Goal: Use online tool/utility: Utilize a website feature to perform a specific function

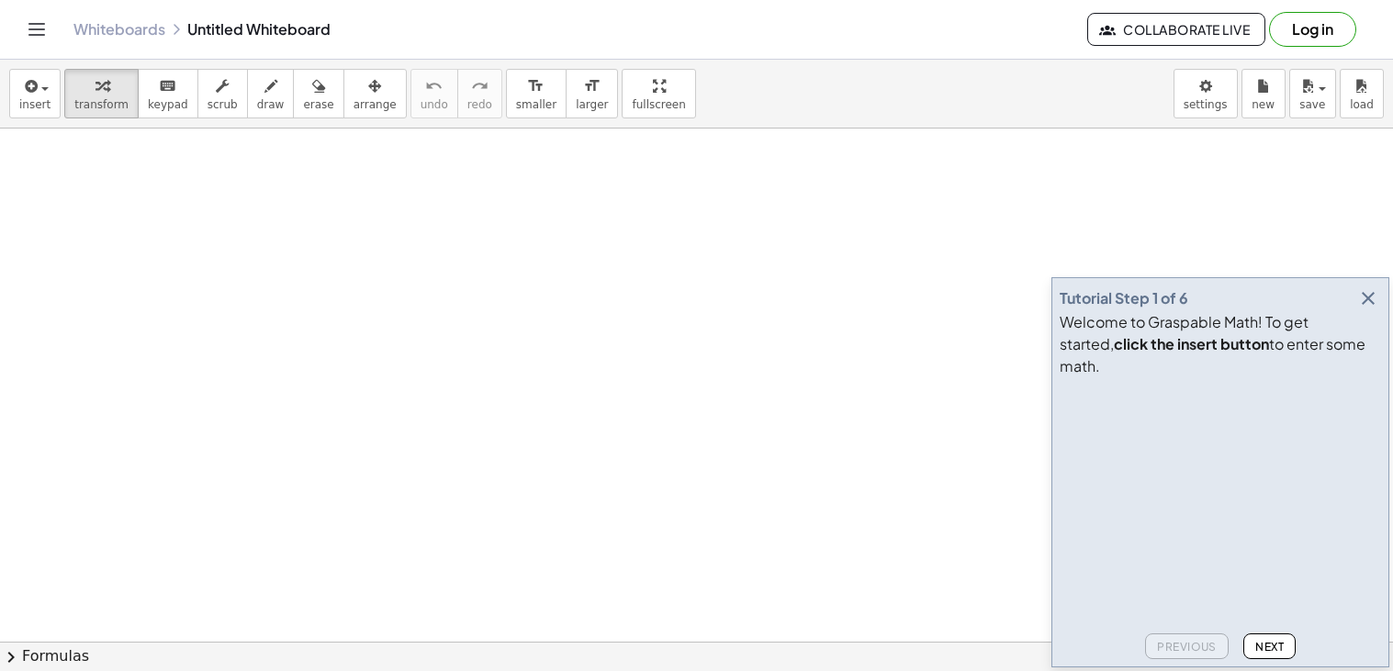
click at [1362, 309] on icon "button" at bounding box center [1368, 298] width 22 height 22
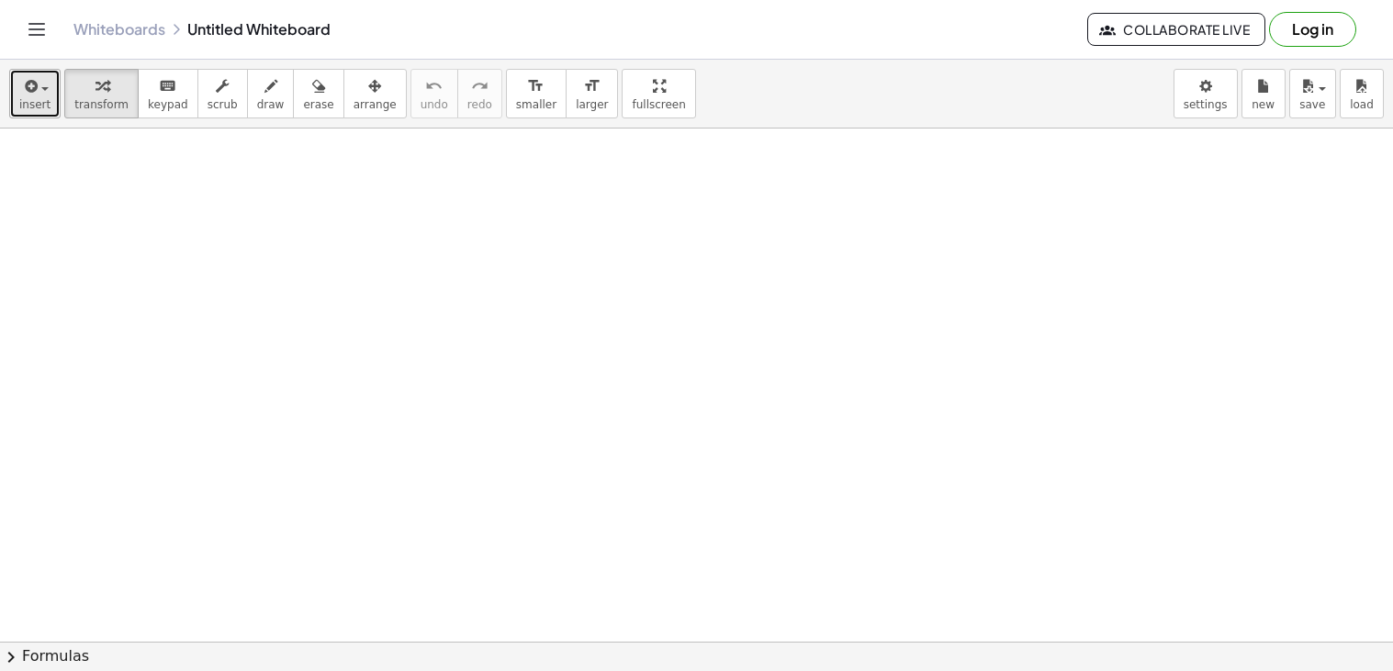
click at [22, 87] on icon "button" at bounding box center [29, 86] width 17 height 22
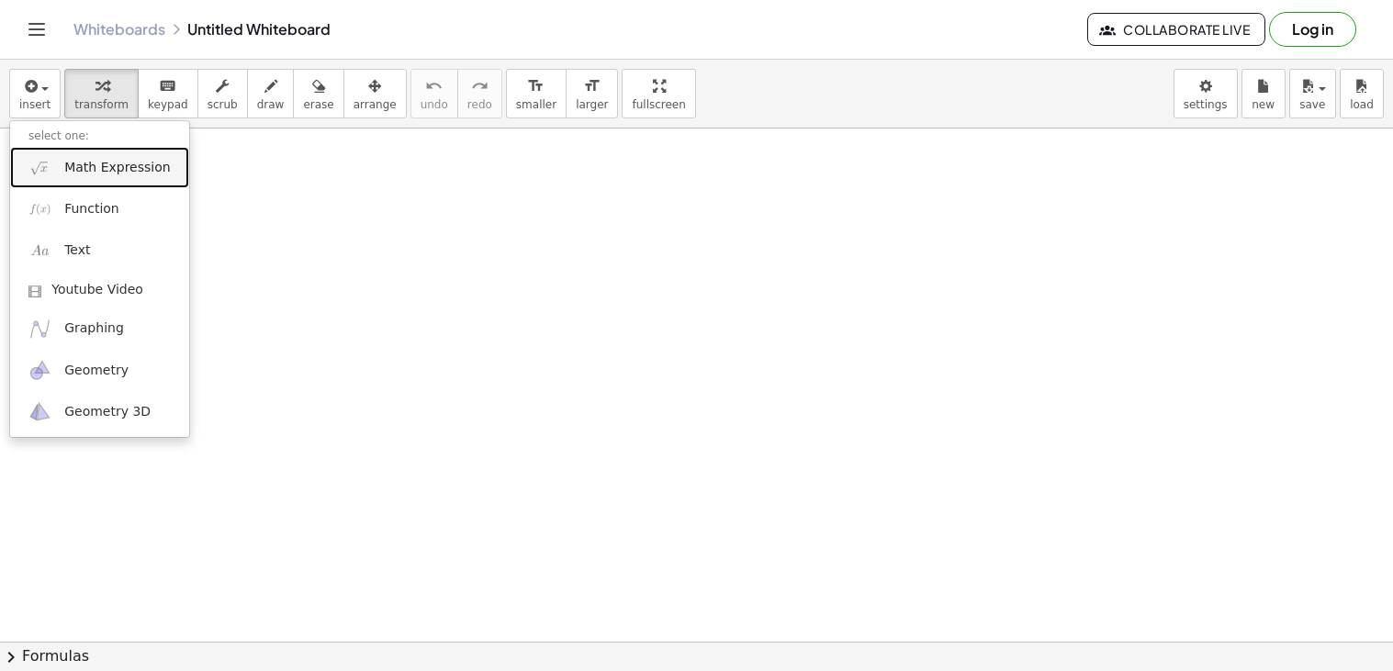
click at [97, 165] on span "Math Expression" at bounding box center [117, 168] width 106 height 18
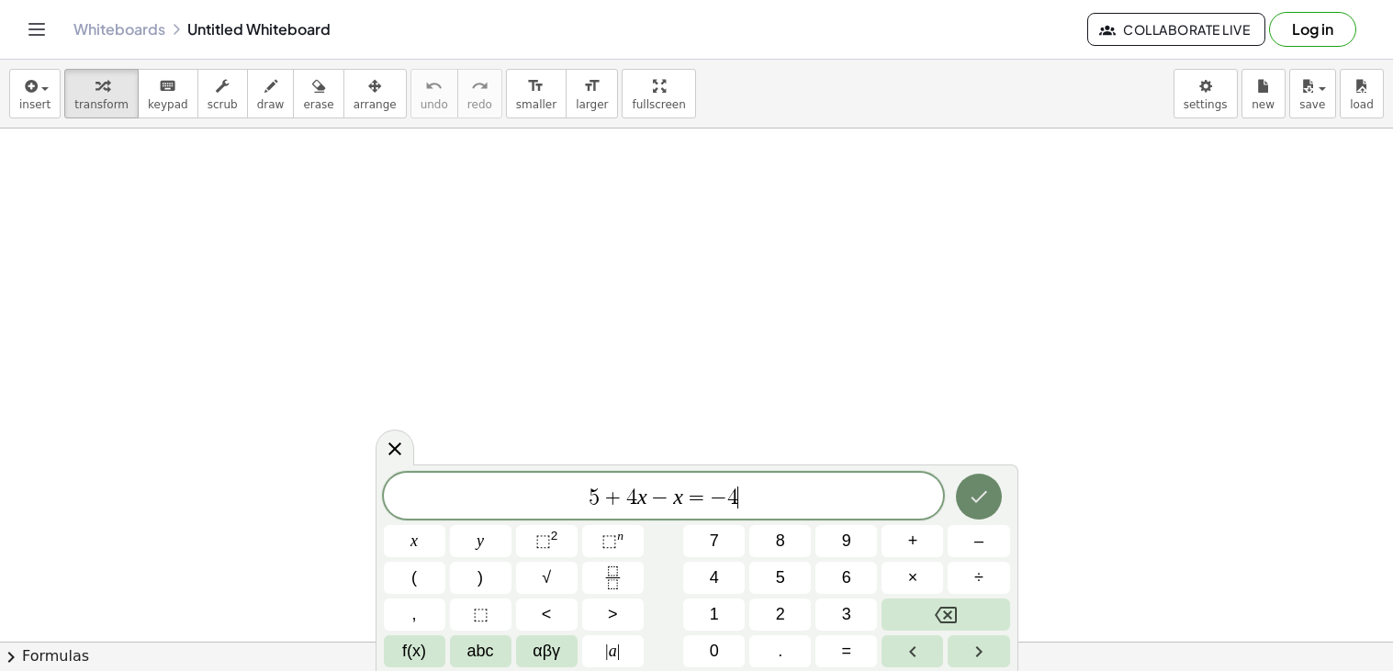
click at [959, 485] on button "Done" at bounding box center [979, 497] width 46 height 46
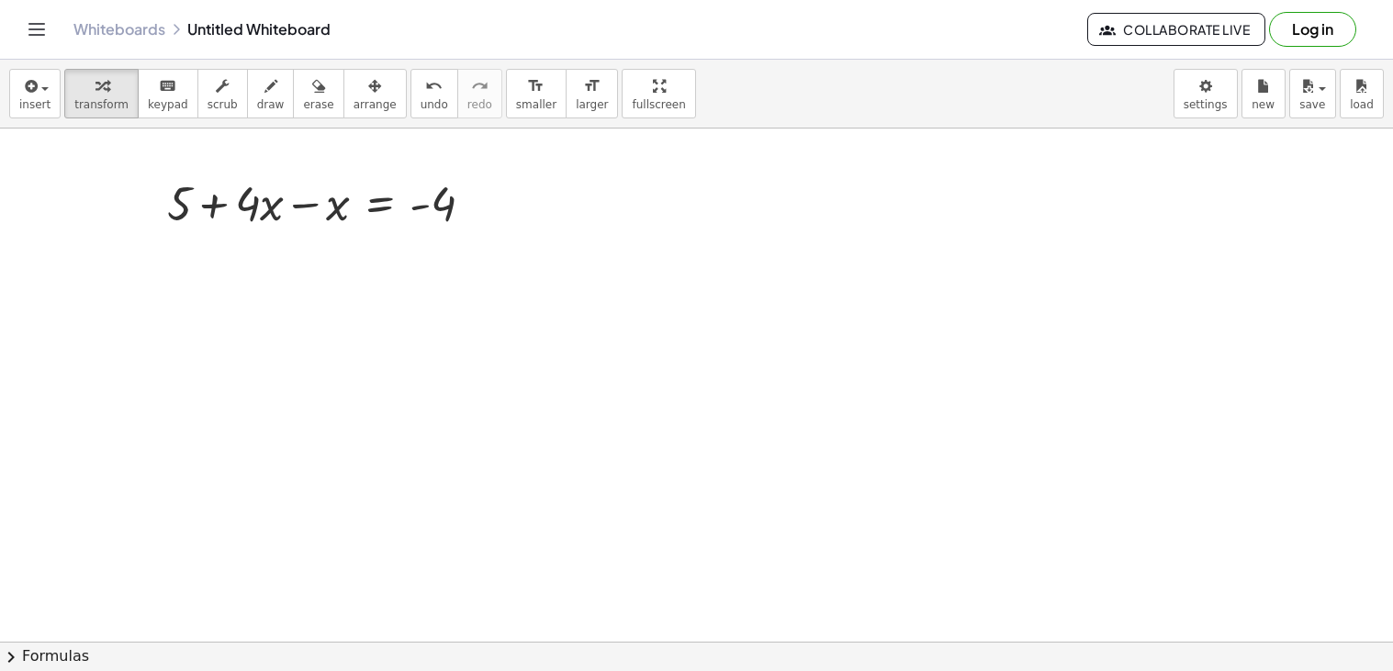
scroll to position [17, 0]
drag, startPoint x: 332, startPoint y: 207, endPoint x: 265, endPoint y: 205, distance: 66.1
click at [264, 262] on div at bounding box center [327, 261] width 339 height 62
drag, startPoint x: 243, startPoint y: 266, endPoint x: 231, endPoint y: 261, distance: 13.1
click at [231, 261] on div at bounding box center [327, 261] width 339 height 62
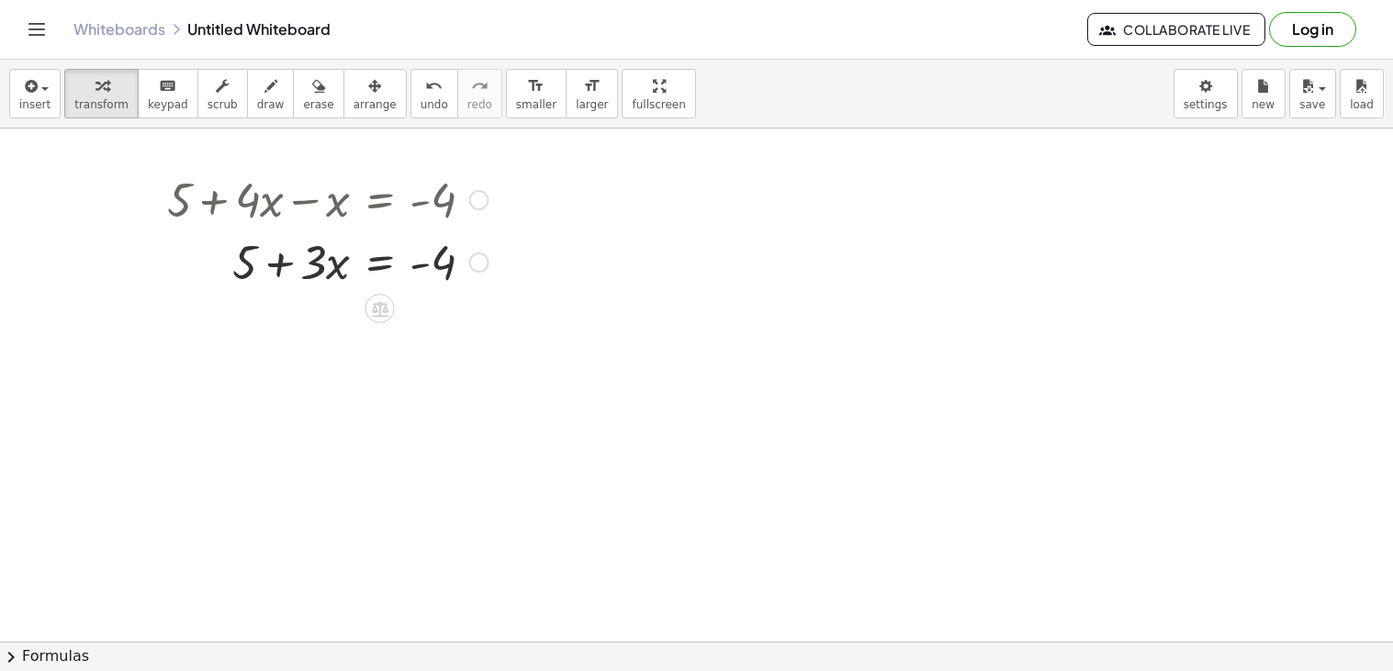
click at [250, 263] on div at bounding box center [327, 261] width 339 height 62
drag, startPoint x: 250, startPoint y: 263, endPoint x: 536, endPoint y: 264, distance: 286.5
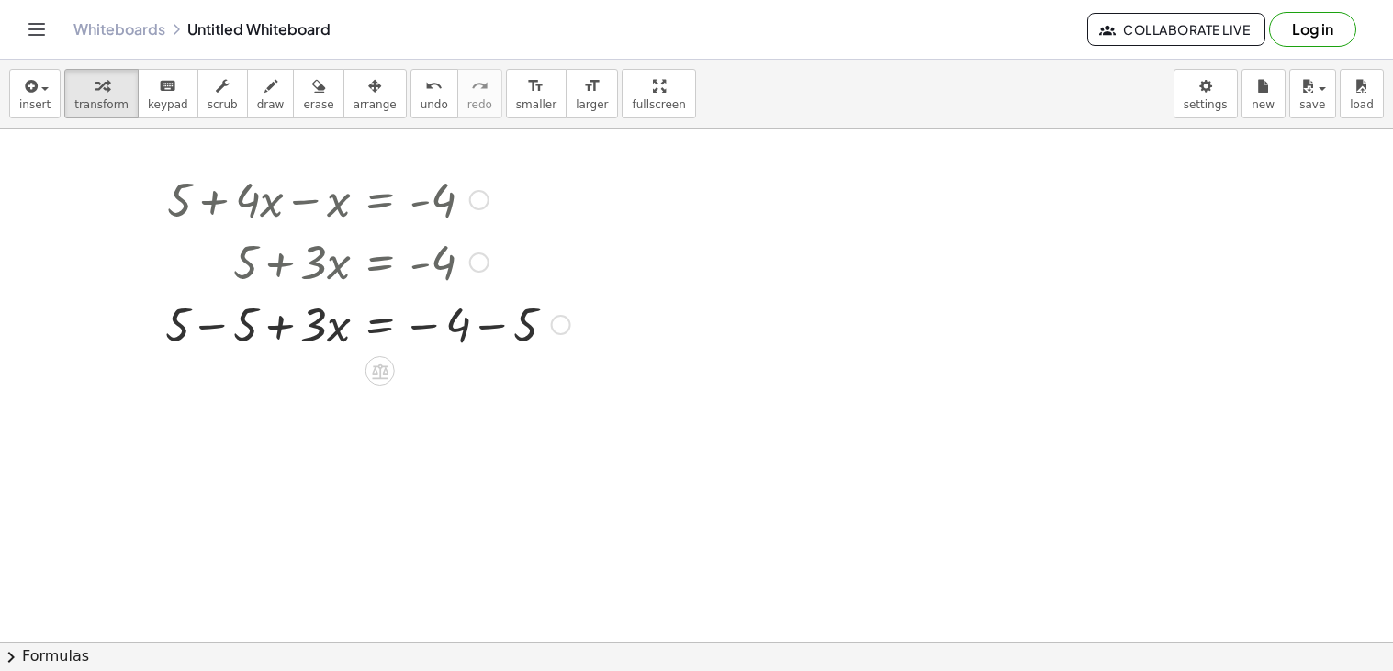
click at [472, 326] on div at bounding box center [367, 323] width 423 height 62
click at [208, 393] on div at bounding box center [367, 385] width 423 height 62
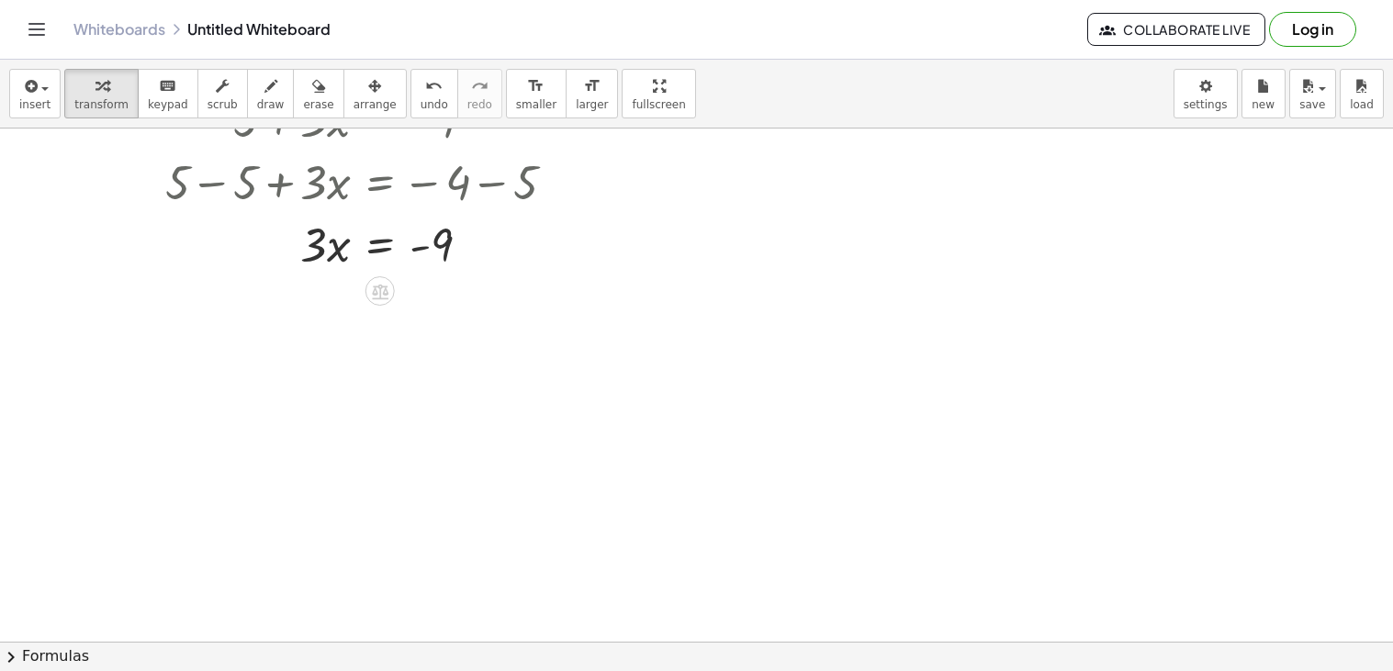
scroll to position [162, 0]
click at [377, 251] on div at bounding box center [367, 241] width 423 height 62
click at [322, 321] on div at bounding box center [367, 319] width 423 height 92
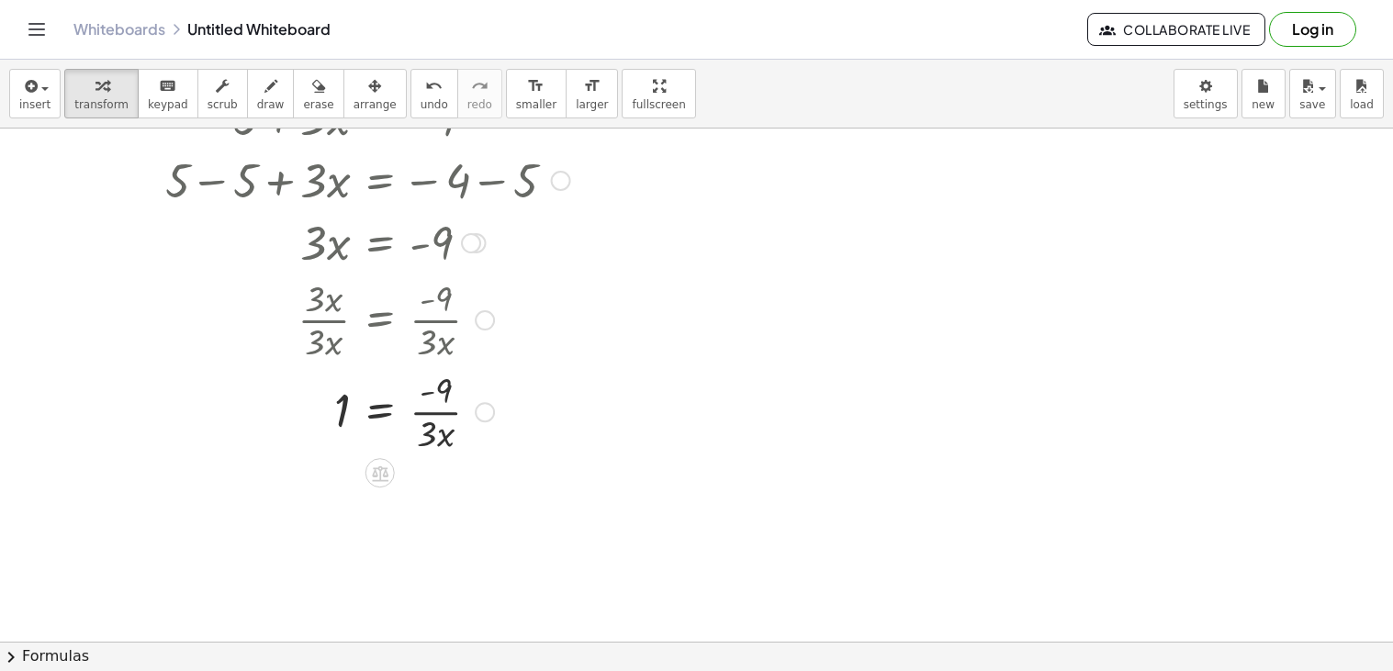
click at [434, 412] on div at bounding box center [367, 411] width 423 height 92
click at [421, 413] on div at bounding box center [367, 411] width 423 height 92
click at [433, 424] on div at bounding box center [367, 411] width 423 height 92
click at [371, 334] on div at bounding box center [348, 319] width 459 height 92
click at [383, 321] on div at bounding box center [348, 319] width 459 height 92
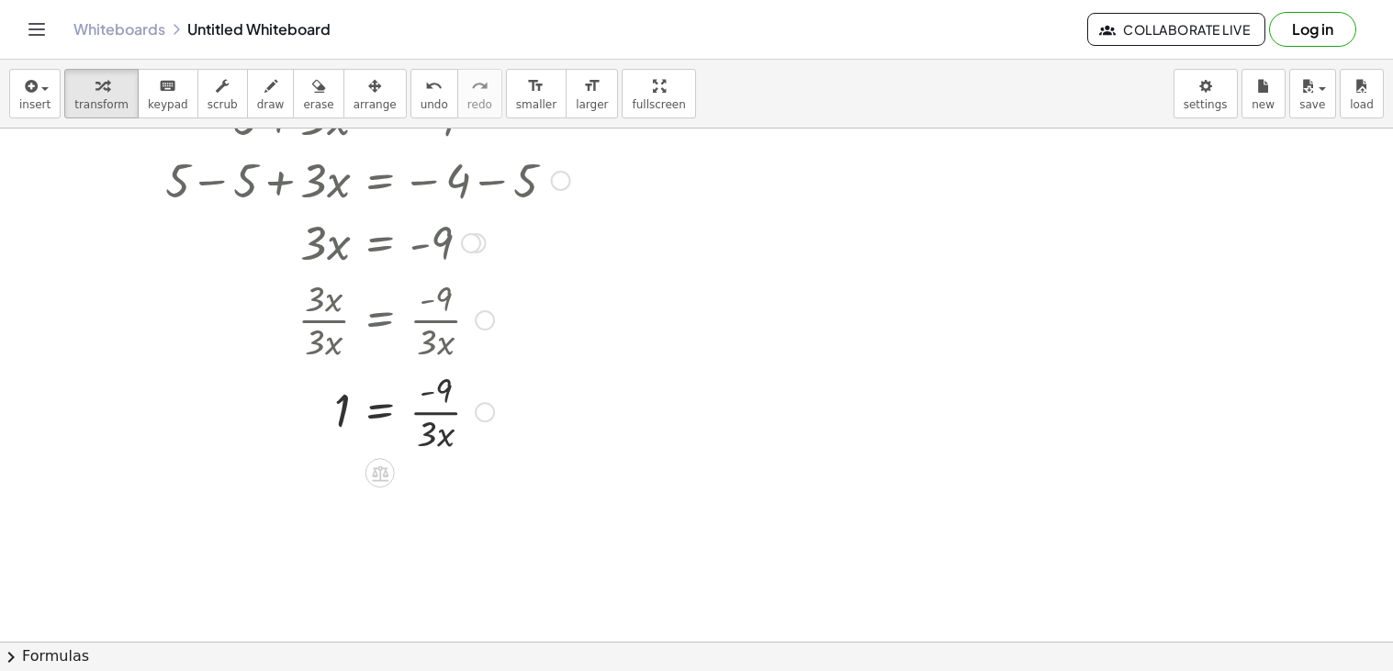
click at [385, 410] on div at bounding box center [367, 411] width 423 height 92
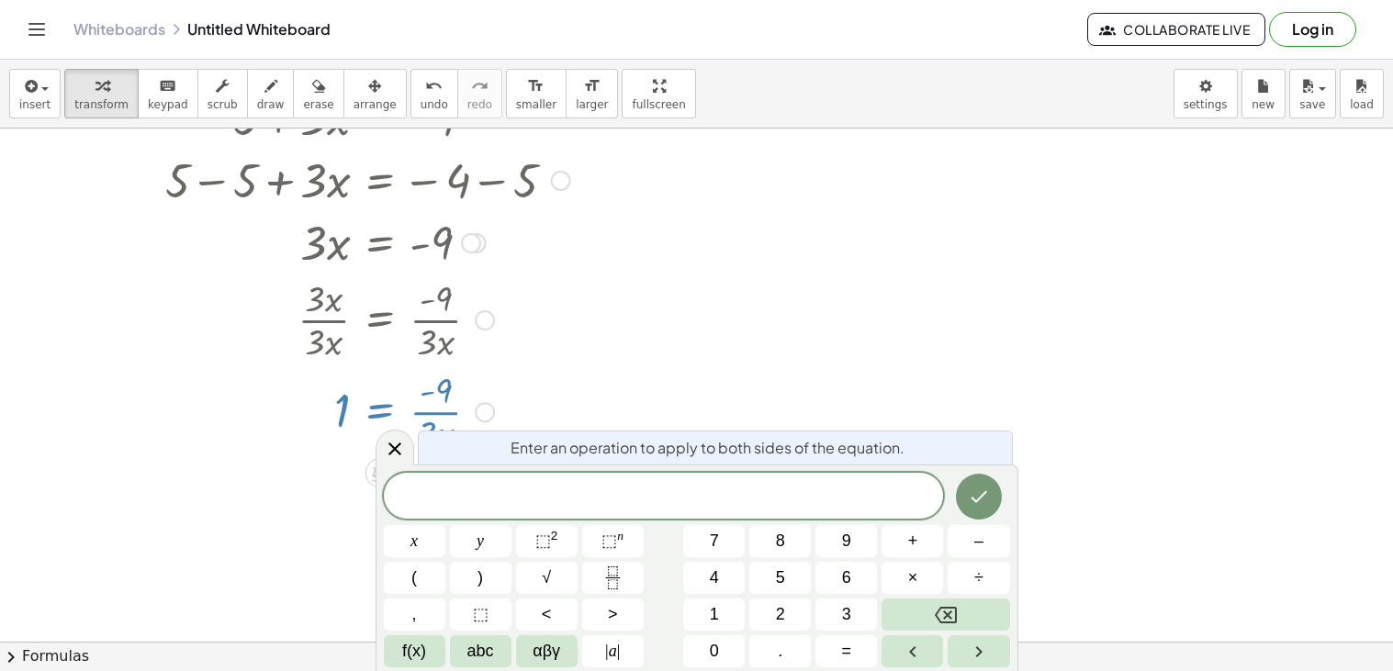
click at [916, 400] on div at bounding box center [696, 480] width 1393 height 1027
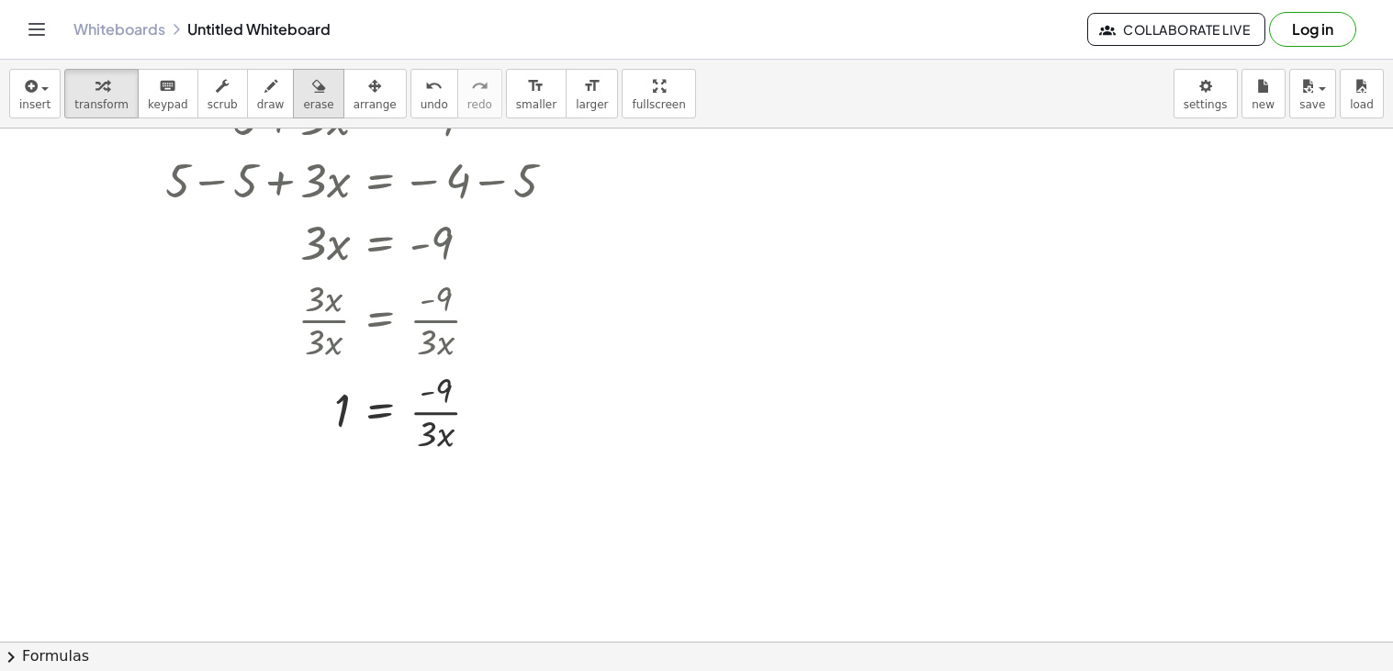
click at [312, 95] on icon "button" at bounding box center [318, 86] width 13 height 22
drag, startPoint x: 308, startPoint y: 399, endPoint x: 535, endPoint y: 432, distance: 230.1
click at [535, 432] on div at bounding box center [696, 480] width 1393 height 1027
drag, startPoint x: 386, startPoint y: 423, endPoint x: 468, endPoint y: 418, distance: 82.8
click at [468, 418] on div at bounding box center [696, 480] width 1393 height 1027
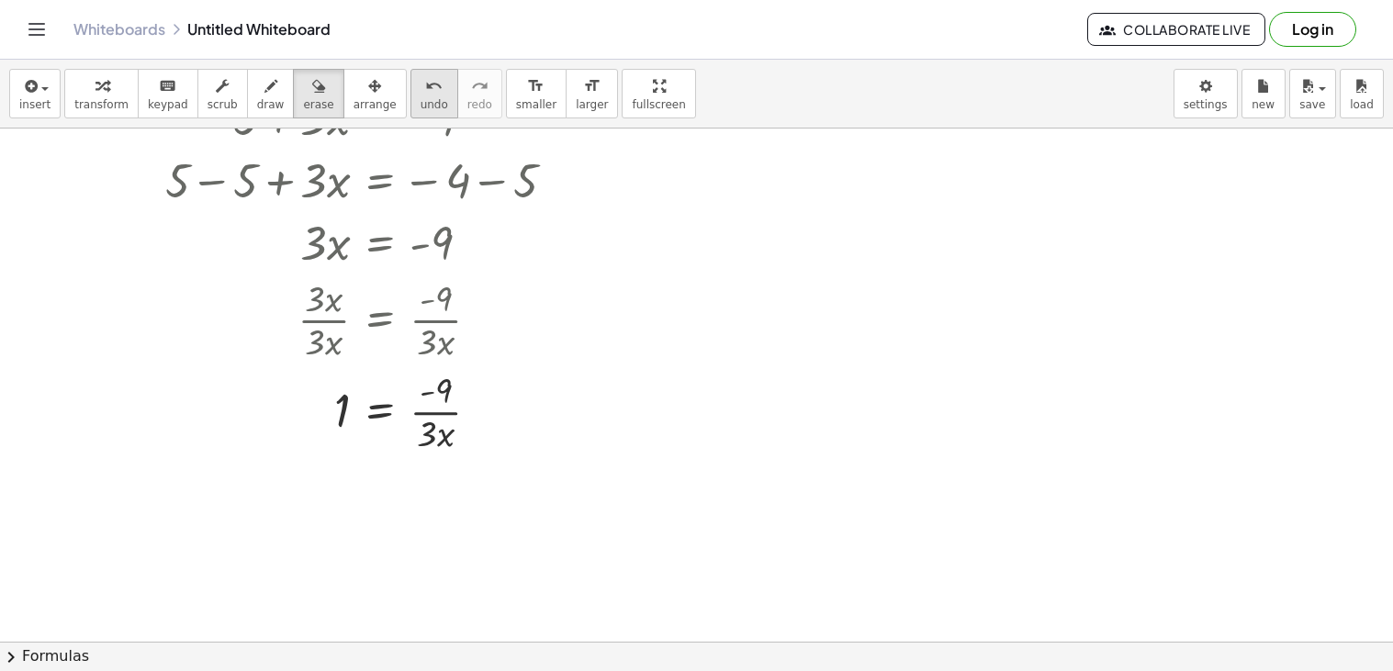
click at [421, 99] on span "undo" at bounding box center [435, 104] width 28 height 13
click at [421, 100] on span "undo" at bounding box center [435, 104] width 28 height 13
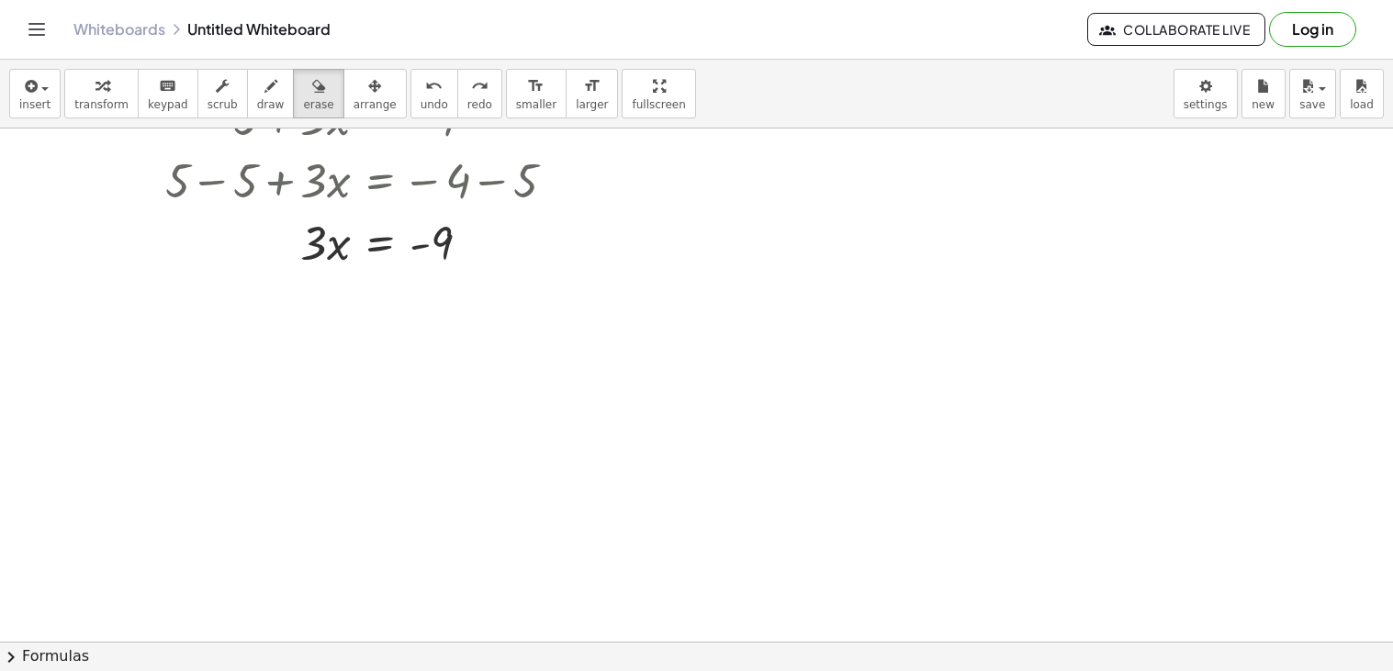
click at [496, 407] on div at bounding box center [696, 480] width 1393 height 1027
click at [375, 252] on div at bounding box center [696, 480] width 1393 height 1027
click at [383, 260] on div at bounding box center [696, 480] width 1393 height 1027
click at [448, 343] on div at bounding box center [696, 480] width 1393 height 1027
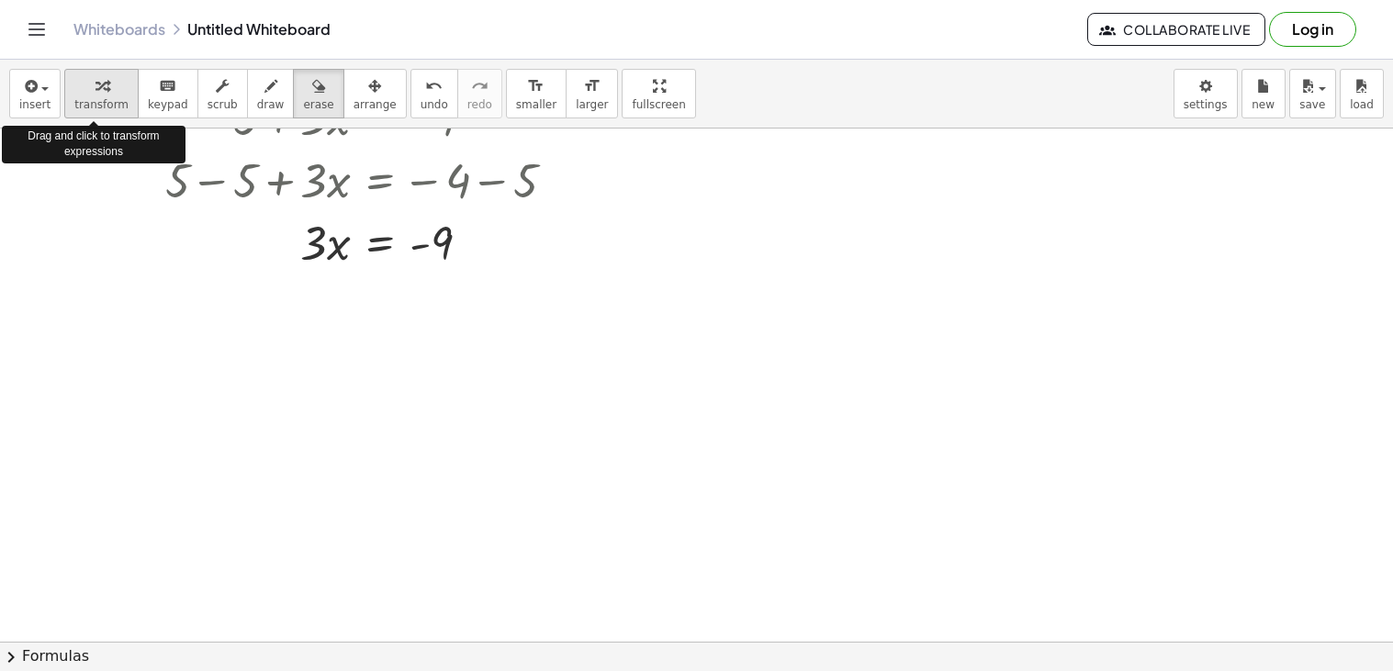
click at [102, 86] on div "button" at bounding box center [101, 85] width 54 height 22
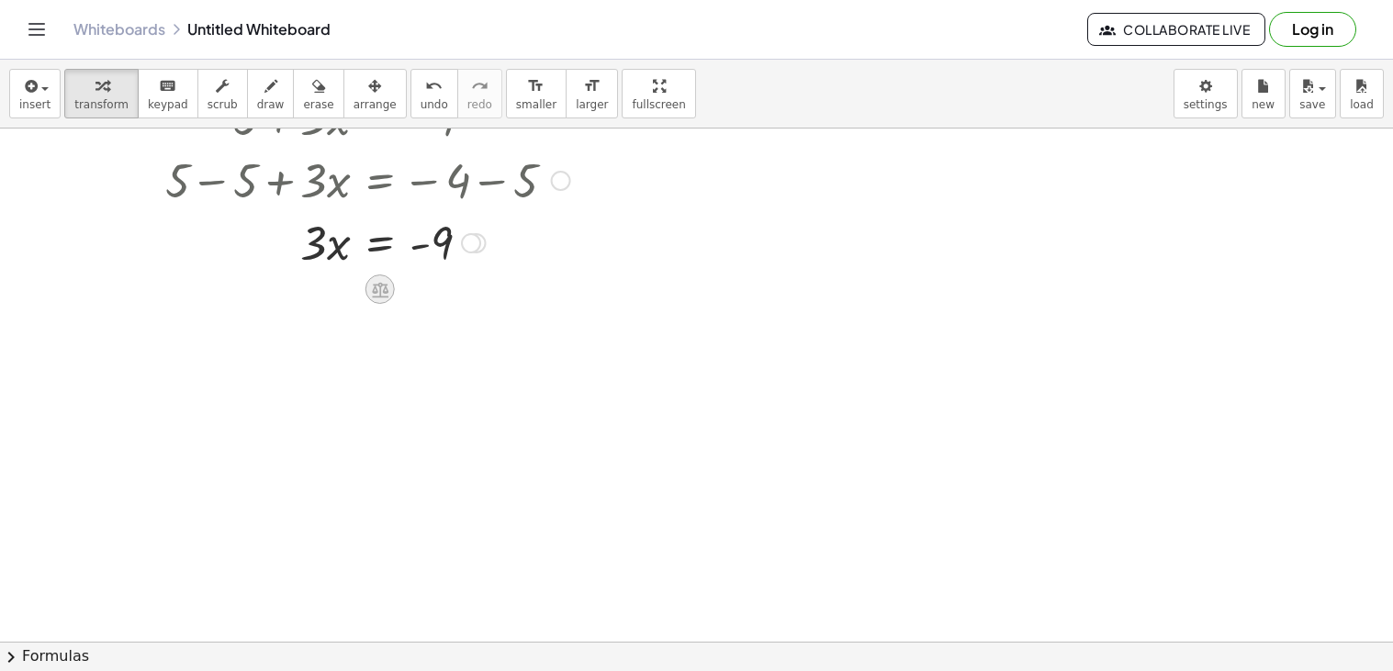
click at [385, 288] on icon at bounding box center [380, 290] width 17 height 16
click at [386, 289] on div "×" at bounding box center [379, 289] width 29 height 29
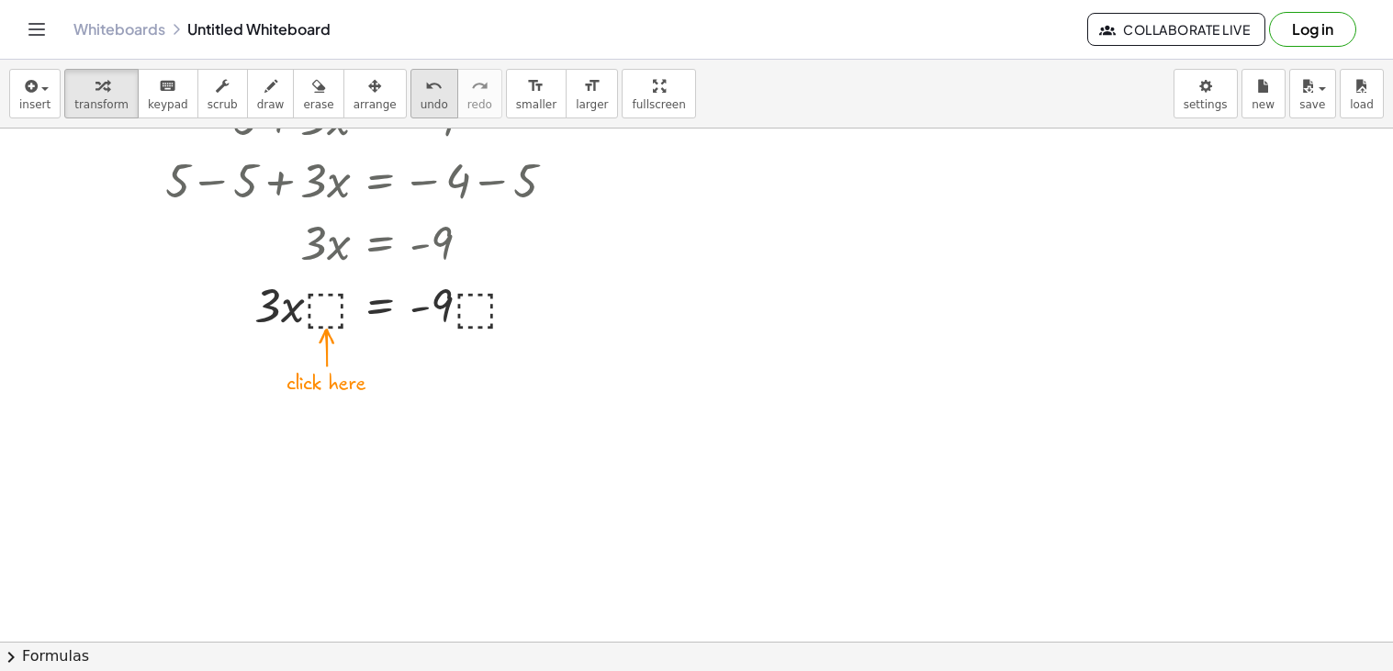
click at [425, 86] on icon "undo" at bounding box center [433, 86] width 17 height 22
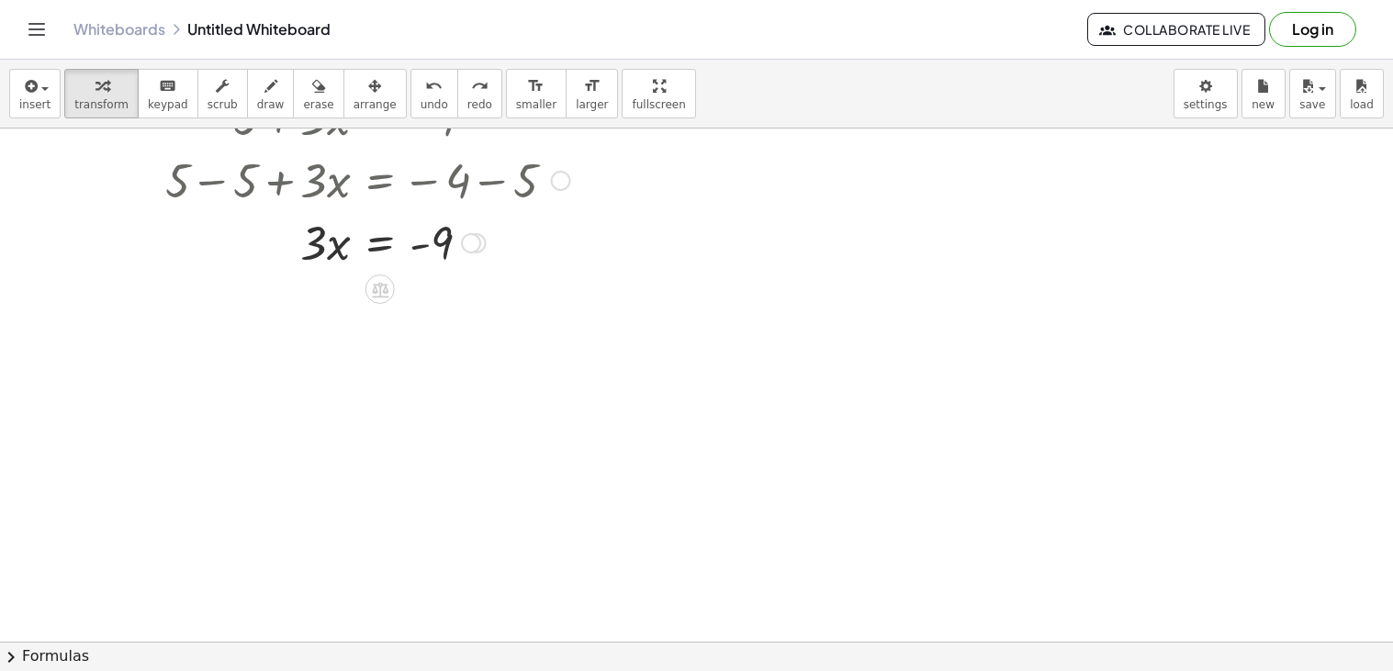
click at [371, 243] on div at bounding box center [368, 241] width 332 height 62
click at [328, 309] on div at bounding box center [367, 319] width 423 height 92
click at [336, 320] on div at bounding box center [367, 319] width 423 height 92
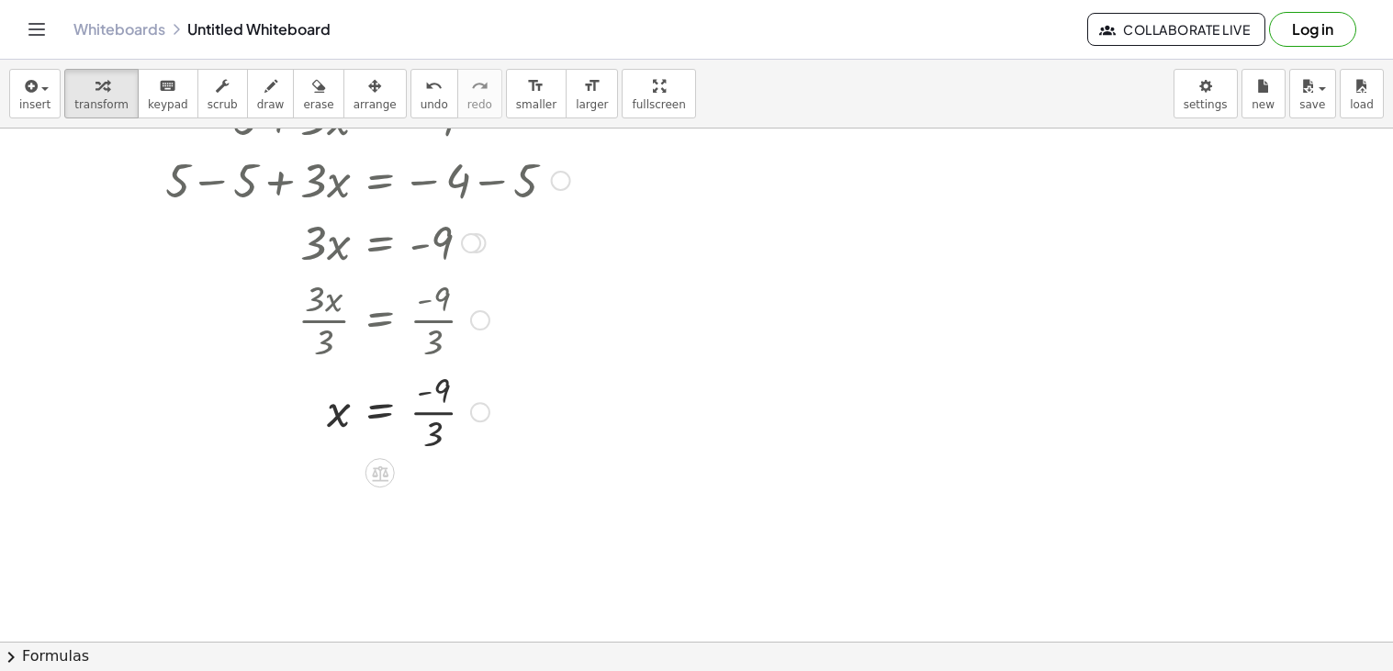
click at [443, 324] on div at bounding box center [354, 319] width 452 height 92
click at [433, 416] on div at bounding box center [367, 411] width 423 height 92
click at [613, 389] on div at bounding box center [696, 480] width 1393 height 1027
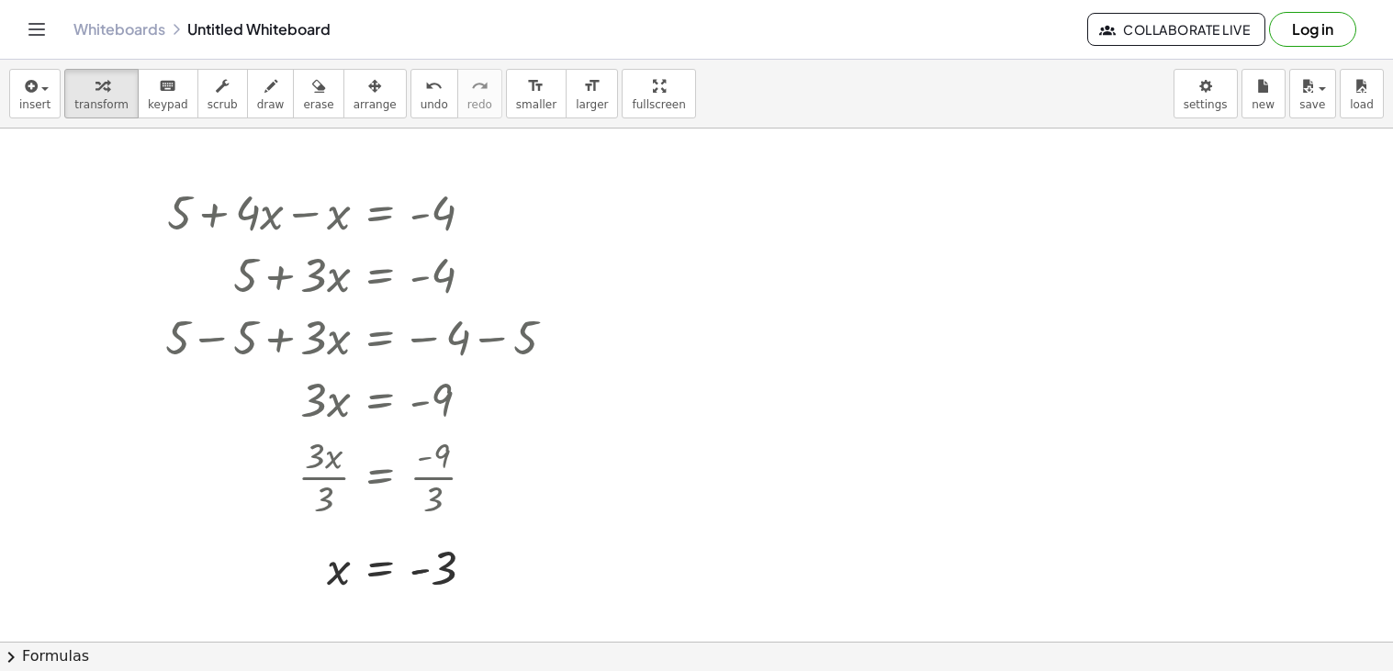
scroll to position [8, 0]
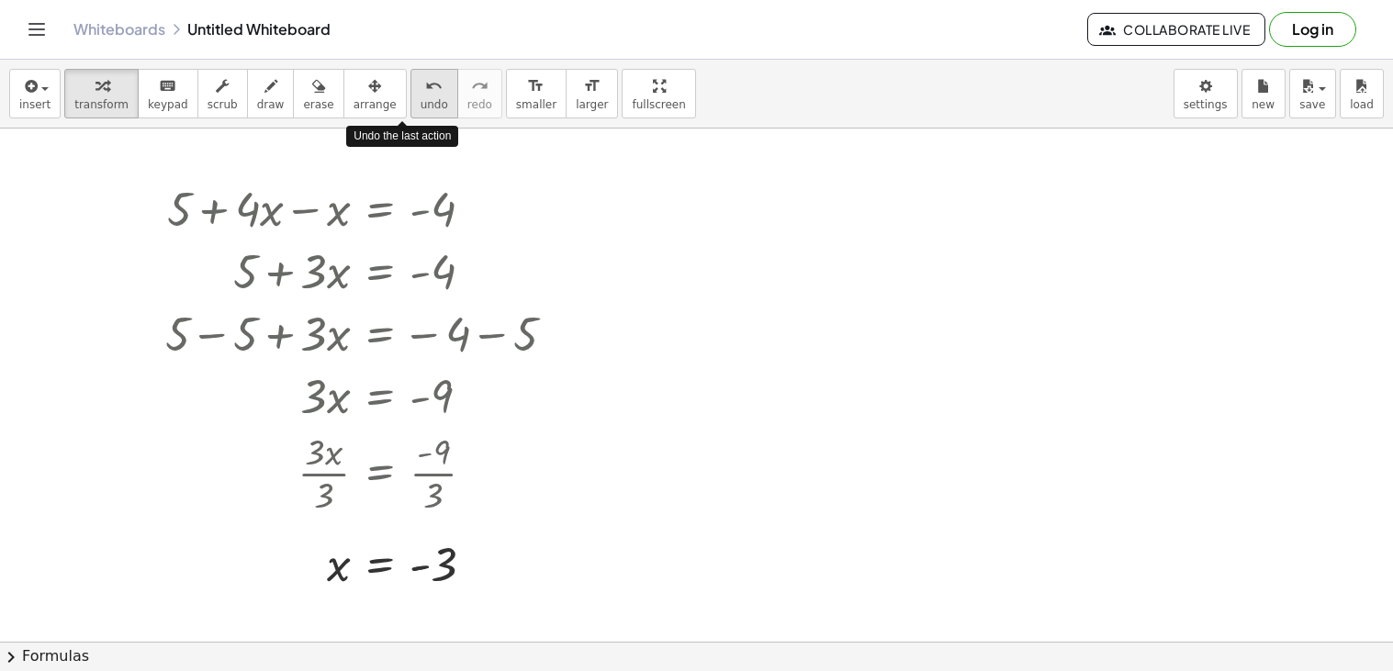
click at [421, 106] on span "undo" at bounding box center [435, 104] width 28 height 13
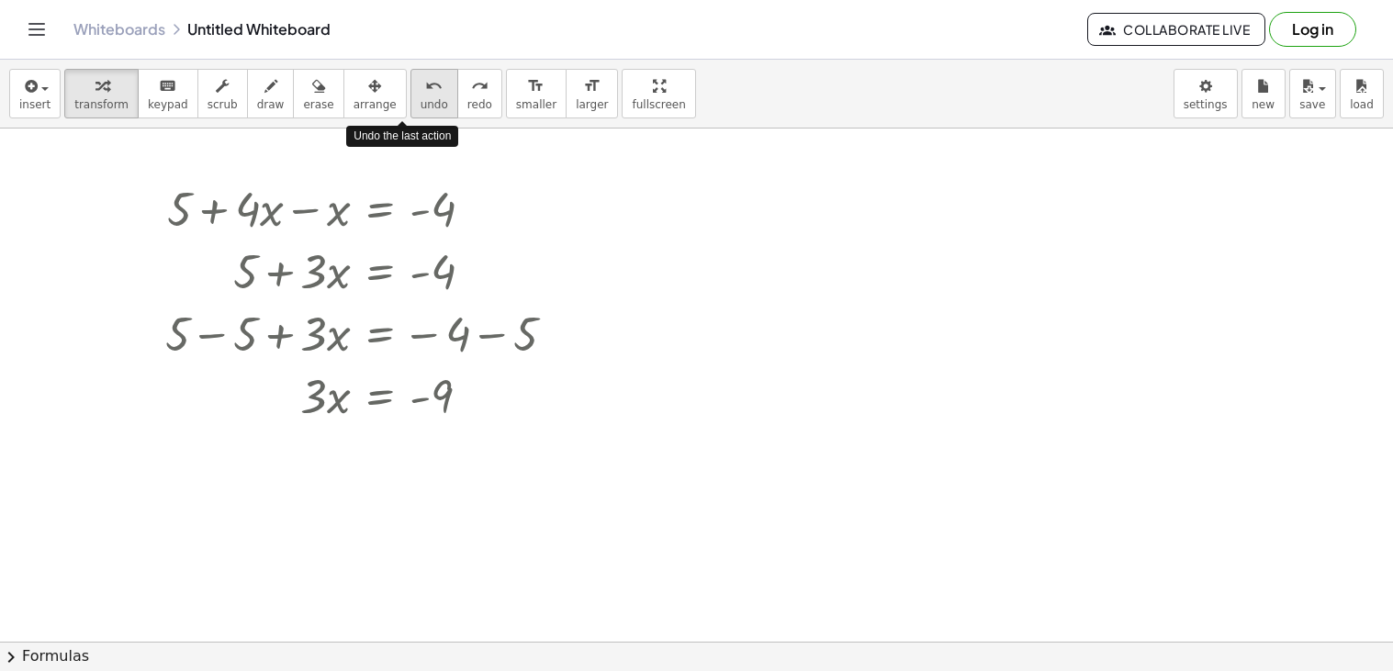
click at [421, 106] on span "undo" at bounding box center [435, 104] width 28 height 13
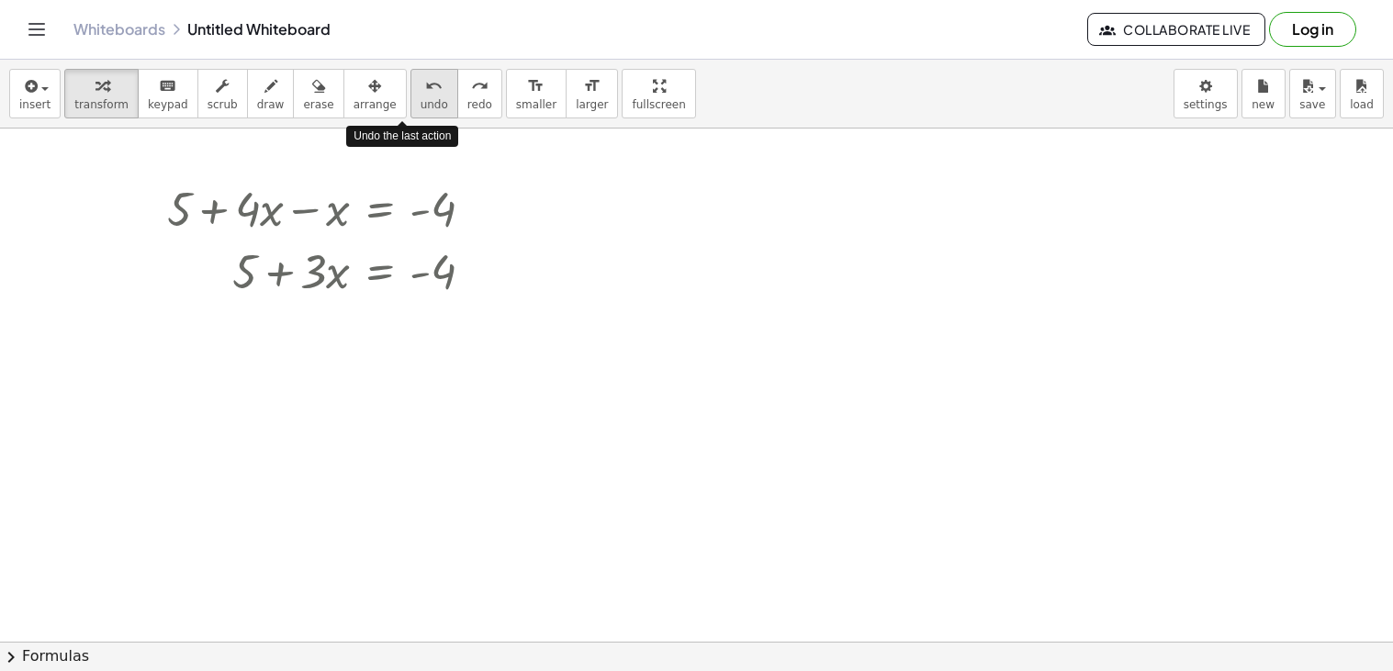
click at [421, 106] on span "undo" at bounding box center [435, 104] width 28 height 13
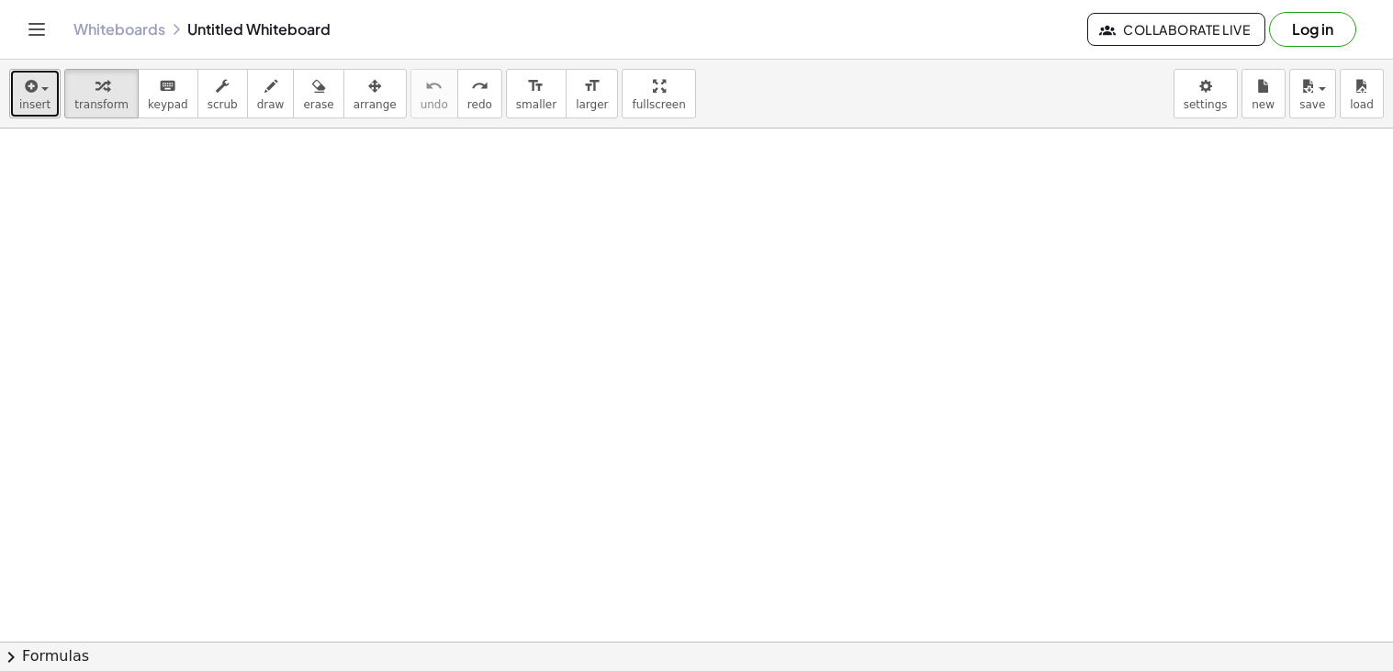
click at [26, 87] on icon "button" at bounding box center [29, 86] width 17 height 22
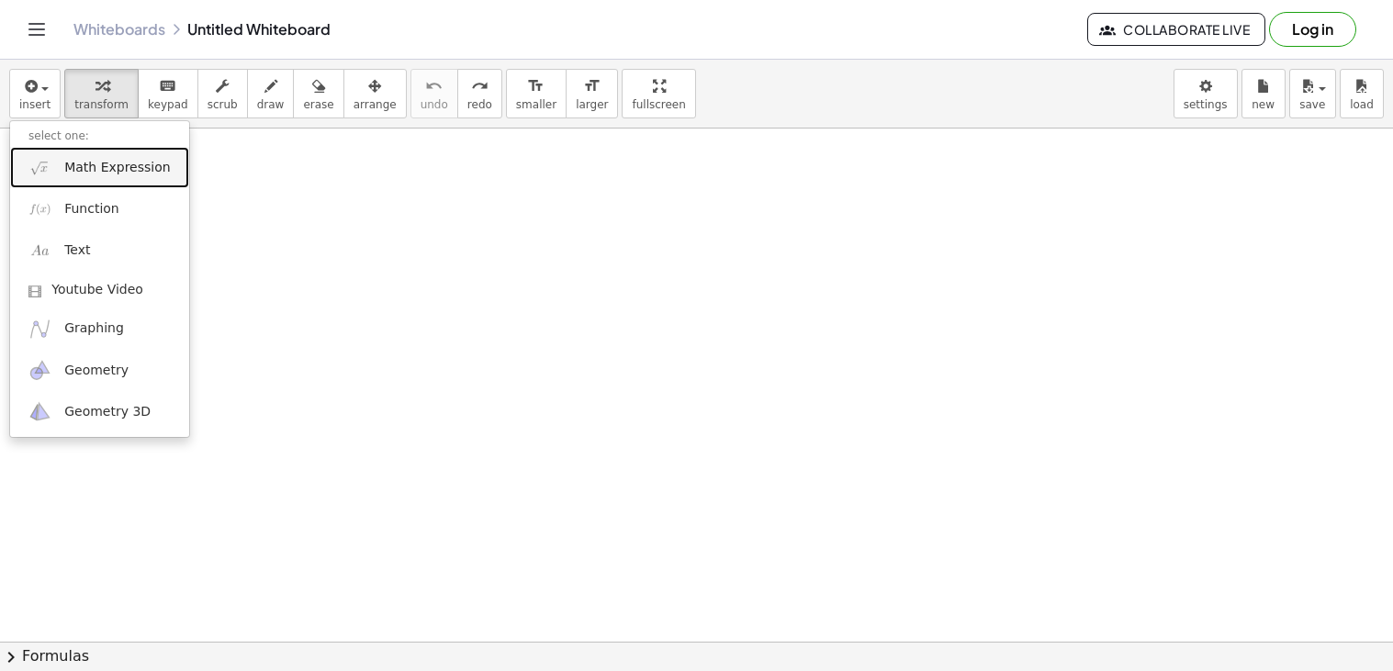
click at [123, 179] on link "Math Expression" at bounding box center [99, 167] width 179 height 41
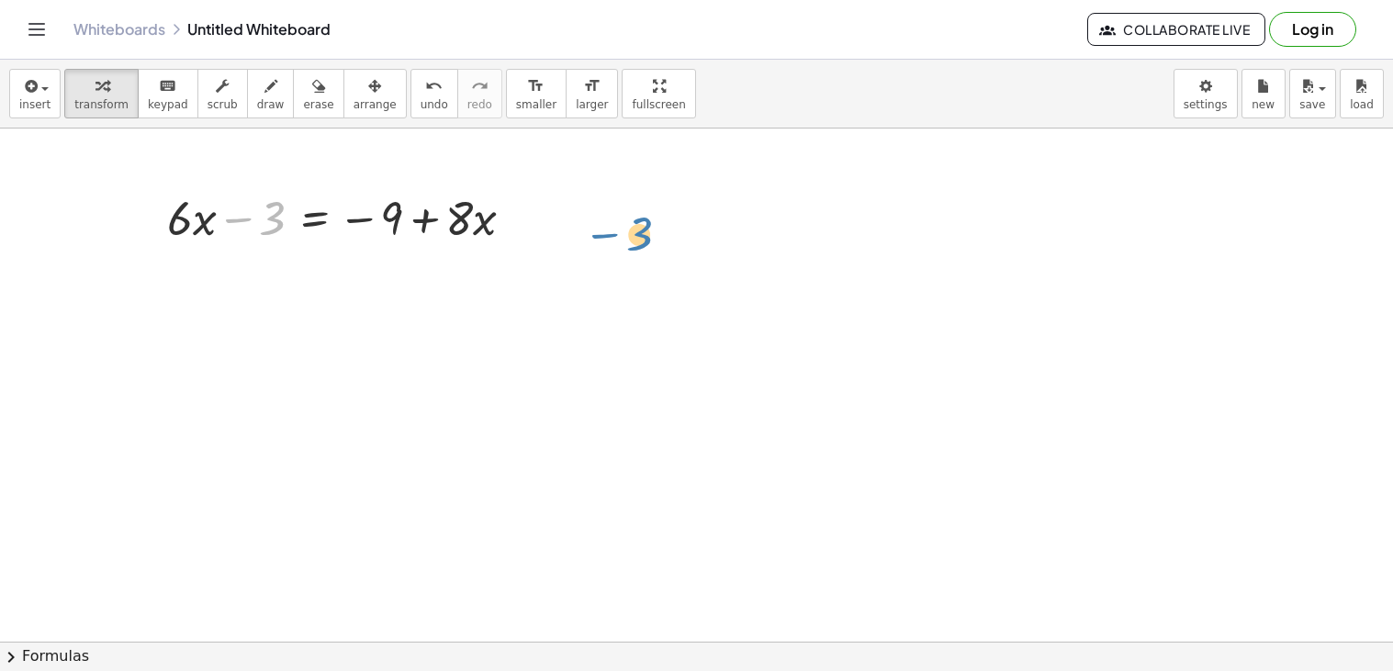
drag, startPoint x: 273, startPoint y: 214, endPoint x: 599, endPoint y: 219, distance: 326.0
drag, startPoint x: 467, startPoint y: 219, endPoint x: 138, endPoint y: 210, distance: 329.8
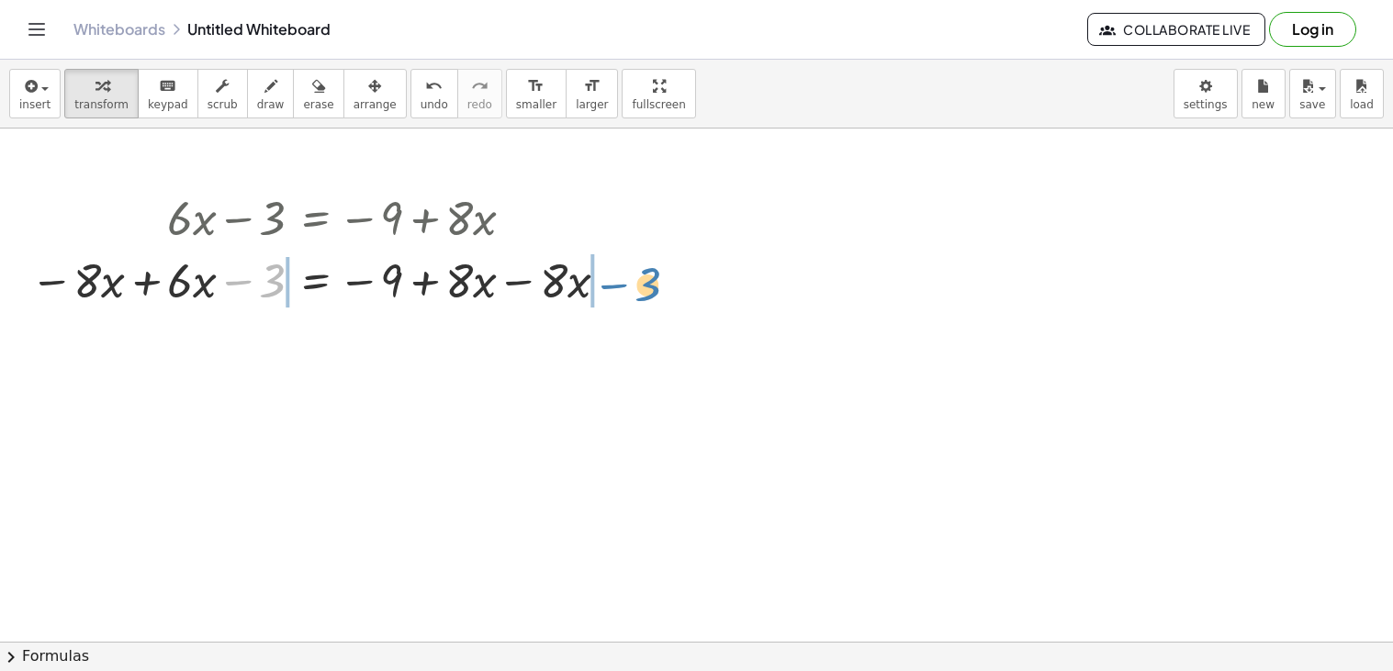
drag, startPoint x: 271, startPoint y: 274, endPoint x: 647, endPoint y: 277, distance: 376.5
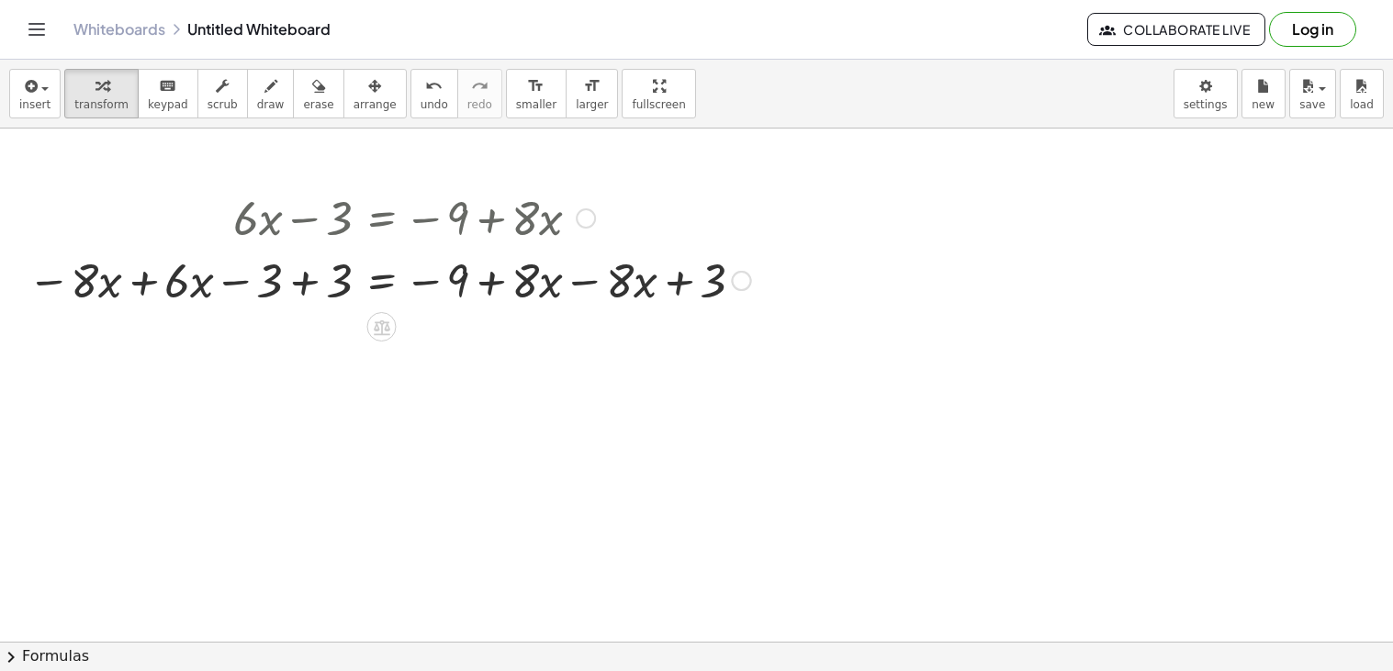
click at [588, 280] on div at bounding box center [389, 279] width 742 height 62
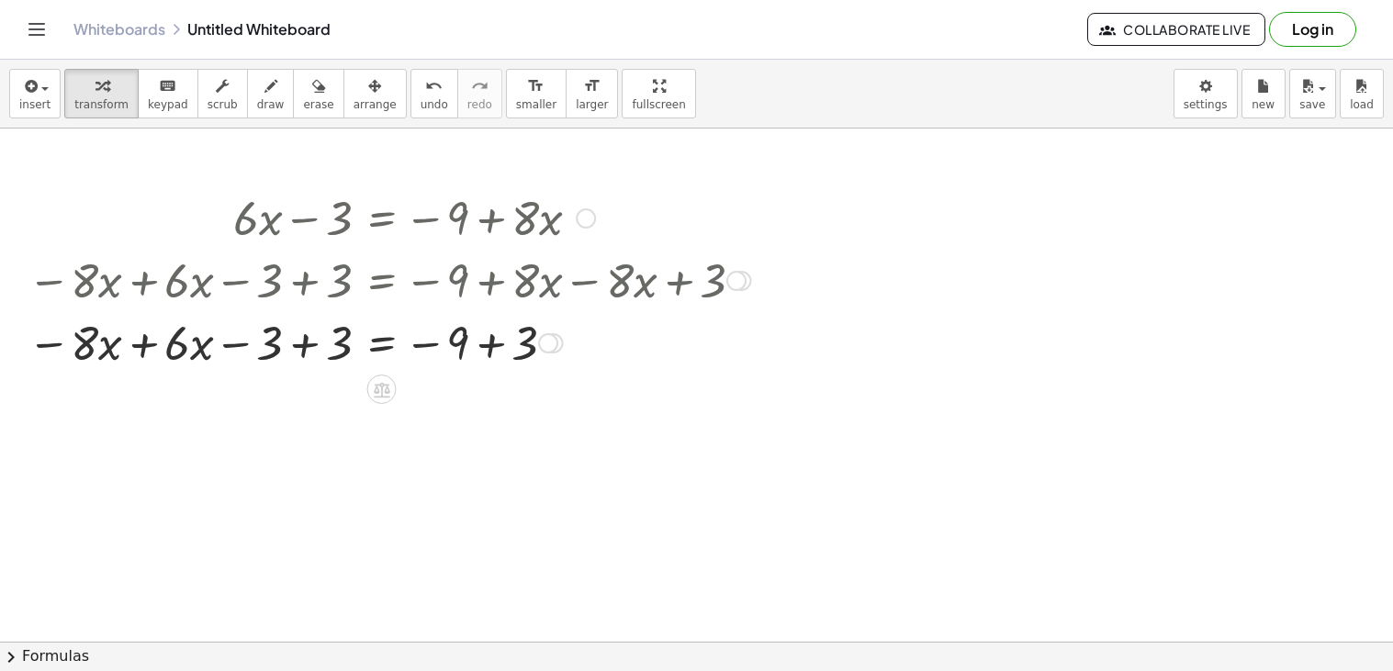
click at [488, 344] on div at bounding box center [389, 341] width 742 height 62
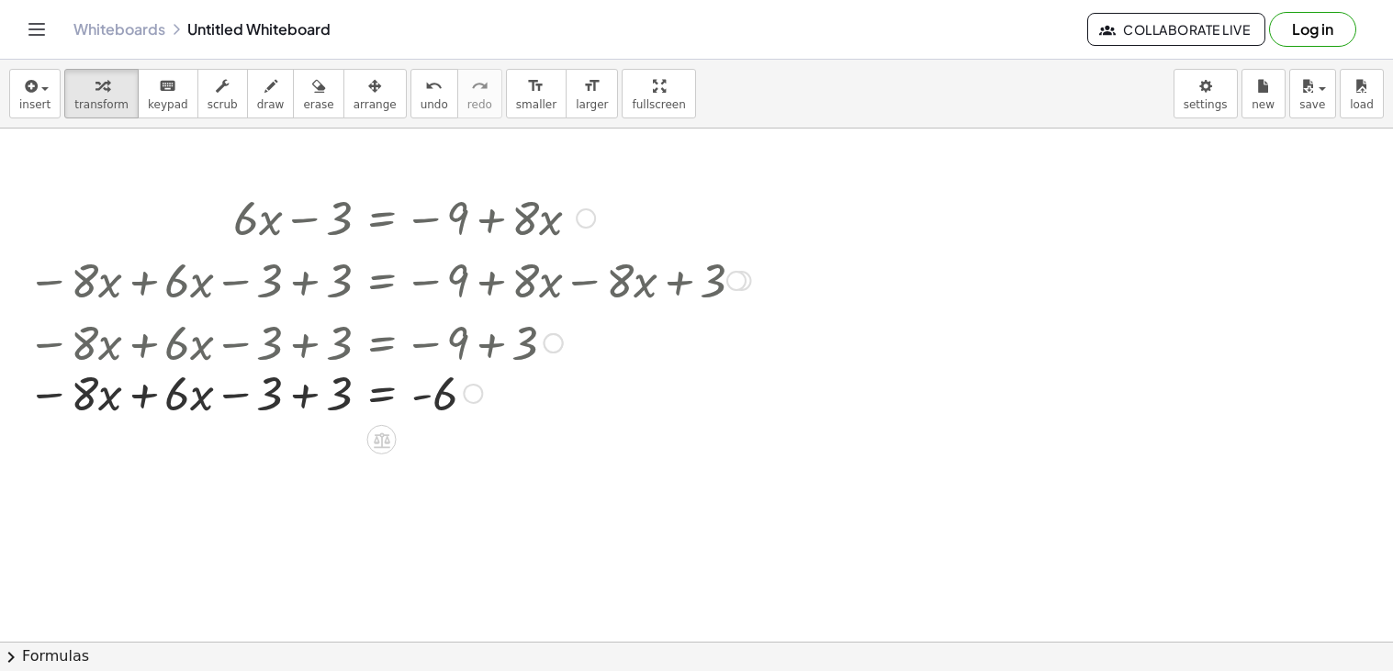
click at [303, 346] on div at bounding box center [429, 341] width 822 height 62
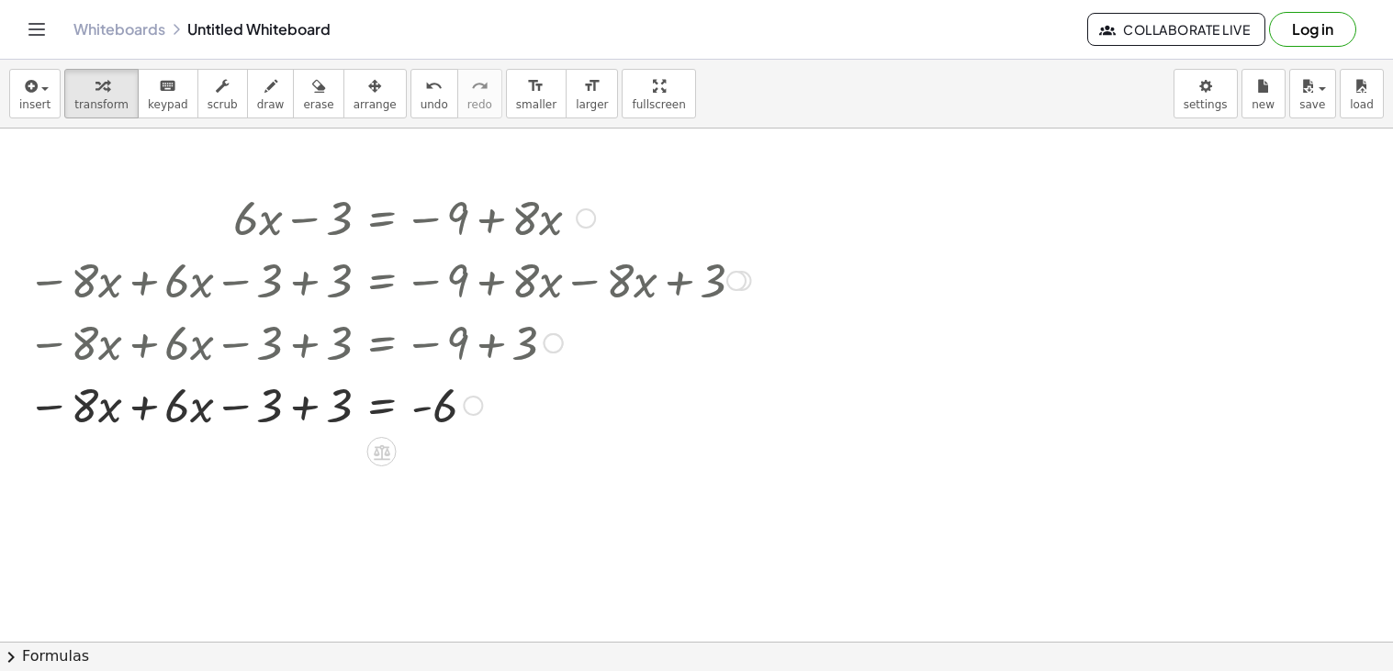
click at [306, 411] on div at bounding box center [389, 404] width 742 height 62
click at [277, 413] on div at bounding box center [389, 404] width 742 height 62
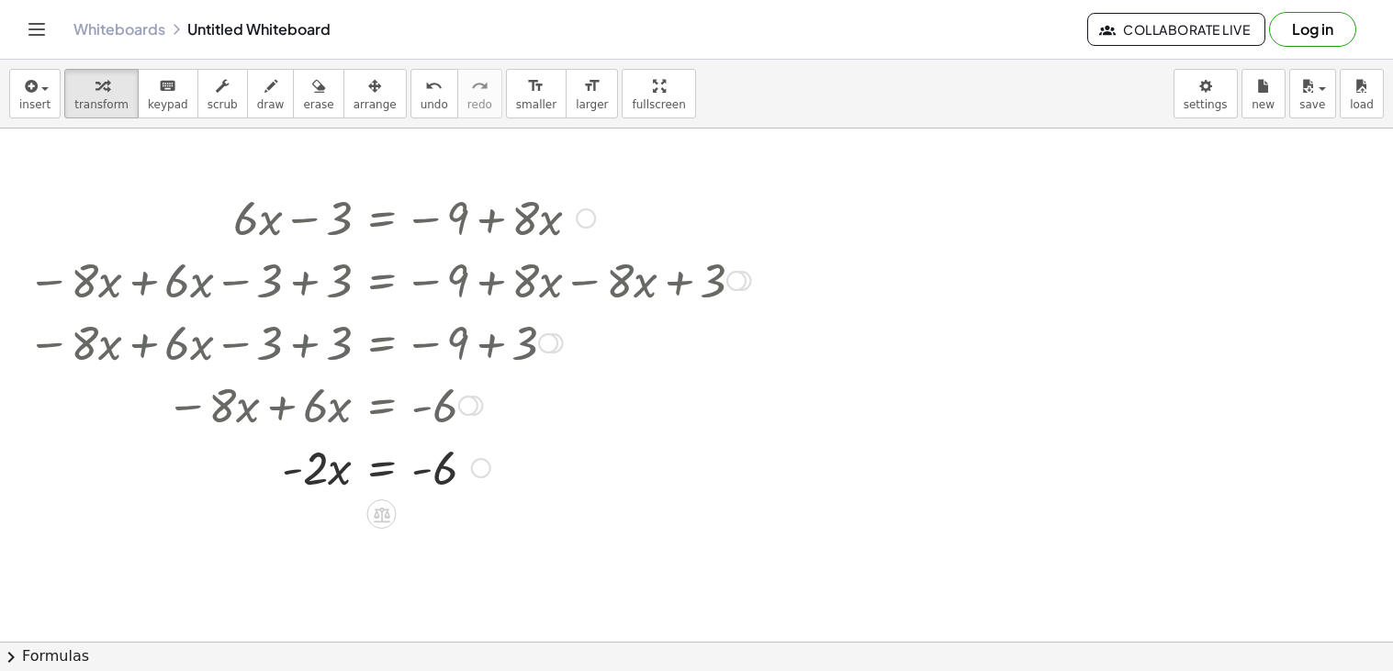
click at [383, 476] on div at bounding box center [389, 466] width 742 height 62
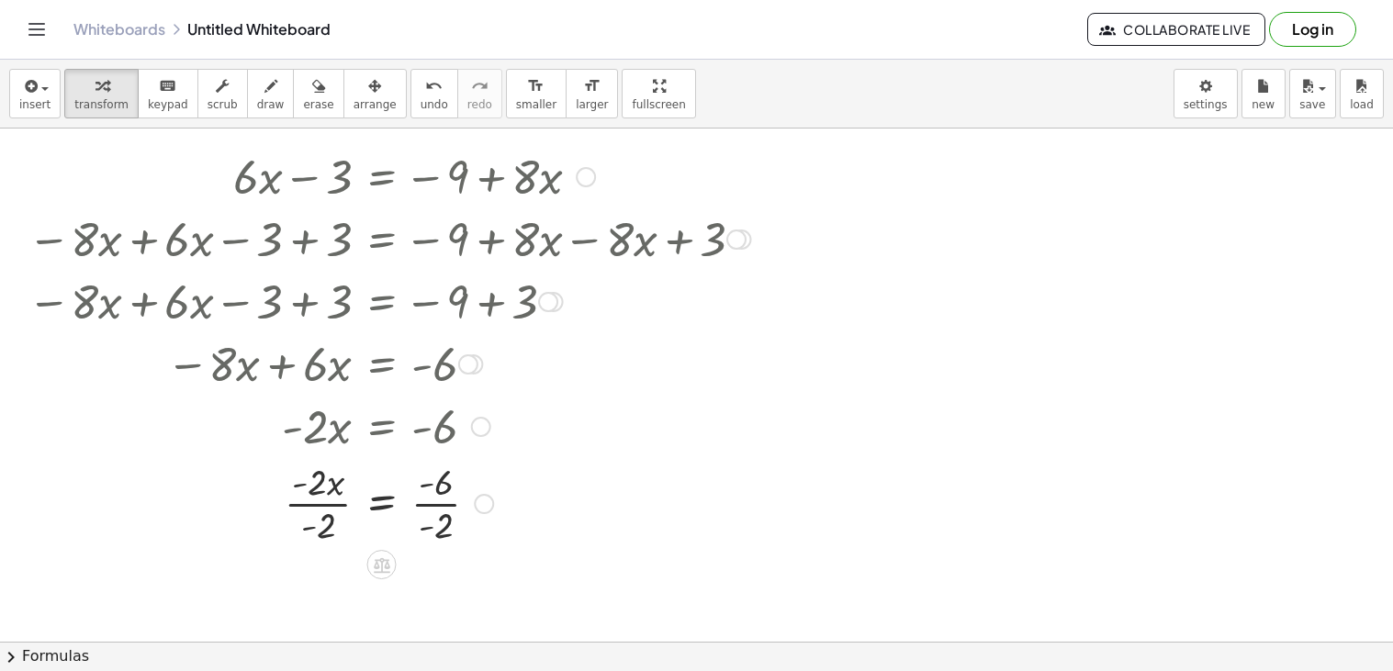
click at [331, 512] on div at bounding box center [389, 502] width 742 height 92
click at [434, 509] on div at bounding box center [389, 502] width 742 height 92
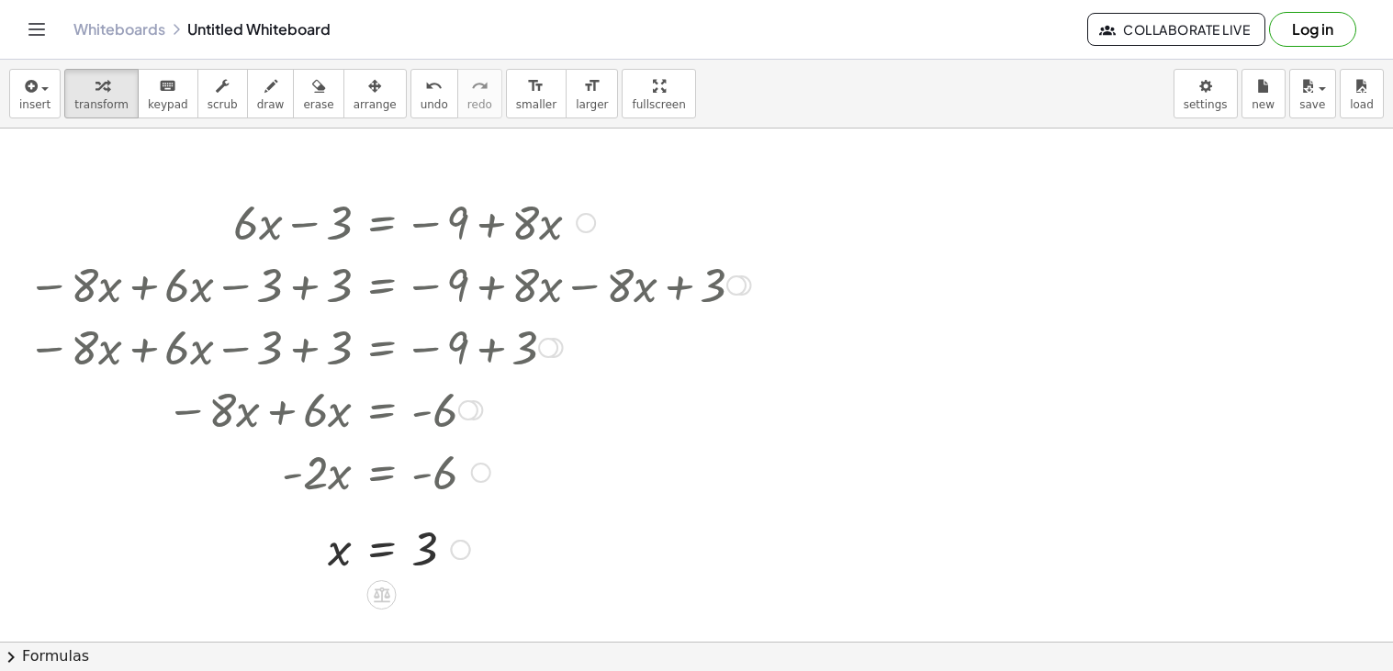
scroll to position [0, 0]
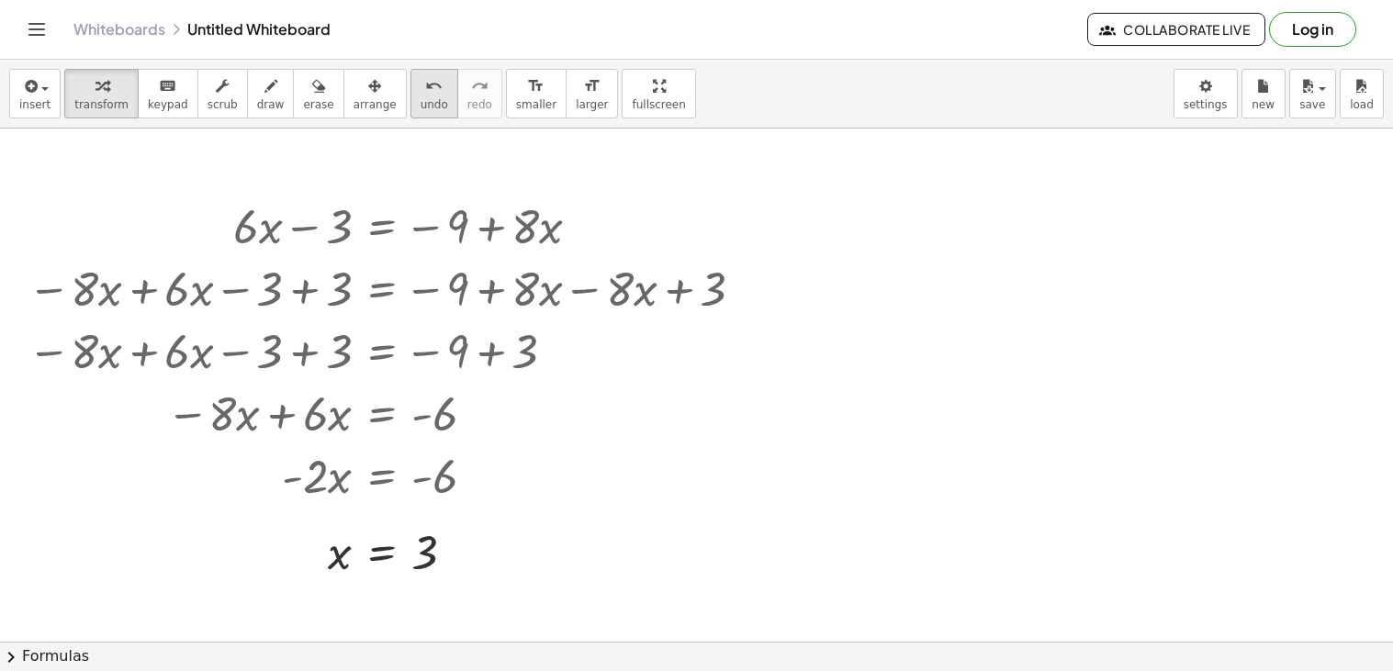
click at [421, 107] on span "undo" at bounding box center [435, 104] width 28 height 13
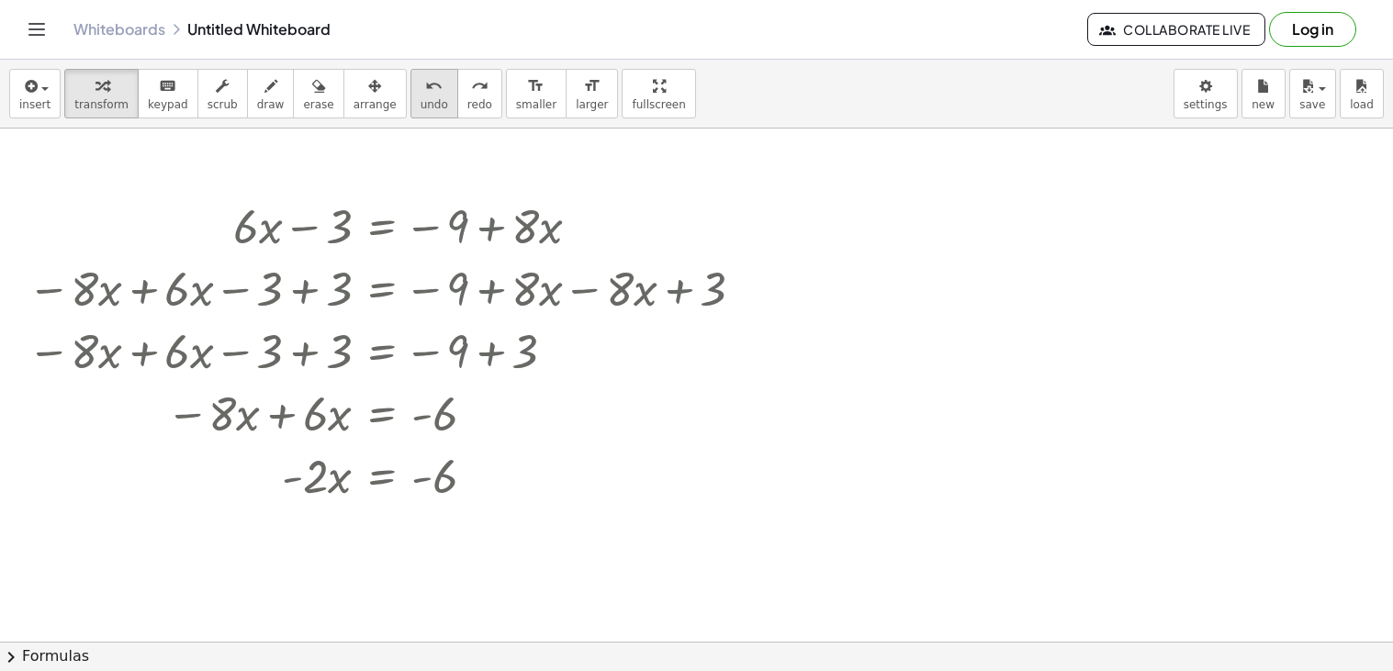
click at [421, 107] on span "undo" at bounding box center [435, 104] width 28 height 13
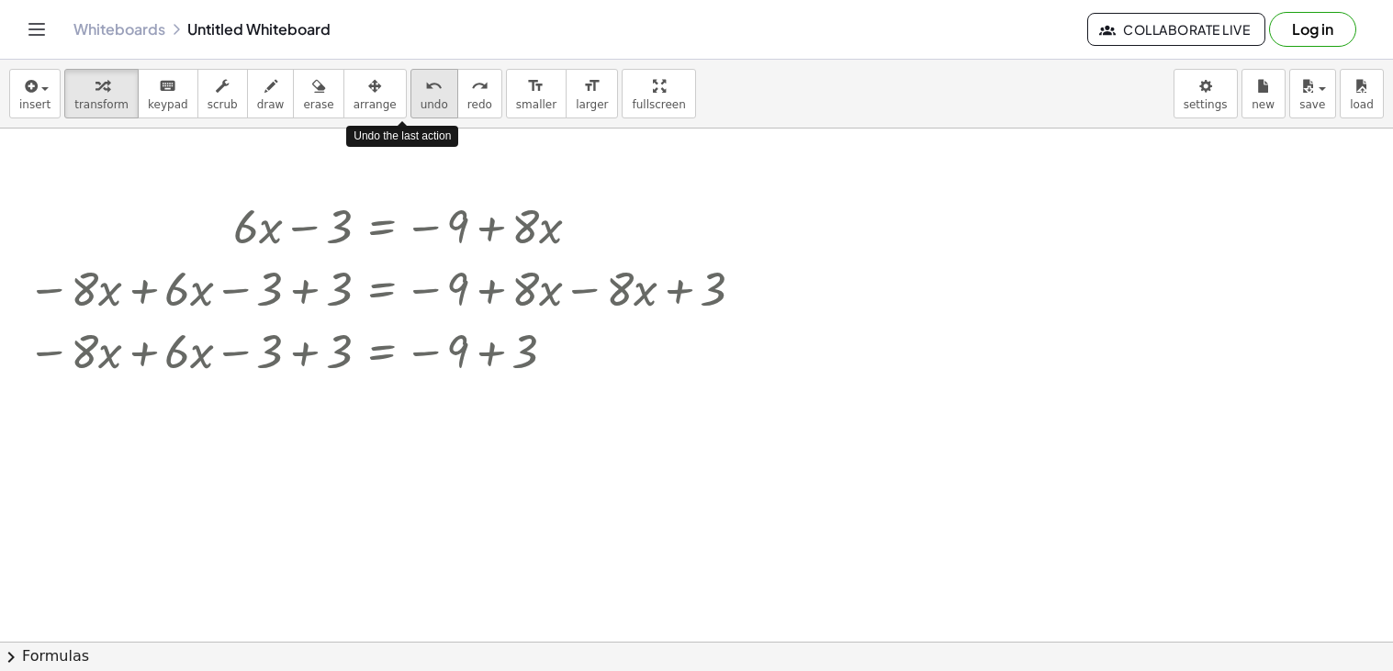
click at [421, 107] on span "undo" at bounding box center [435, 104] width 28 height 13
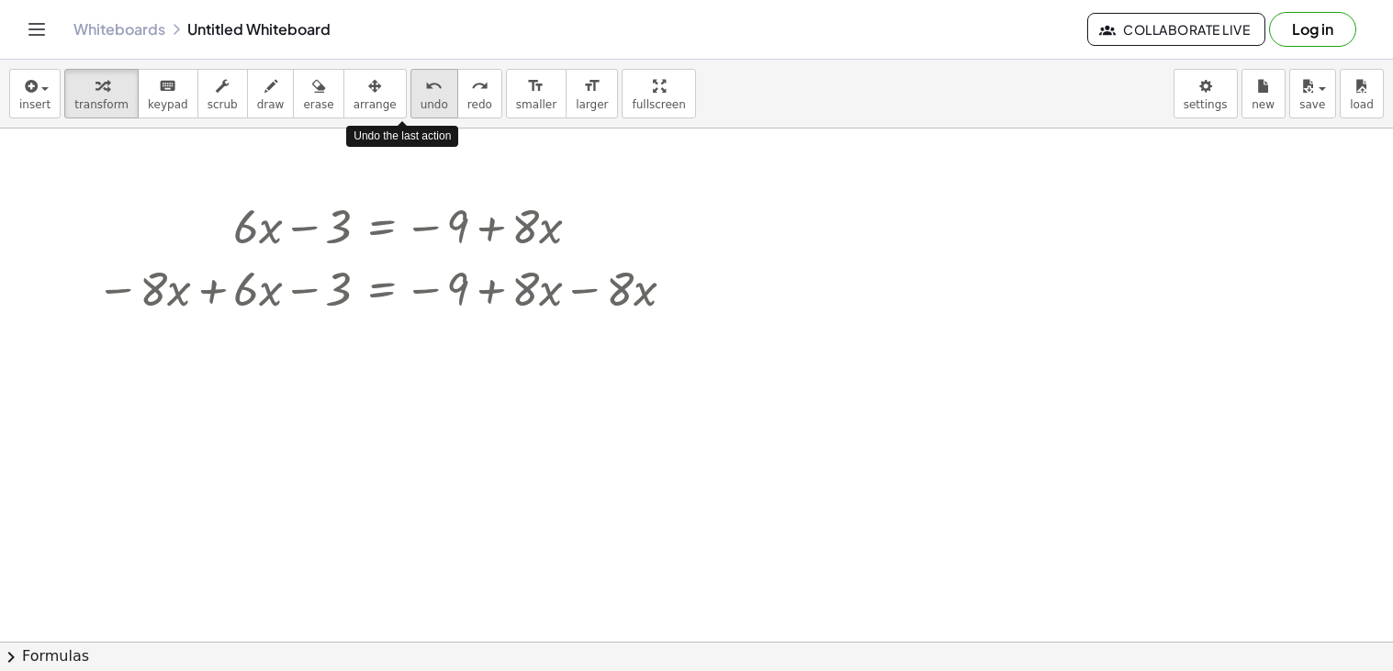
click at [421, 107] on span "undo" at bounding box center [435, 104] width 28 height 13
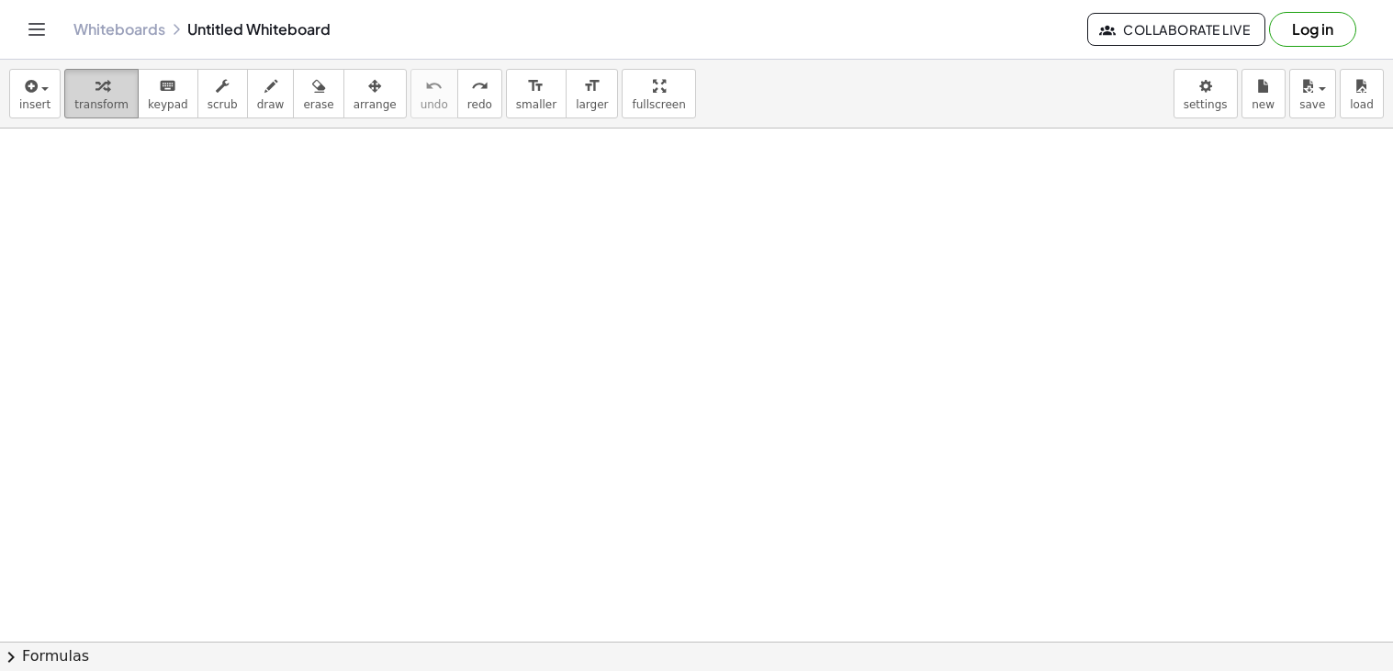
click at [99, 92] on icon "button" at bounding box center [102, 86] width 13 height 22
click at [50, 95] on button "insert" at bounding box center [34, 94] width 51 height 50
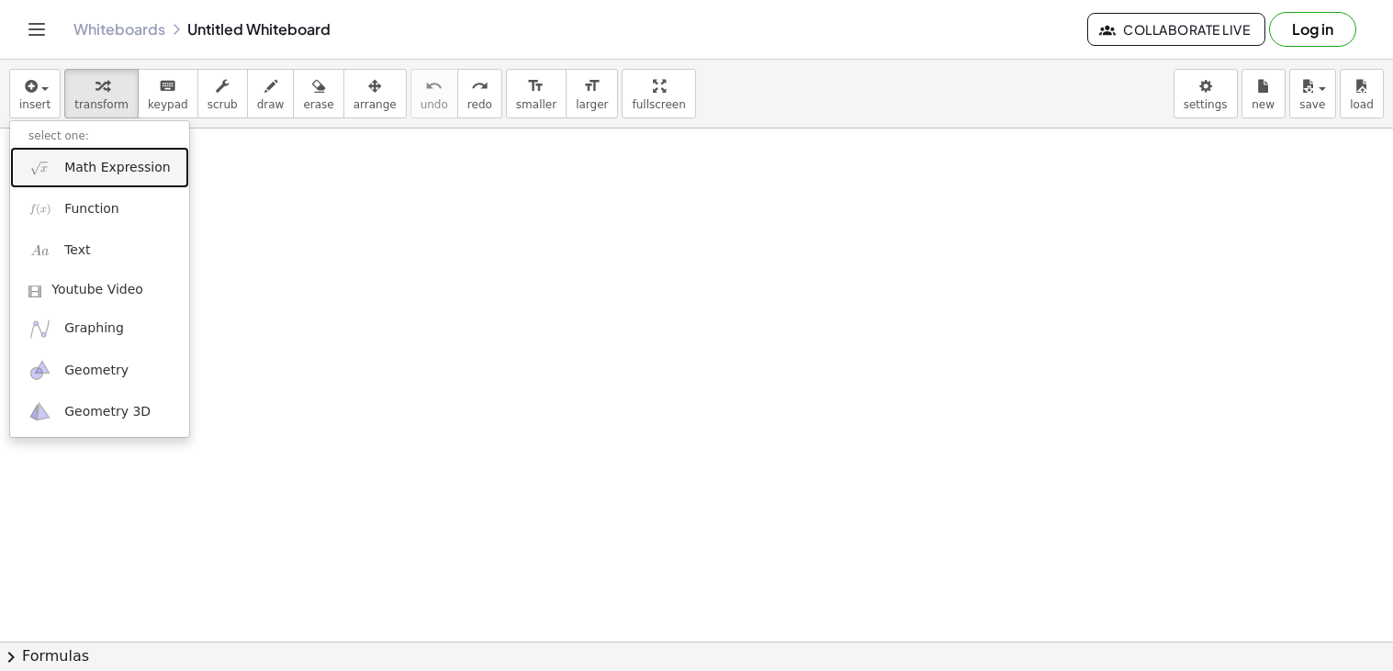
click at [115, 181] on link "Math Expression" at bounding box center [99, 167] width 179 height 41
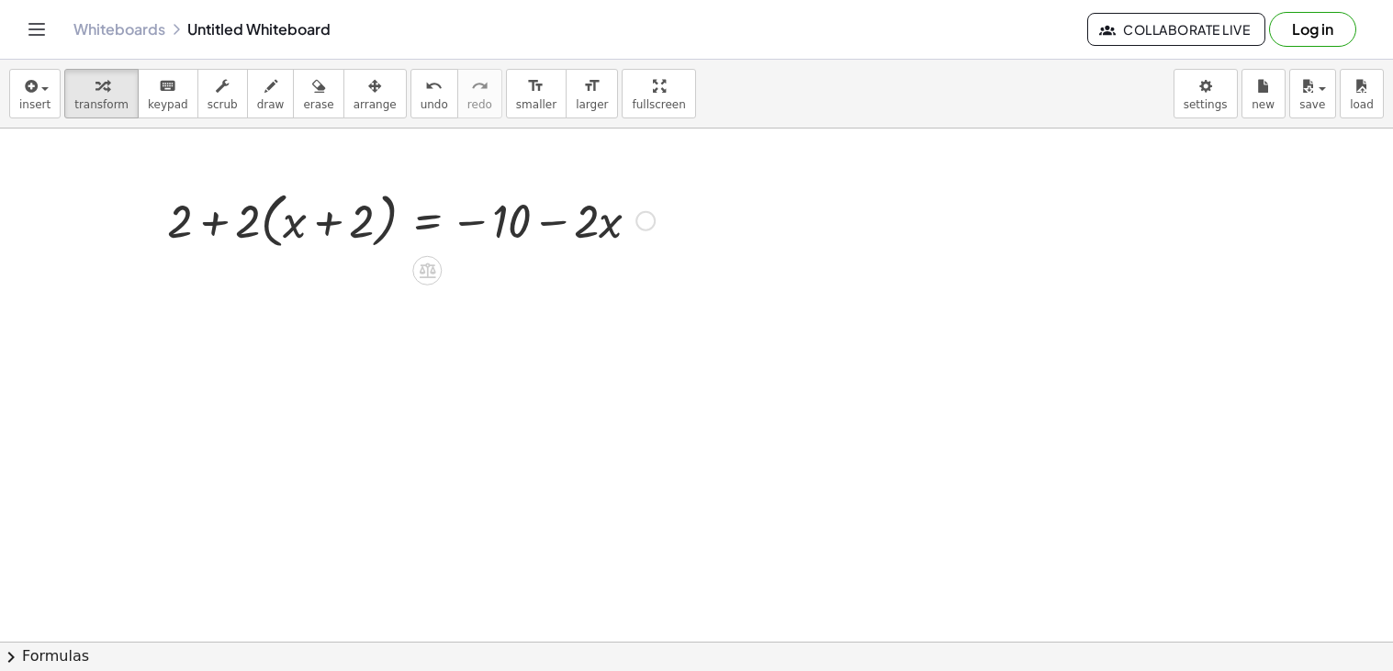
click at [298, 221] on div at bounding box center [411, 220] width 506 height 70
click at [248, 220] on div at bounding box center [411, 220] width 506 height 70
click at [272, 226] on div at bounding box center [411, 220] width 506 height 70
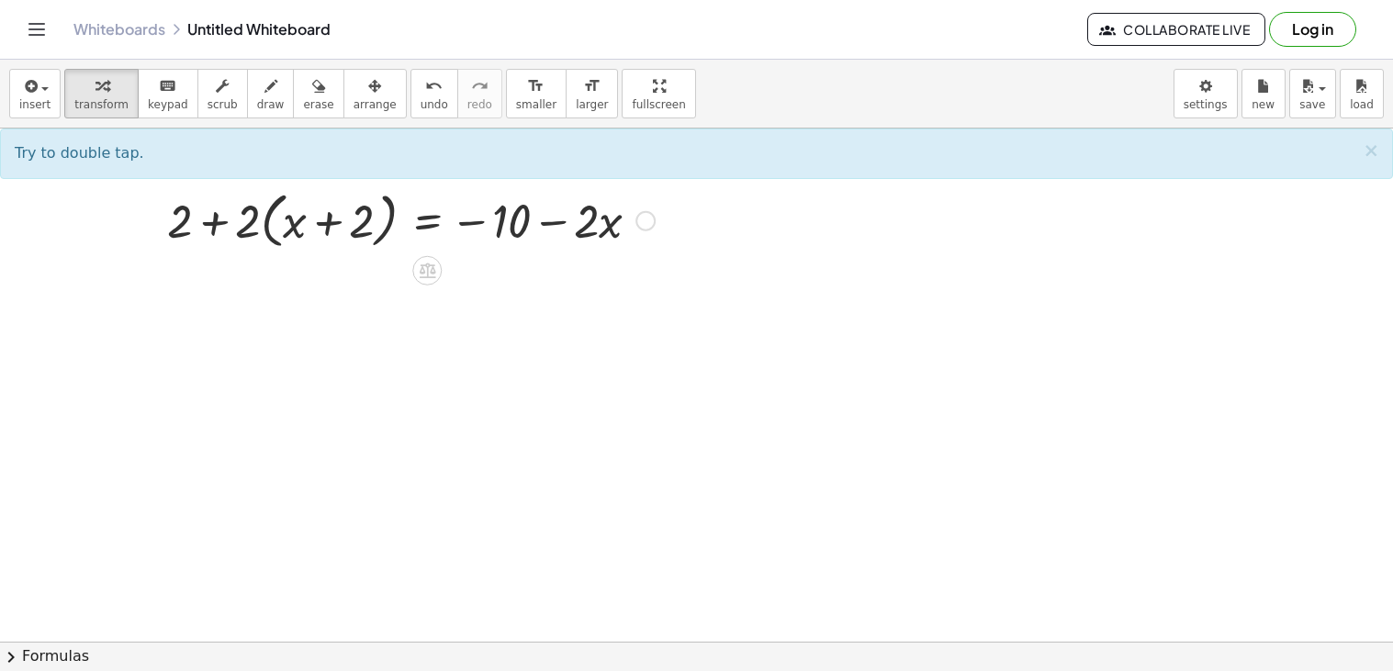
click at [266, 223] on div at bounding box center [411, 220] width 506 height 70
click at [280, 223] on div at bounding box center [411, 220] width 506 height 70
click at [297, 221] on div at bounding box center [411, 220] width 506 height 70
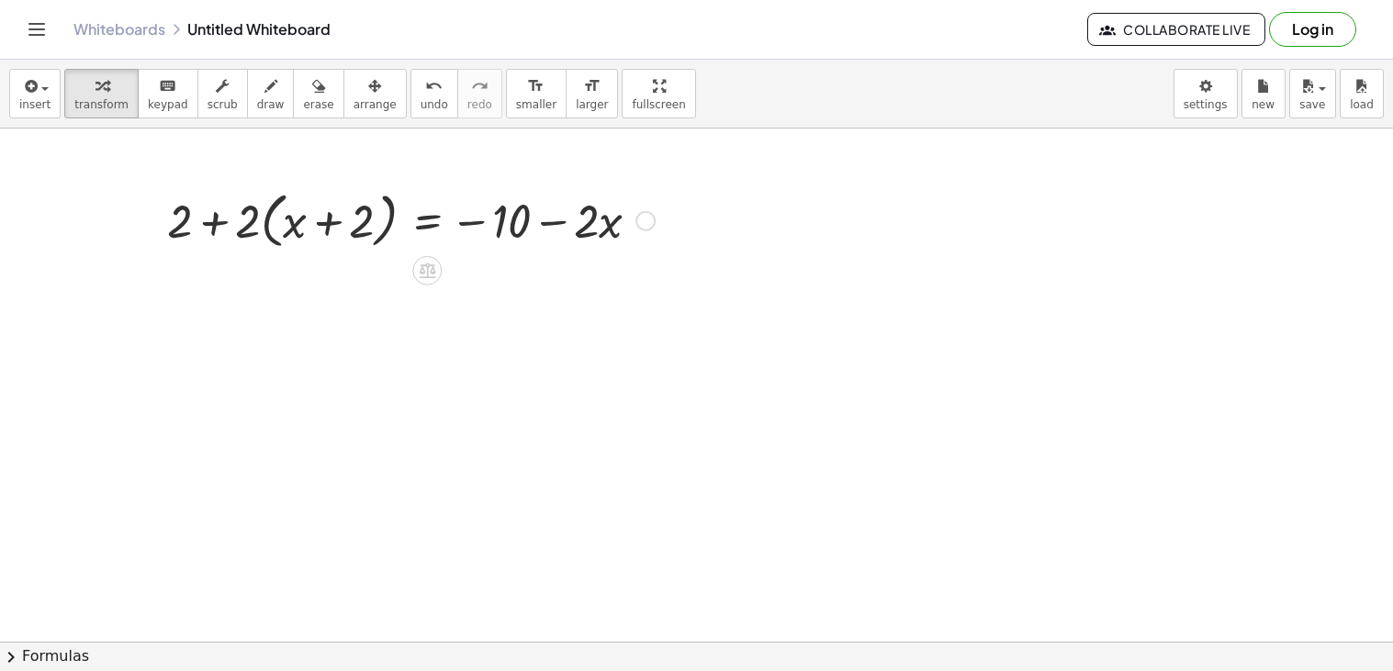
click at [261, 219] on div at bounding box center [411, 220] width 506 height 70
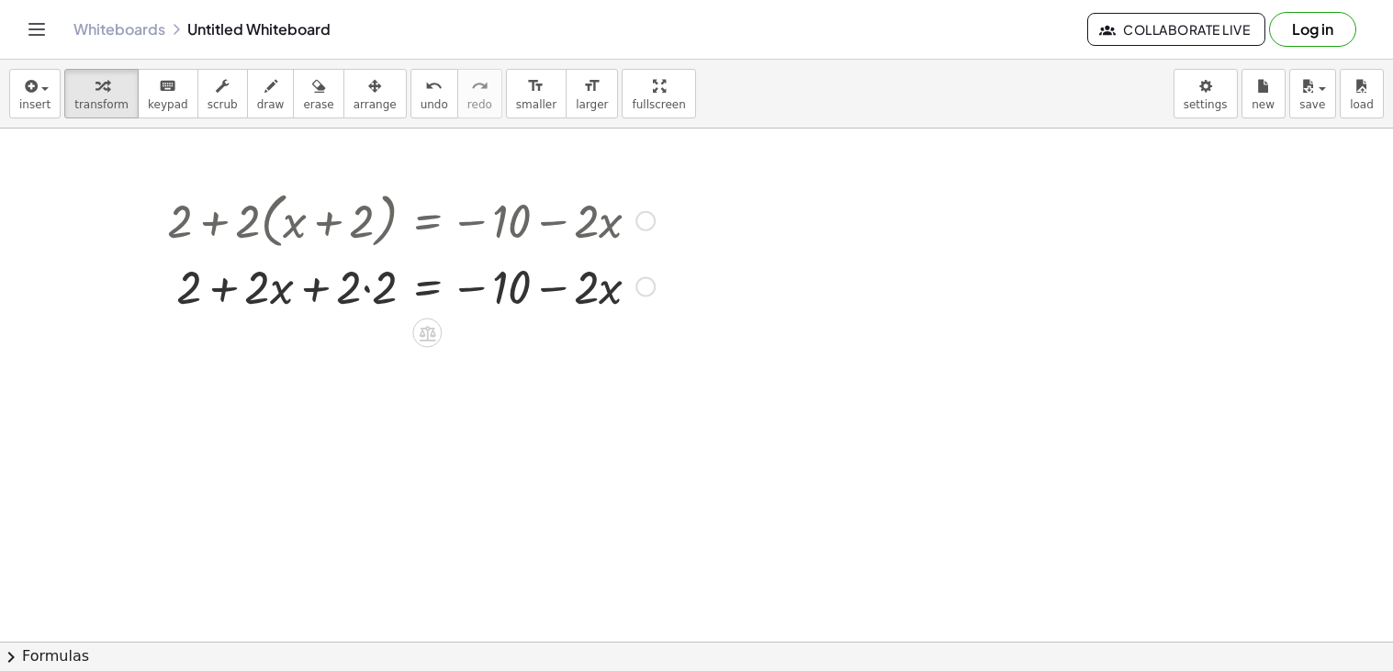
click at [365, 289] on div at bounding box center [411, 285] width 506 height 62
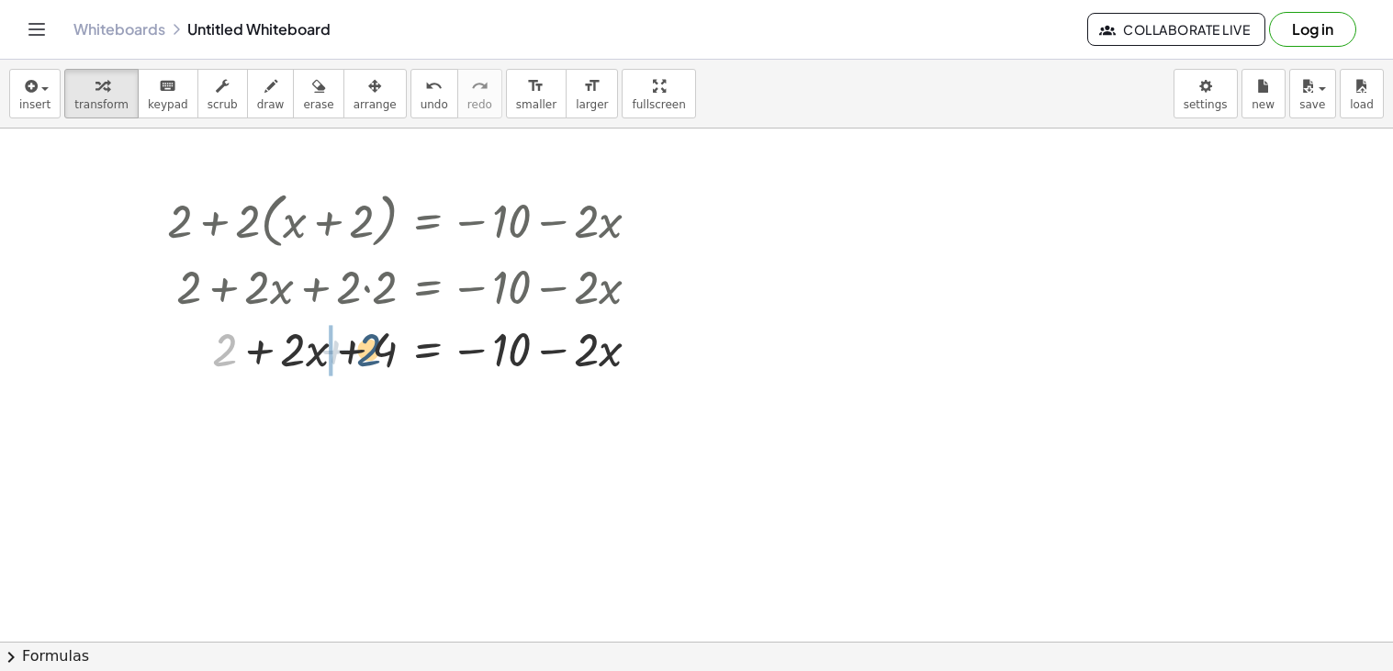
drag, startPoint x: 215, startPoint y: 352, endPoint x: 364, endPoint y: 352, distance: 148.8
click at [364, 352] on div at bounding box center [411, 348] width 506 height 62
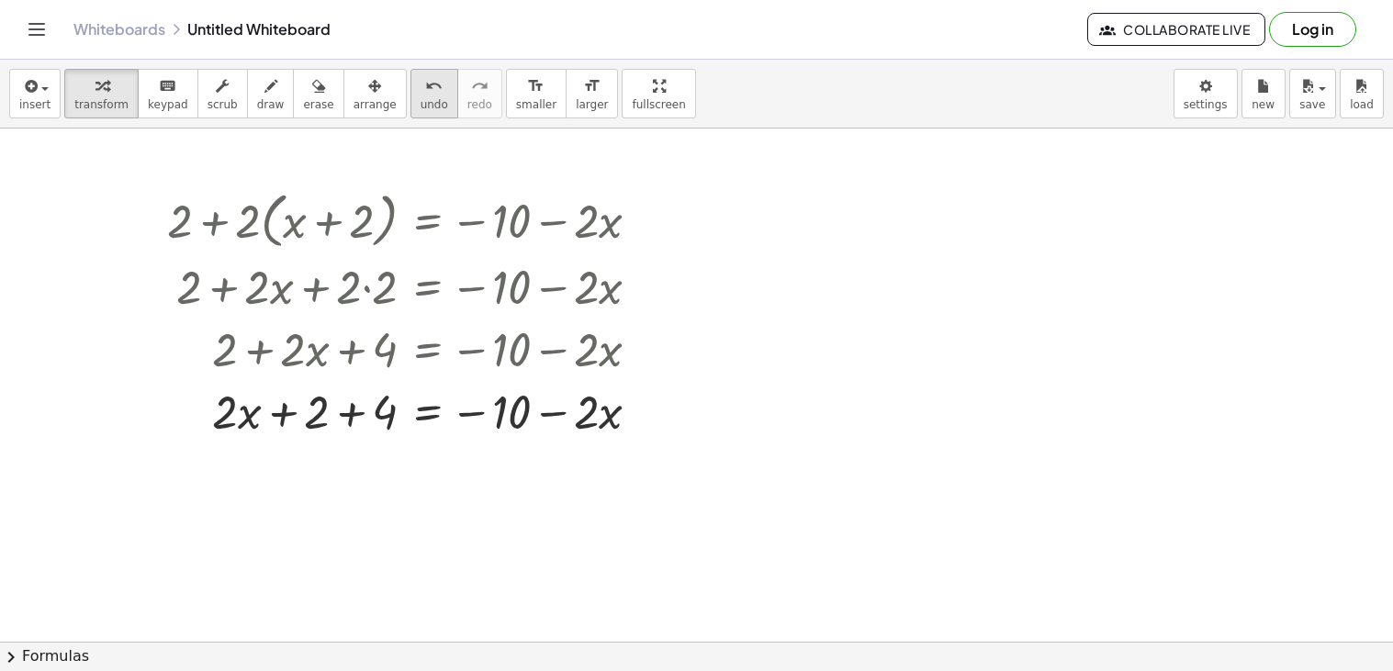
click at [410, 98] on button "undo undo" at bounding box center [434, 94] width 48 height 50
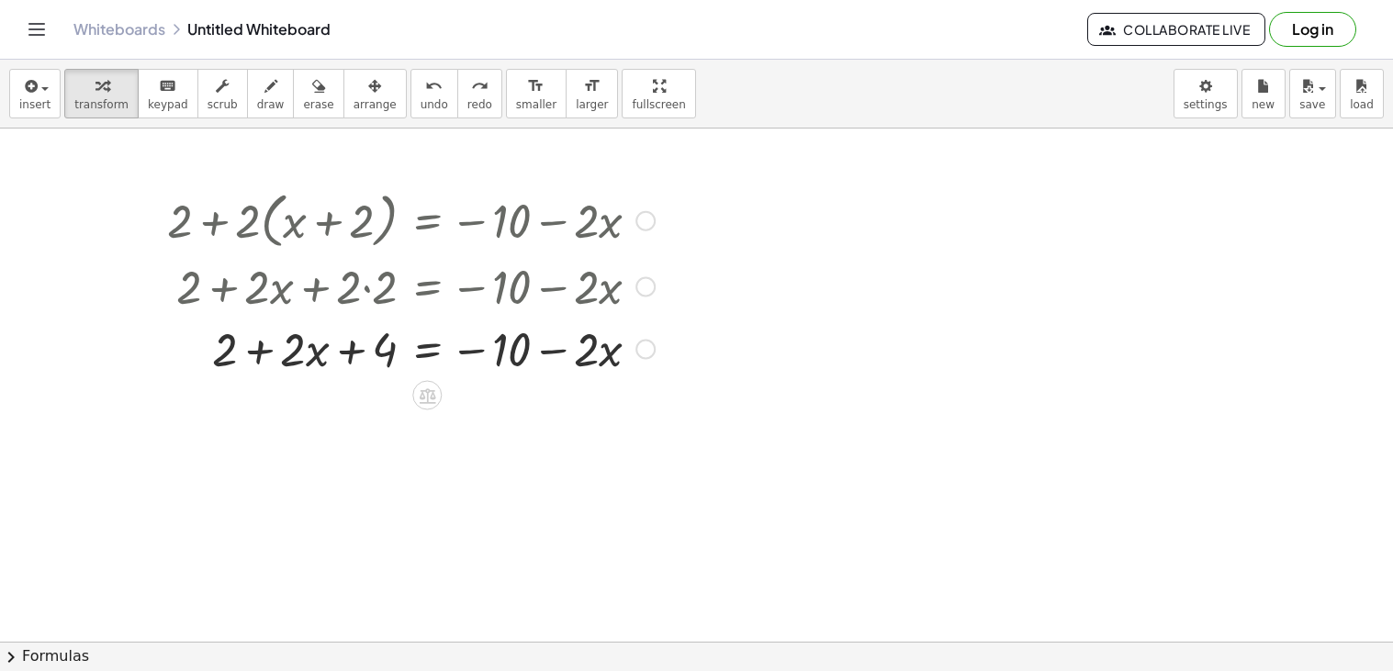
click at [232, 364] on div at bounding box center [411, 348] width 506 height 62
click at [397, 348] on div at bounding box center [411, 348] width 506 height 62
click at [393, 348] on div at bounding box center [411, 348] width 506 height 62
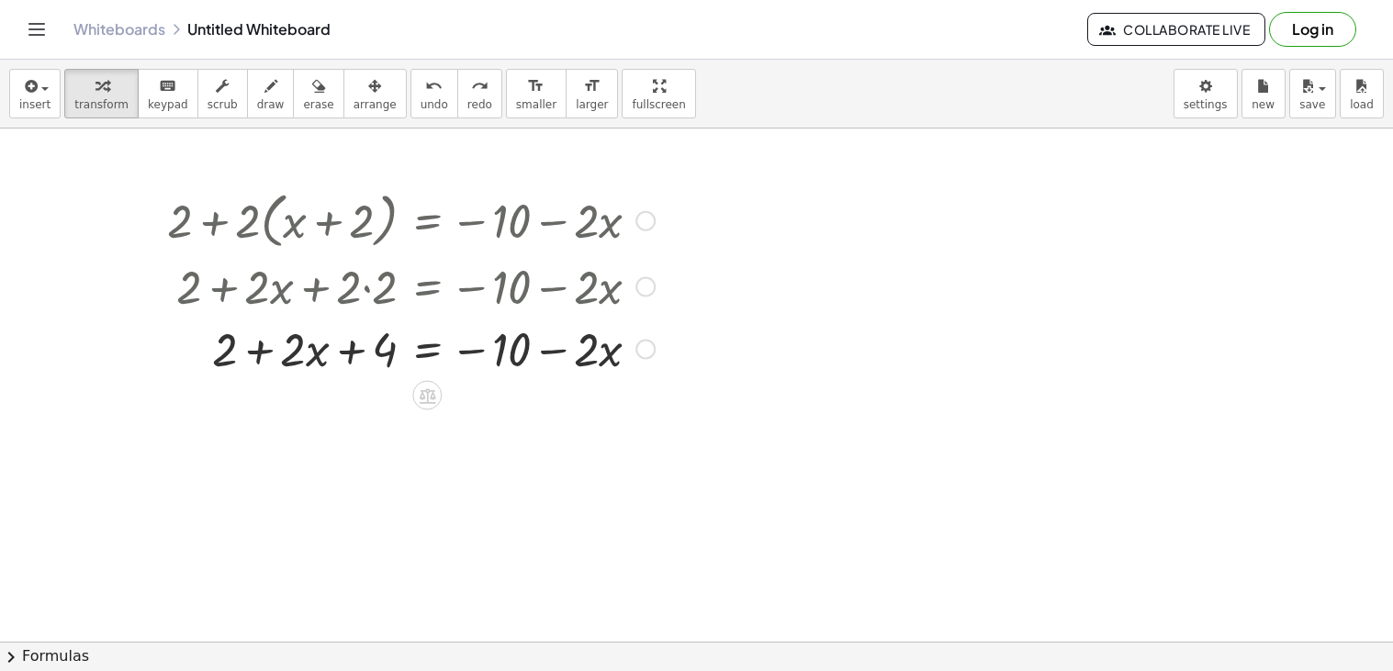
click at [231, 352] on div at bounding box center [411, 348] width 506 height 62
click at [383, 354] on div at bounding box center [411, 348] width 506 height 62
drag, startPoint x: 383, startPoint y: 354, endPoint x: 177, endPoint y: 356, distance: 205.7
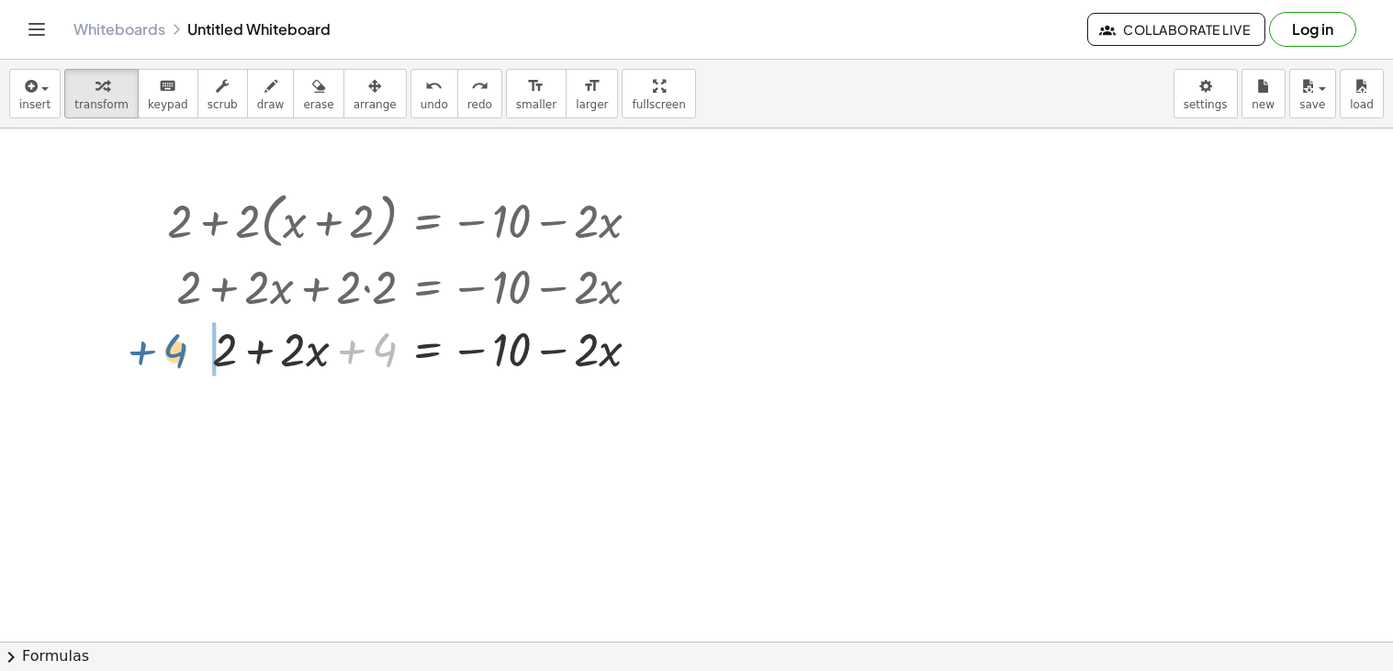
click at [177, 356] on div at bounding box center [411, 348] width 506 height 62
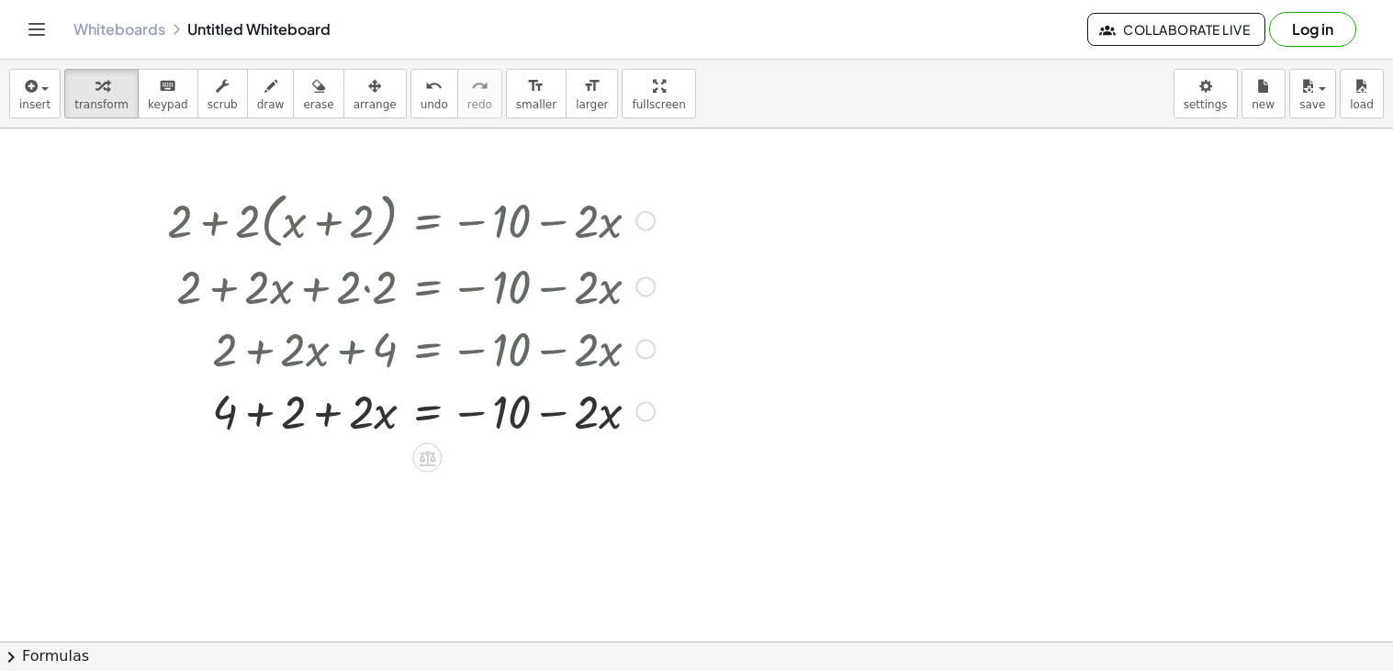
click at [265, 416] on div at bounding box center [411, 410] width 506 height 62
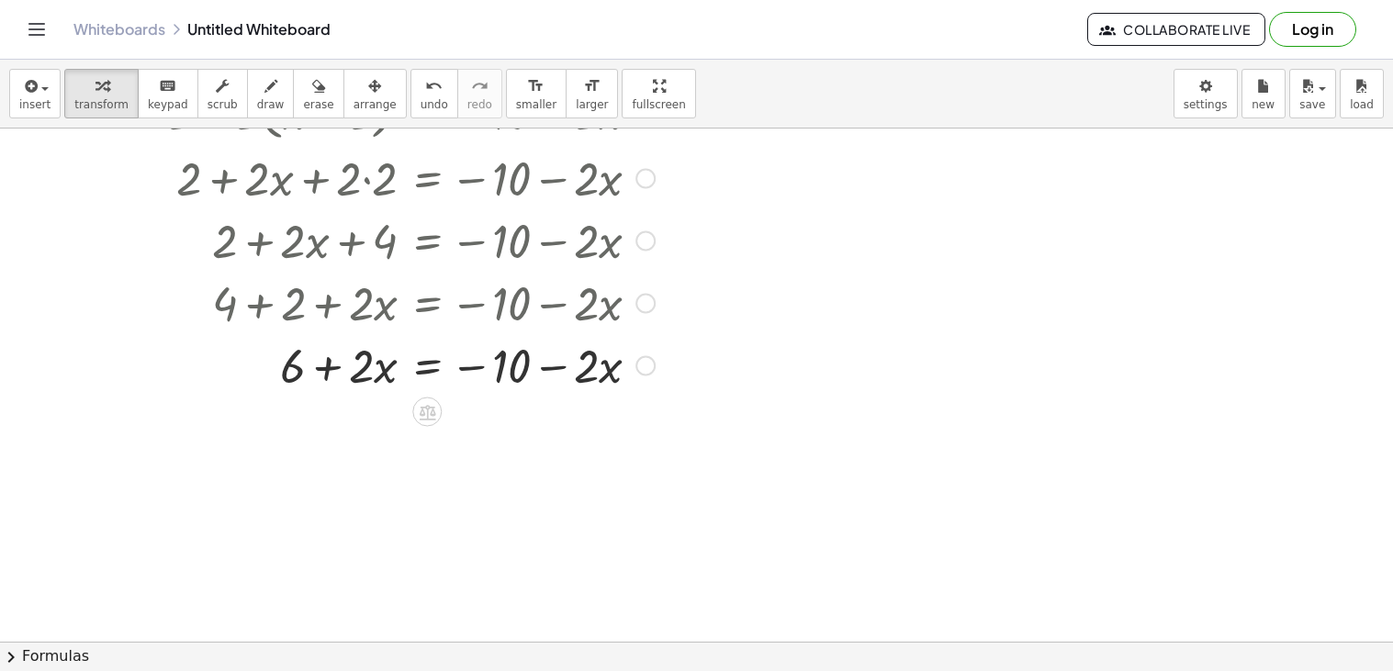
scroll to position [125, 0]
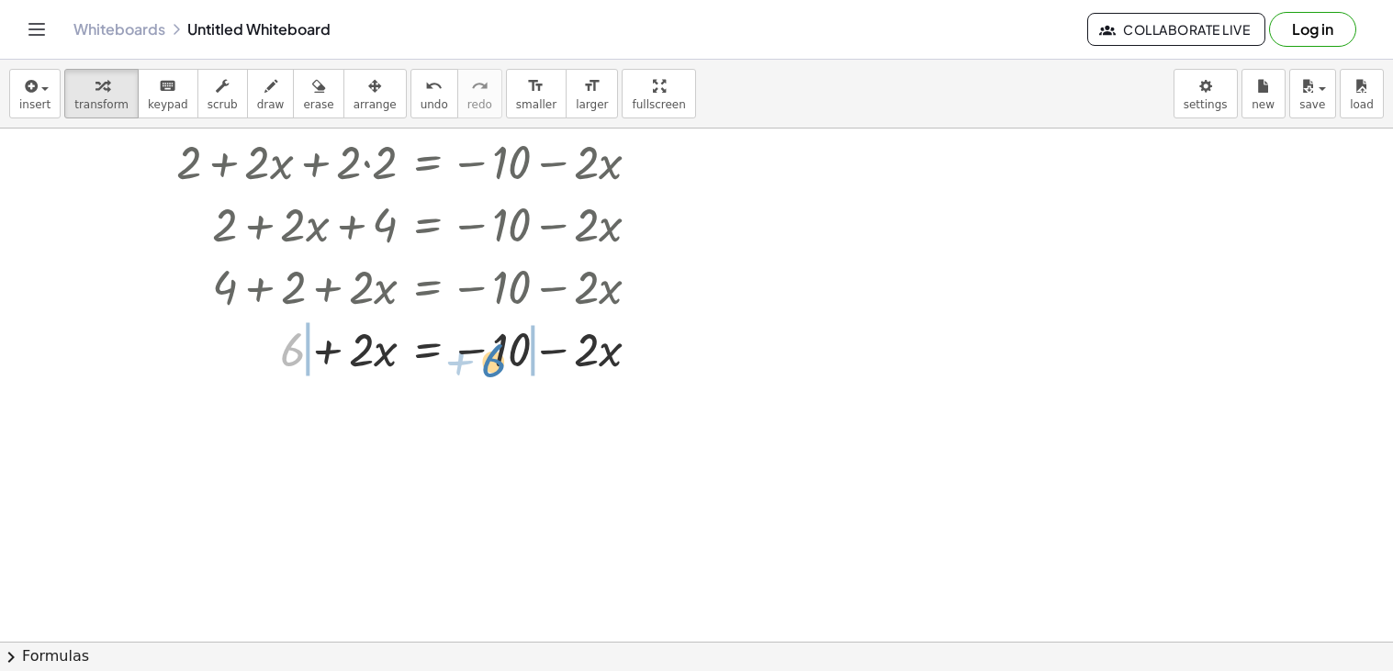
drag, startPoint x: 296, startPoint y: 348, endPoint x: 498, endPoint y: 359, distance: 202.3
click at [498, 359] on div at bounding box center [411, 348] width 506 height 62
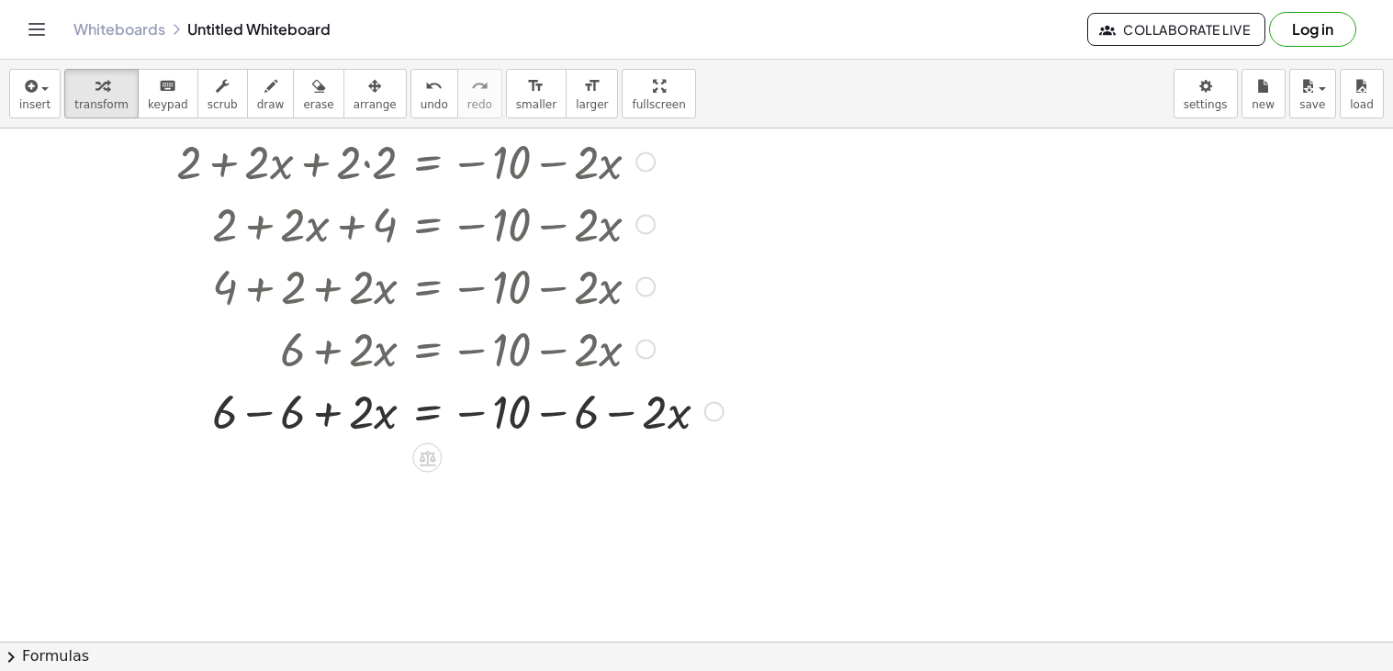
click at [542, 422] on div at bounding box center [445, 410] width 575 height 62
click at [270, 419] on div at bounding box center [412, 410] width 509 height 62
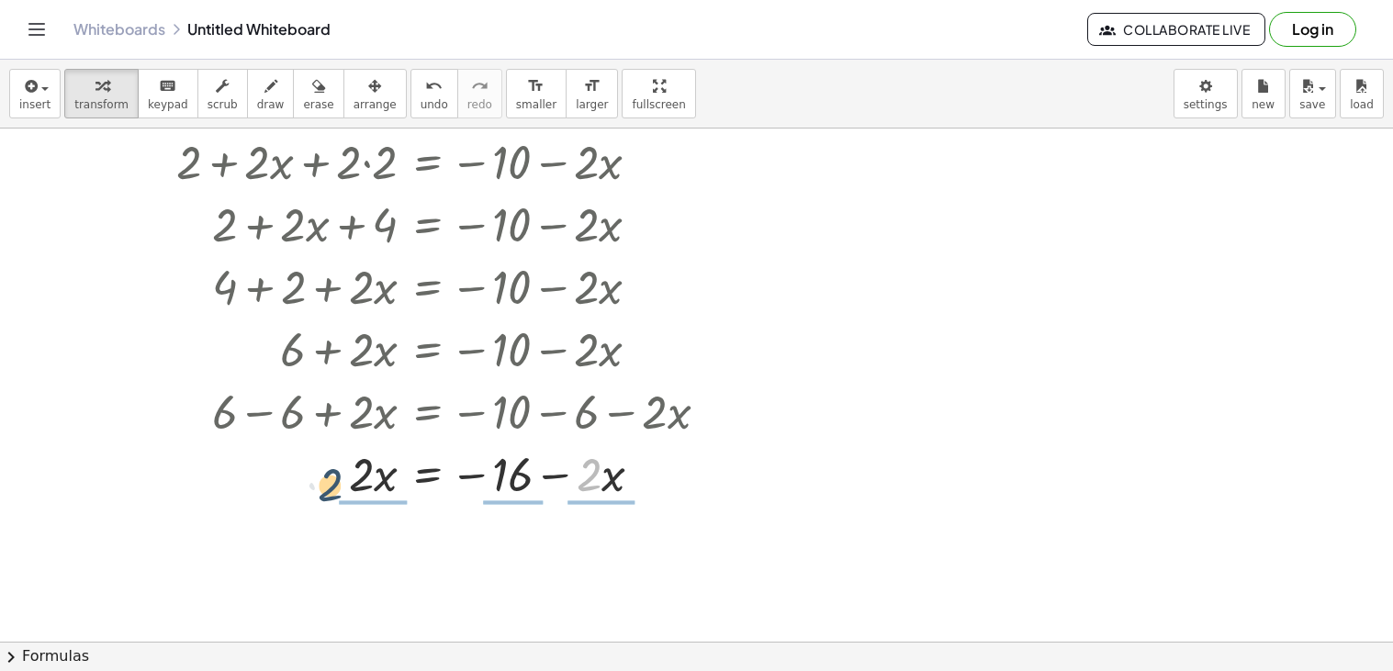
drag, startPoint x: 592, startPoint y: 488, endPoint x: 312, endPoint y: 482, distance: 280.1
click at [312, 482] on div at bounding box center [445, 473] width 575 height 62
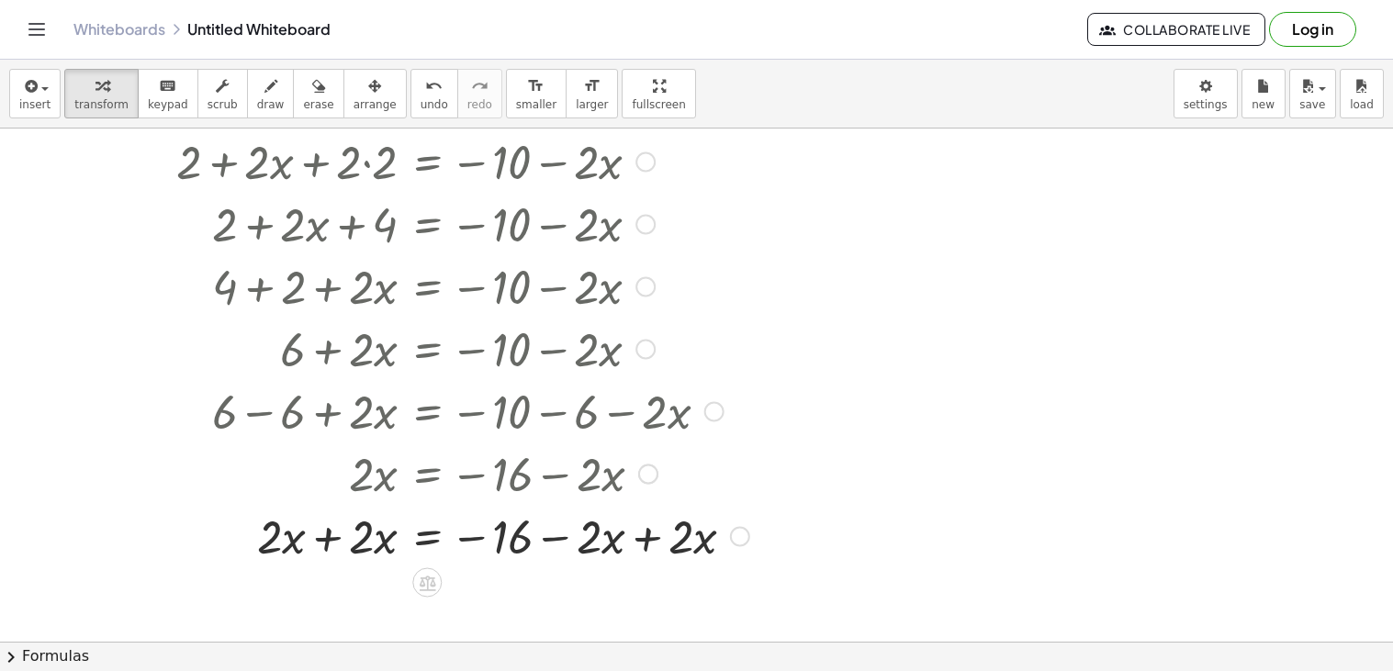
click at [650, 533] on div at bounding box center [458, 535] width 601 height 62
click at [0, 0] on div at bounding box center [0, 0] width 0 height 0
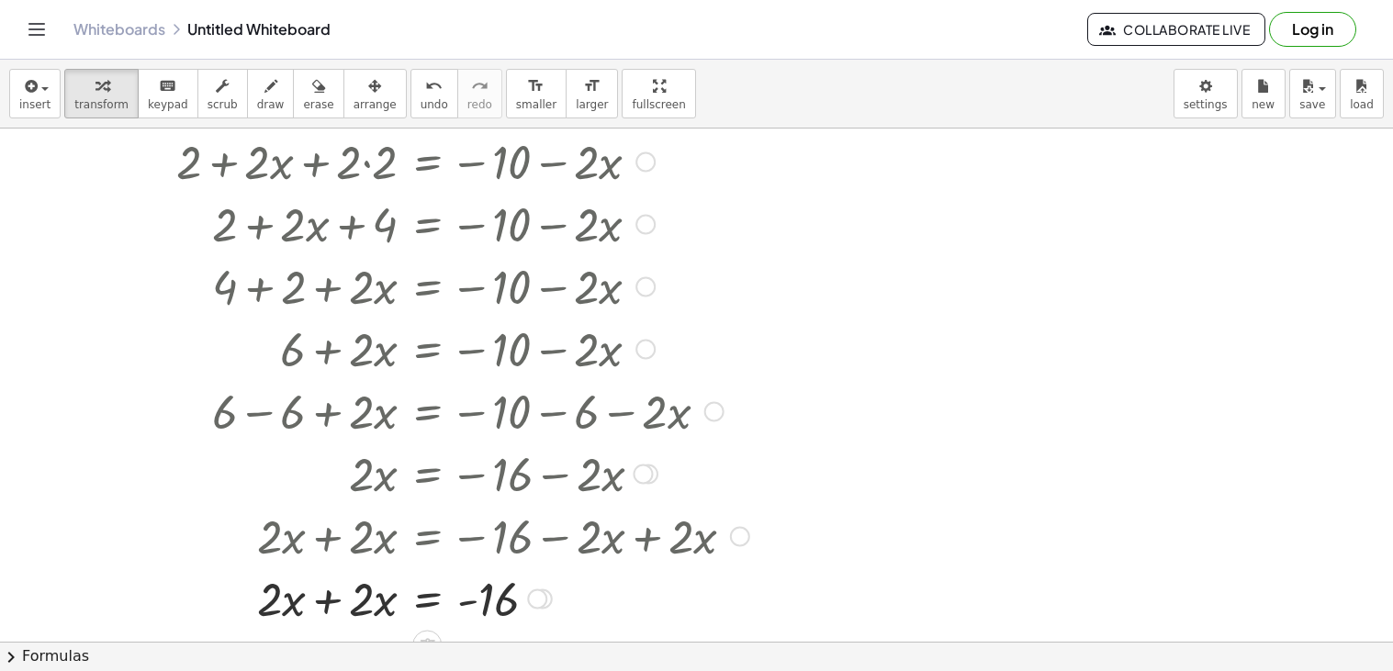
click at [321, 594] on div at bounding box center [458, 598] width 601 height 62
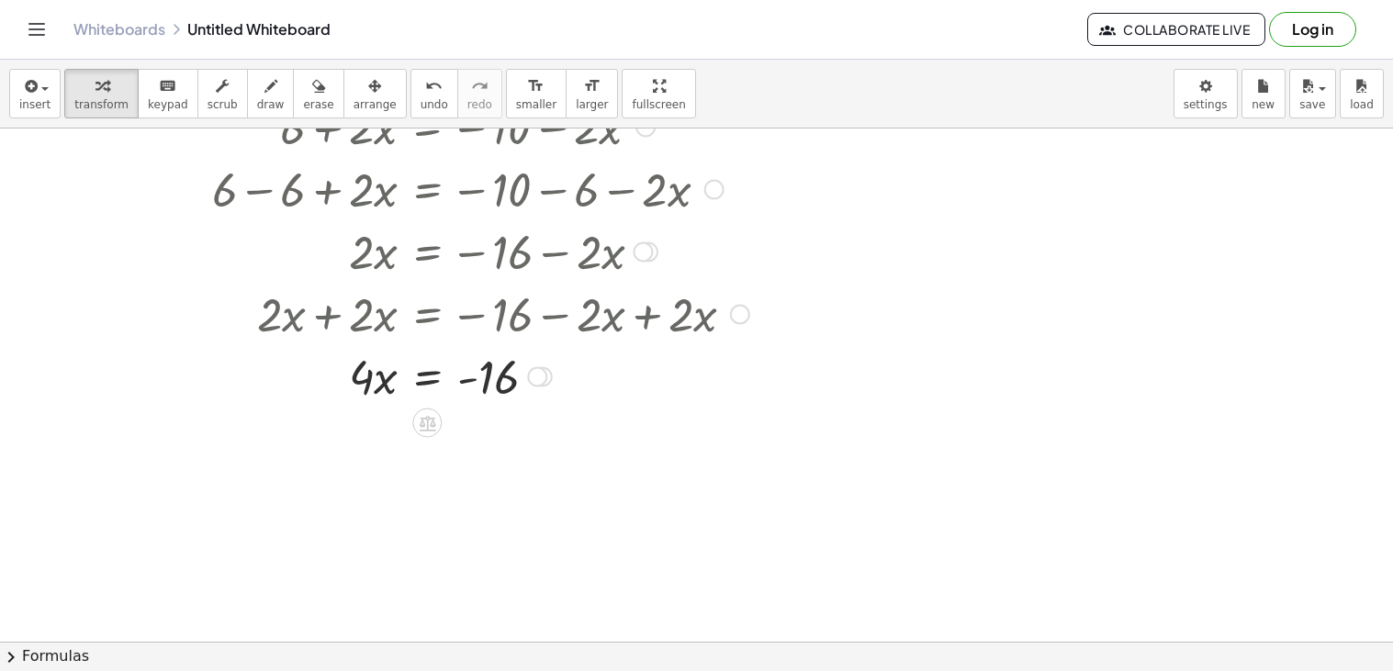
scroll to position [352, 0]
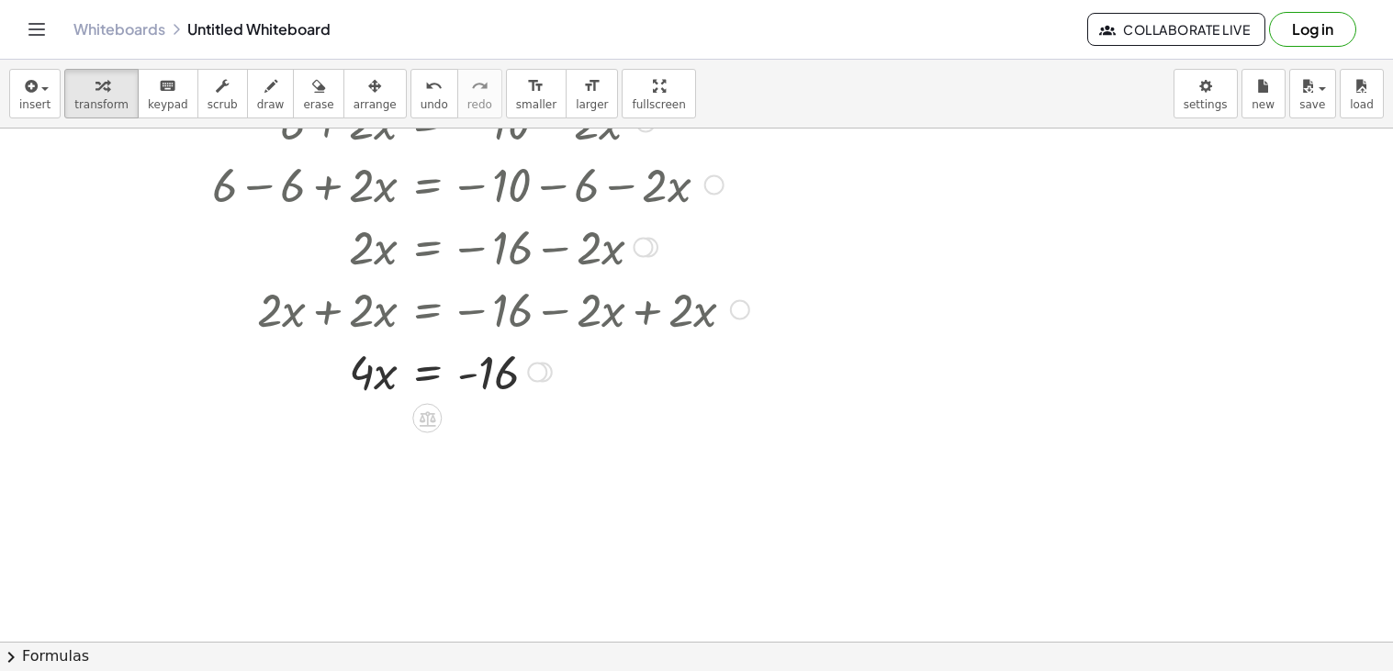
click at [423, 387] on div at bounding box center [458, 371] width 601 height 62
click at [486, 446] on div at bounding box center [458, 448] width 601 height 92
click at [368, 450] on div at bounding box center [458, 448] width 601 height 92
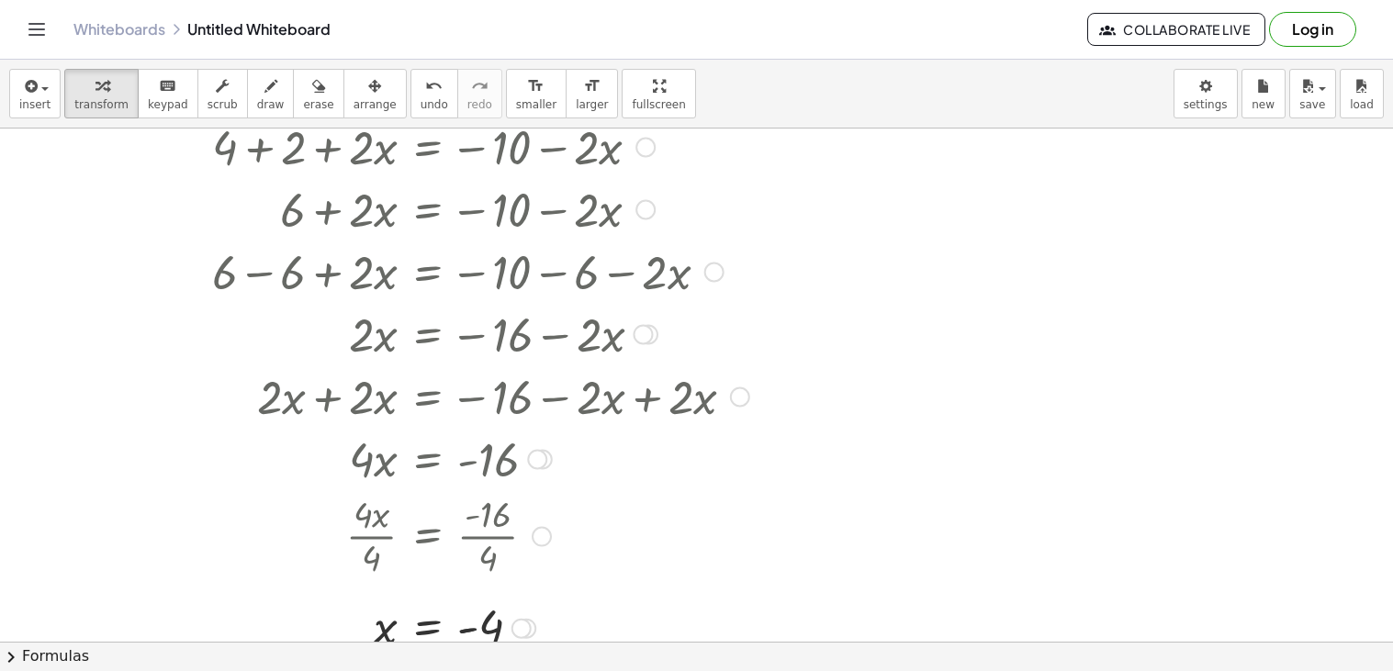
scroll to position [272, 0]
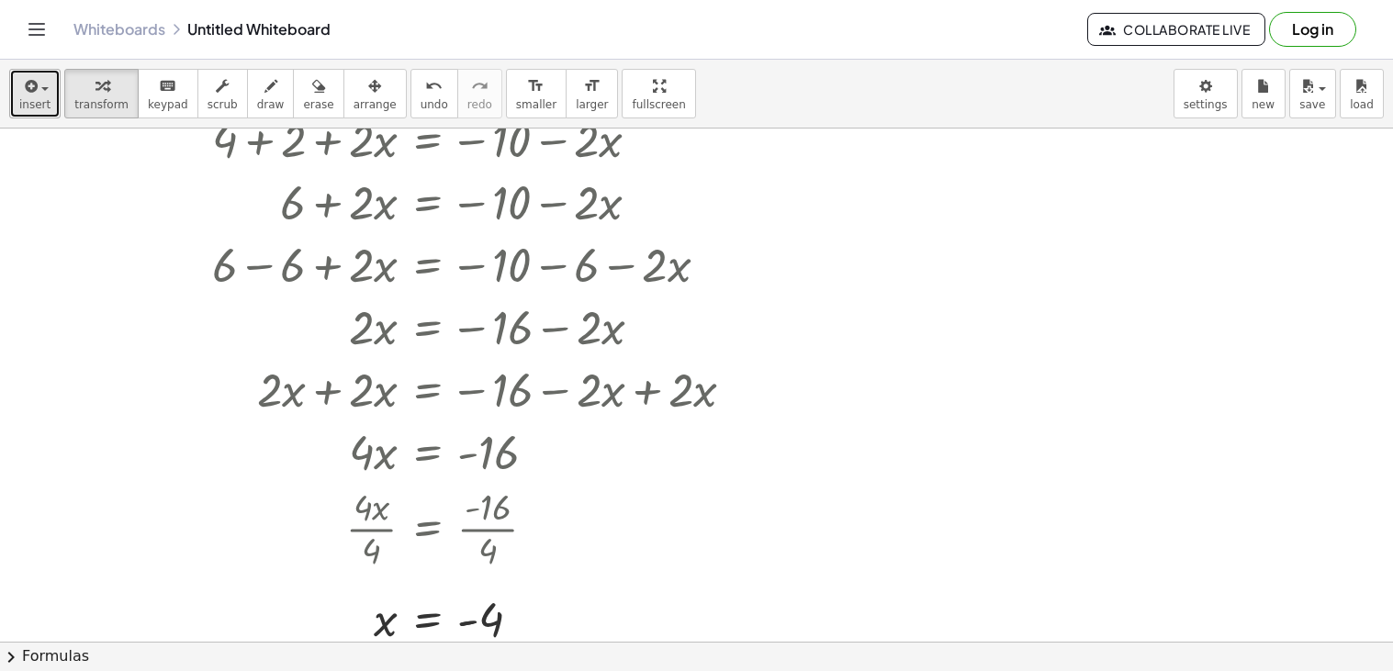
click at [21, 91] on icon "button" at bounding box center [29, 86] width 17 height 22
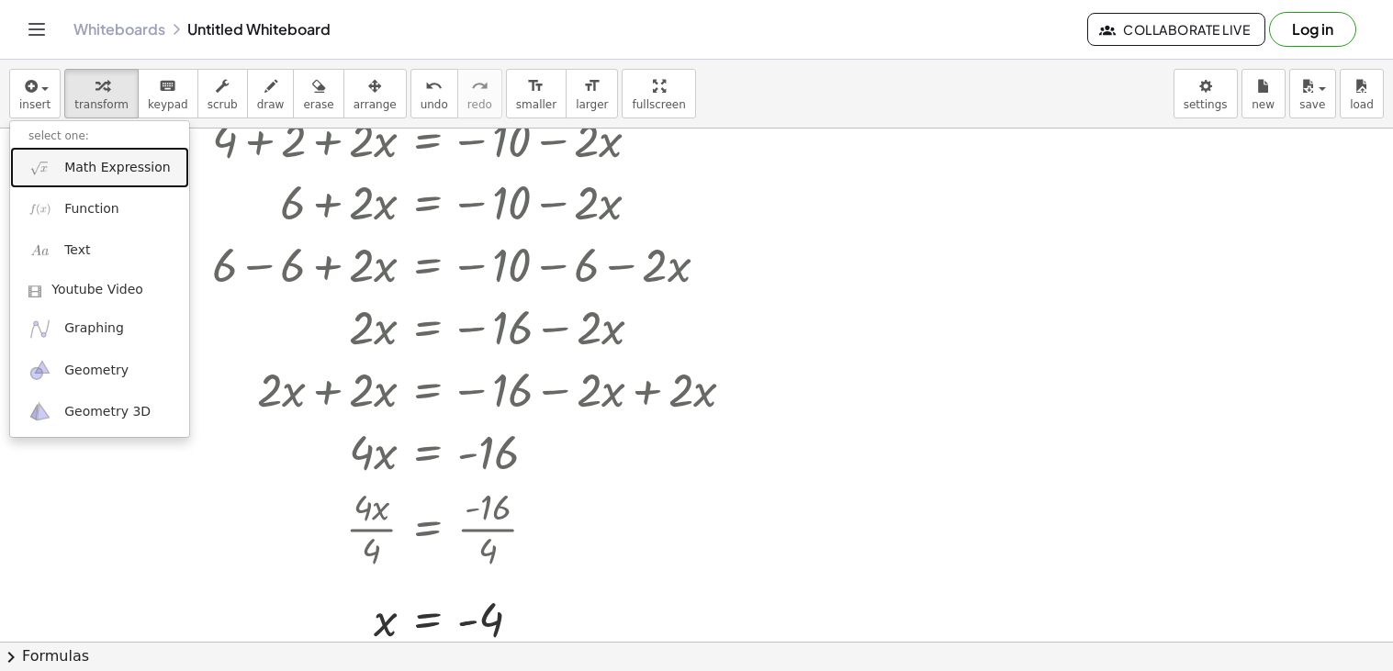
click at [87, 174] on span "Math Expression" at bounding box center [117, 168] width 106 height 18
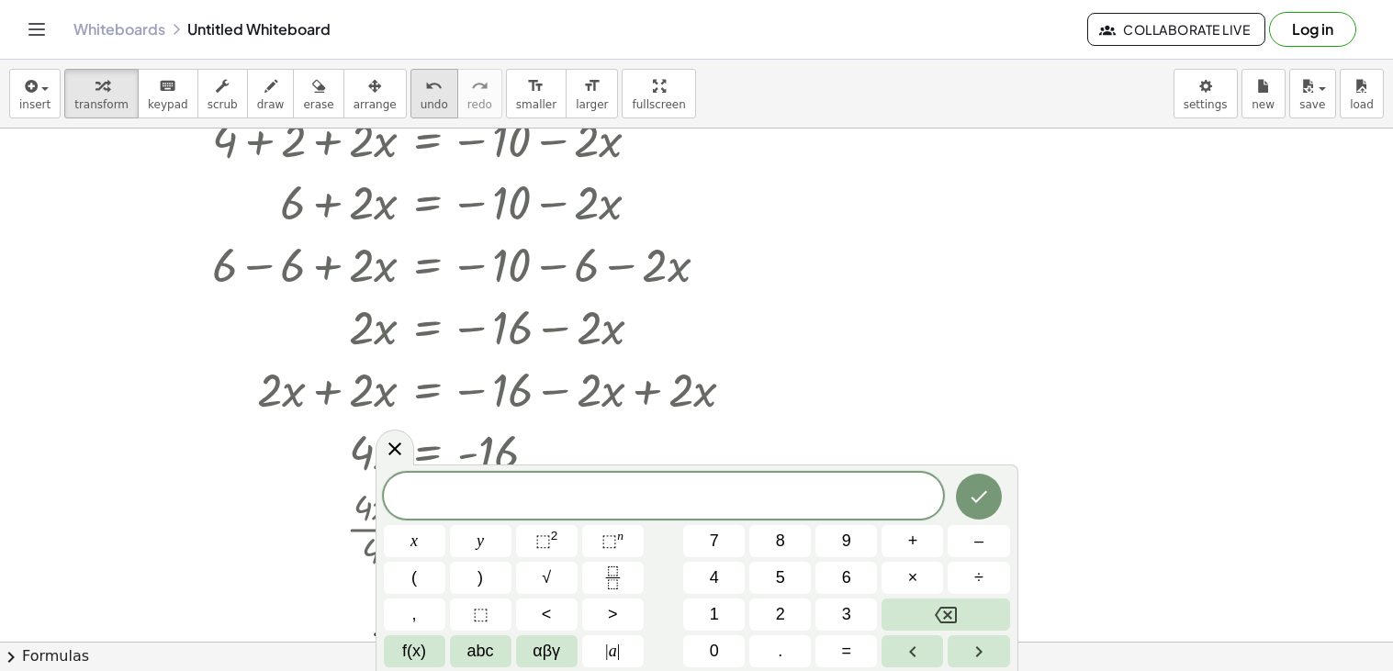
click at [417, 109] on button "undo undo" at bounding box center [434, 94] width 48 height 50
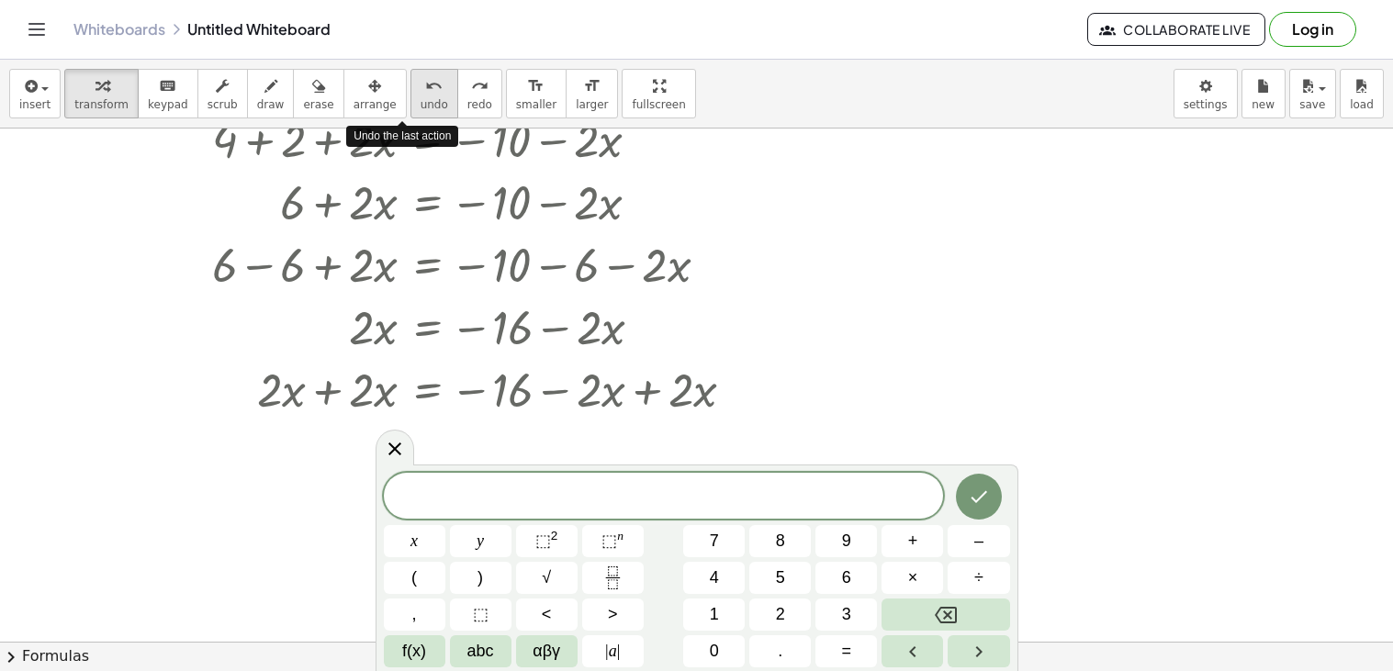
click at [417, 109] on button "undo undo" at bounding box center [434, 94] width 48 height 50
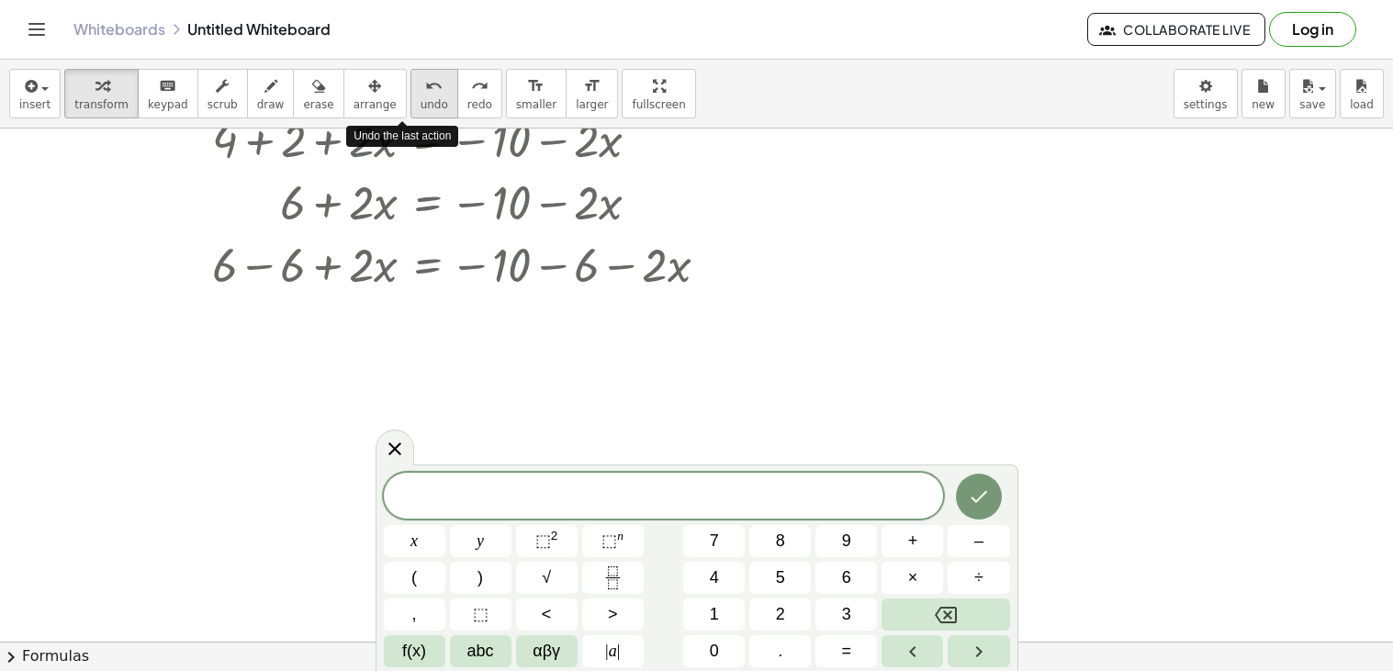
click at [417, 109] on button "undo undo" at bounding box center [434, 94] width 48 height 50
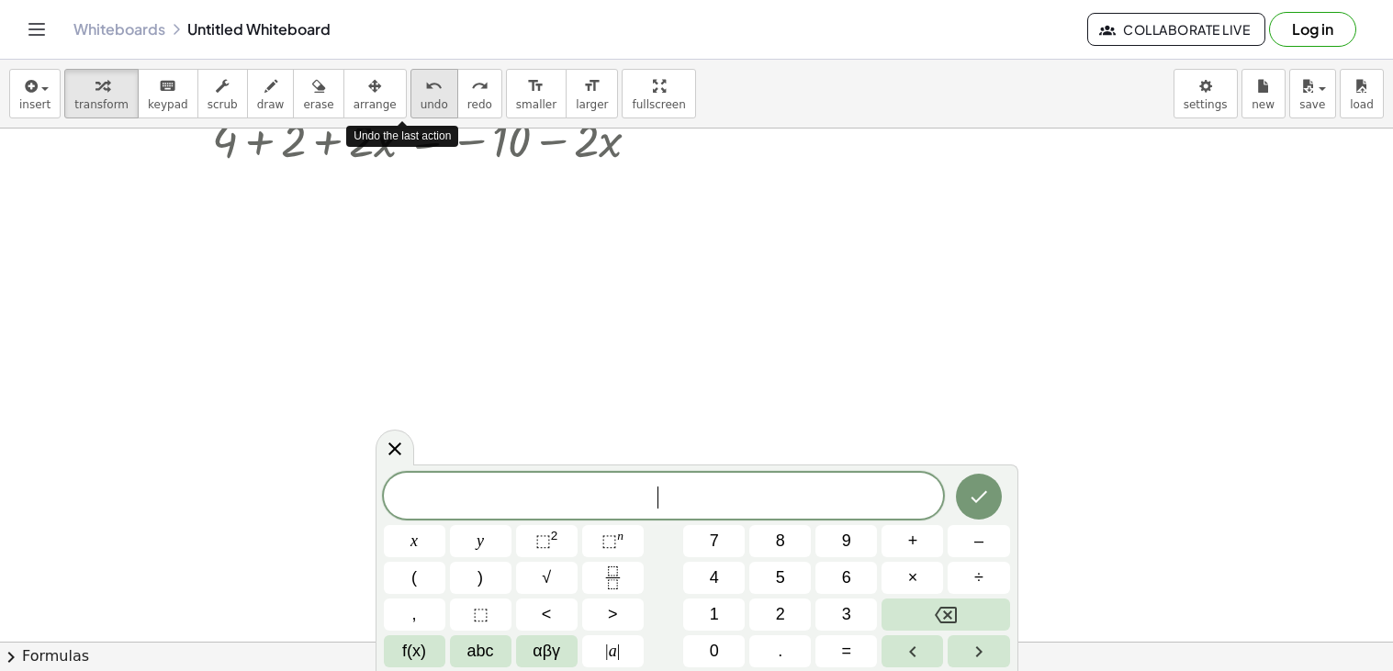
click at [417, 109] on button "undo undo" at bounding box center [434, 94] width 48 height 50
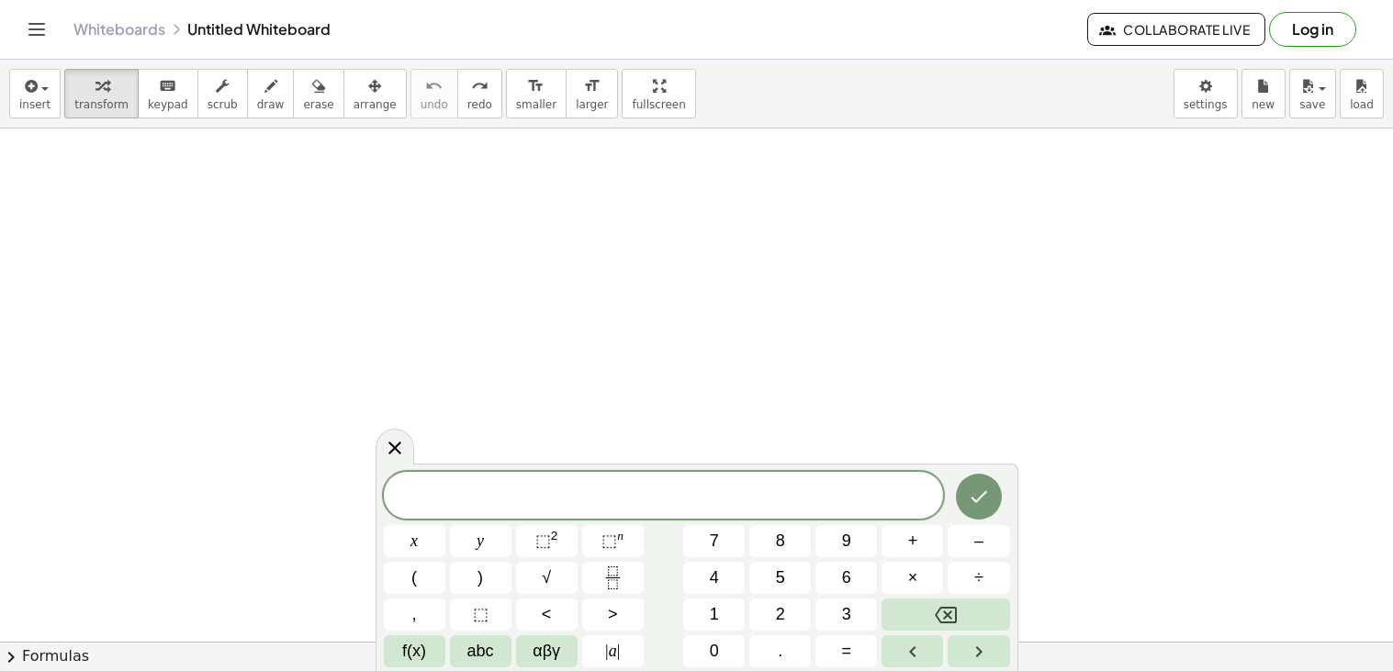
click at [541, 509] on span at bounding box center [664, 497] width 560 height 28
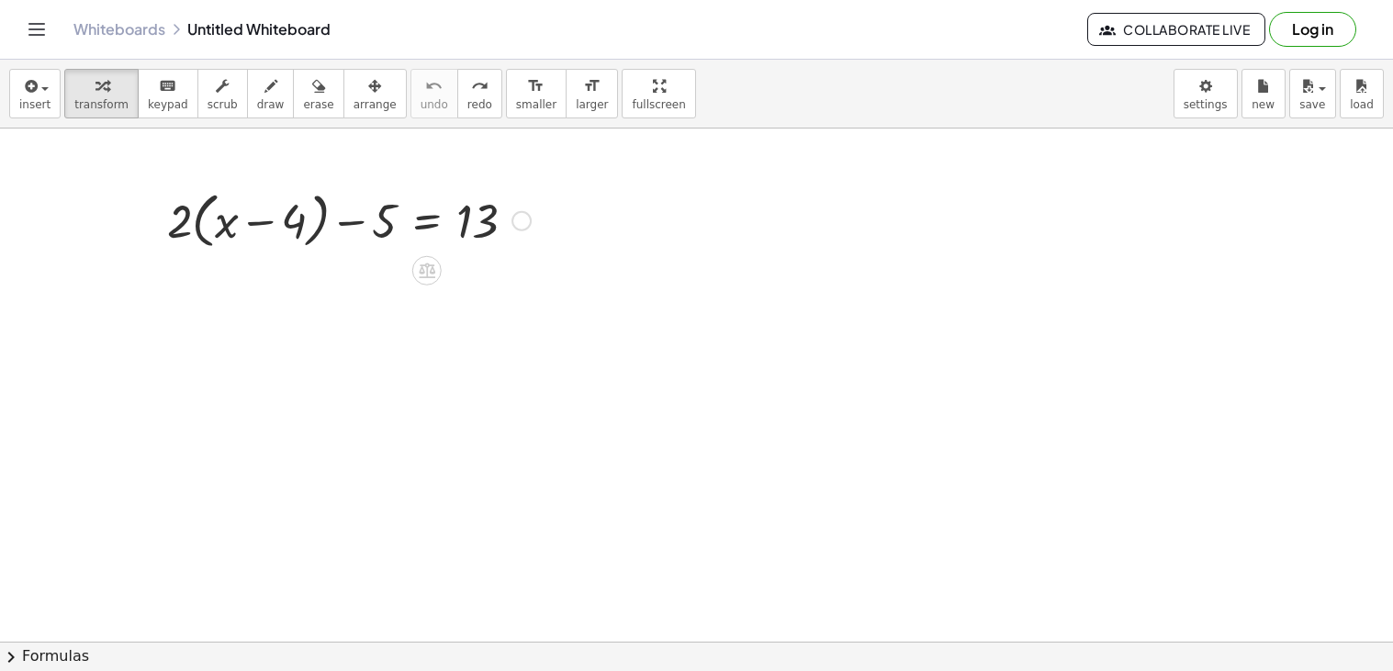
click at [201, 226] on div at bounding box center [349, 220] width 382 height 70
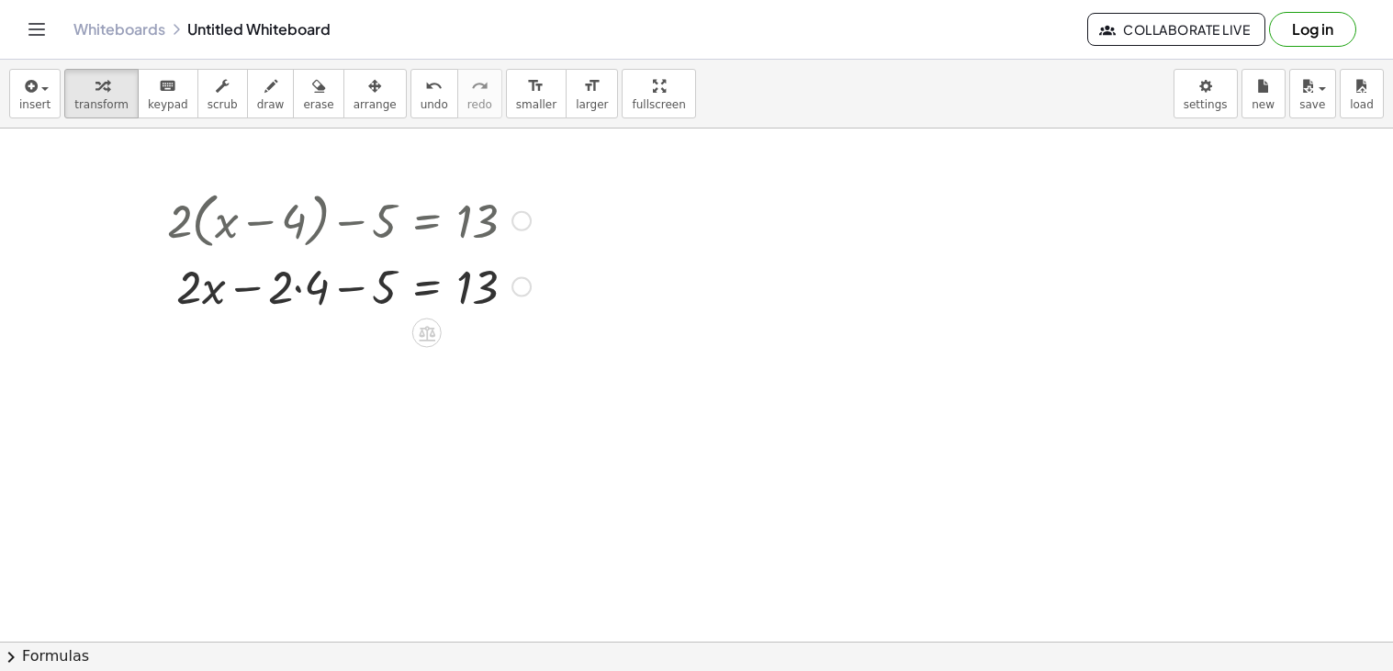
click at [294, 287] on div at bounding box center [349, 285] width 382 height 62
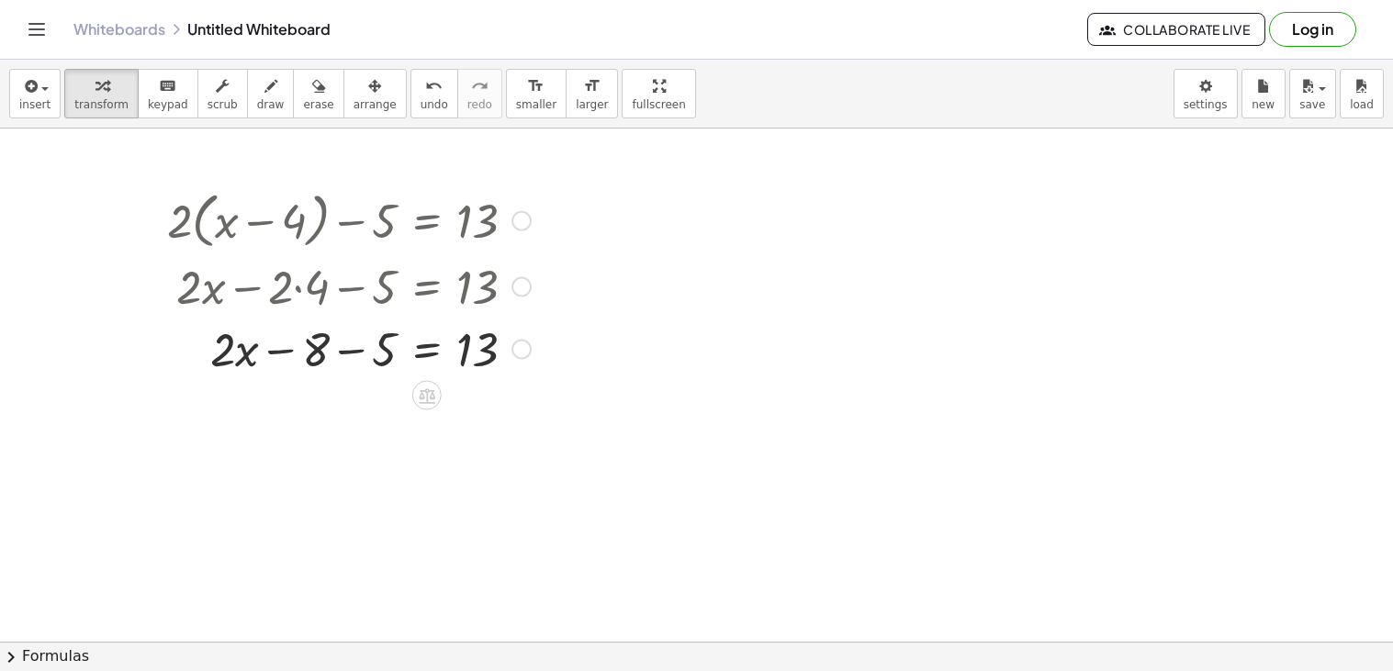
click at [346, 352] on div at bounding box center [349, 348] width 382 height 62
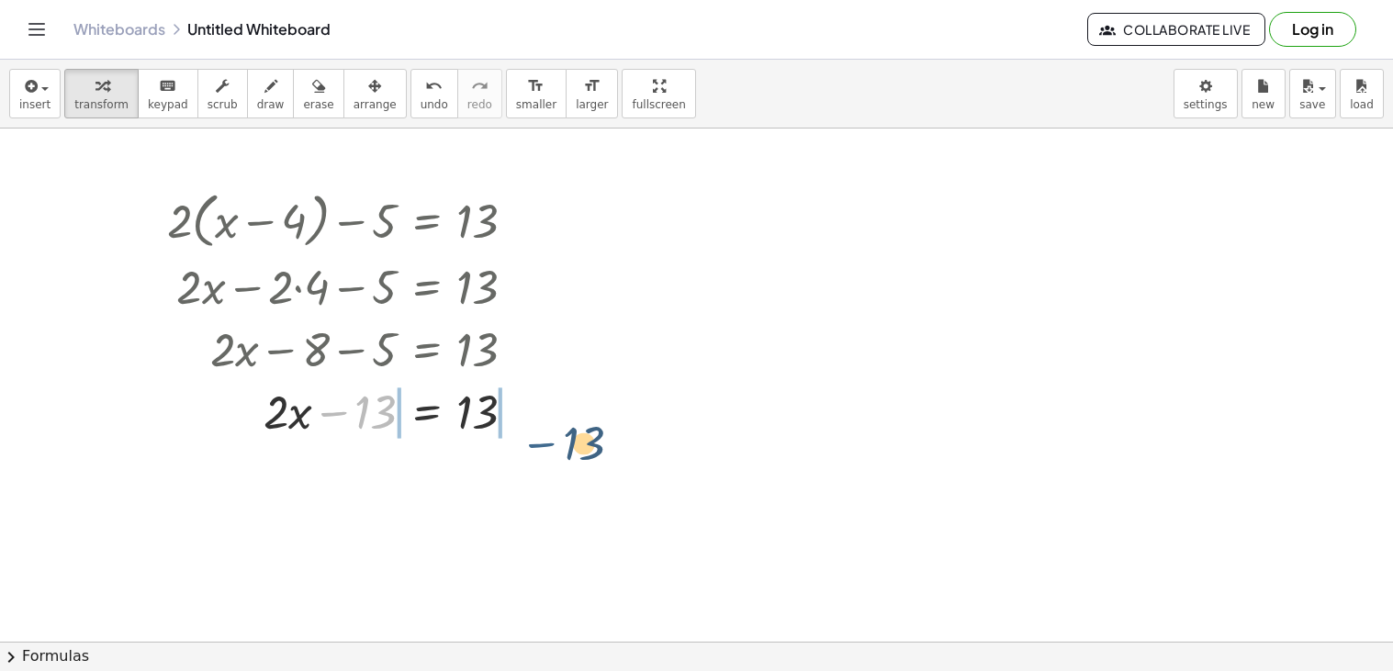
drag, startPoint x: 338, startPoint y: 414, endPoint x: 546, endPoint y: 438, distance: 209.8
click at [546, 438] on div "+ · 2 · ( + x − 4 ) − 5 = 13 + · 2 · x − · 2 · 4 − 5 = 13 + · 2 · x − 8 − 5 = 1…" at bounding box center [696, 370] width 1393 height 1027
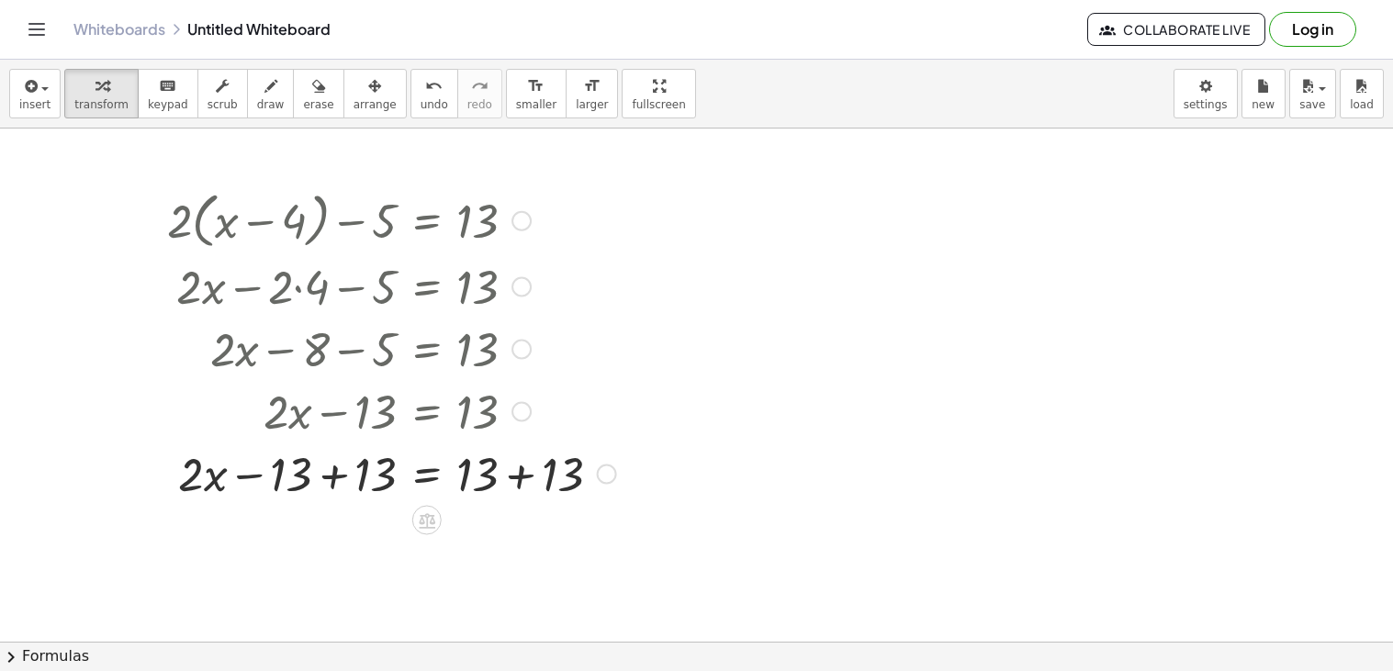
click at [520, 478] on div at bounding box center [391, 473] width 467 height 62
click at [331, 478] on div at bounding box center [391, 473] width 467 height 62
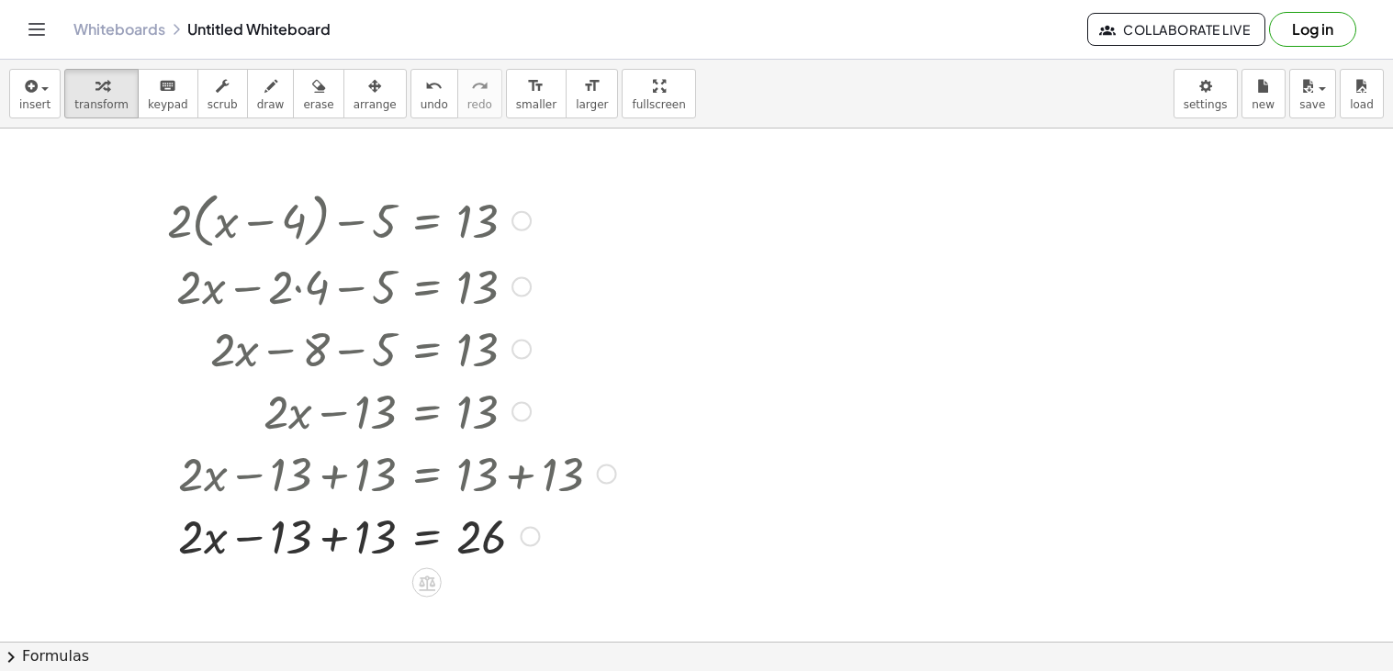
click at [324, 530] on div at bounding box center [391, 535] width 467 height 62
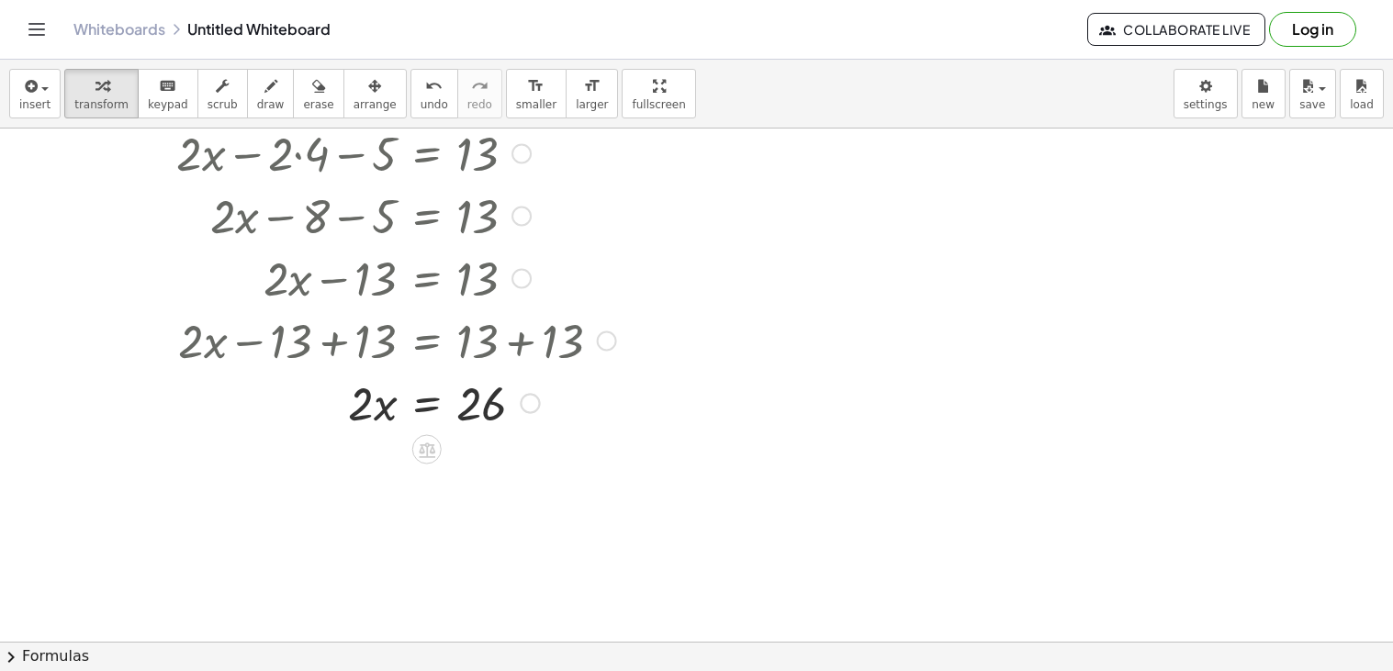
scroll to position [414, 0]
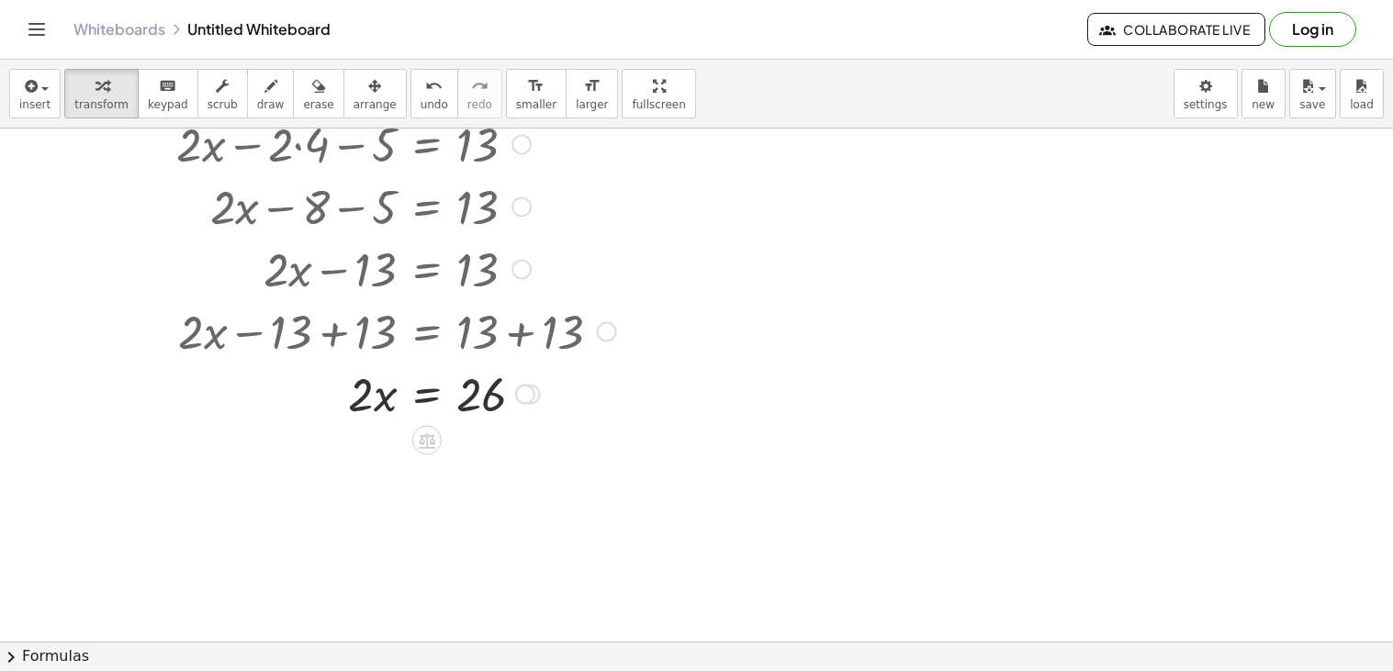
click at [425, 404] on div at bounding box center [391, 393] width 467 height 62
click at [377, 471] on div at bounding box center [391, 470] width 467 height 92
click at [488, 474] on div at bounding box center [377, 470] width 495 height 92
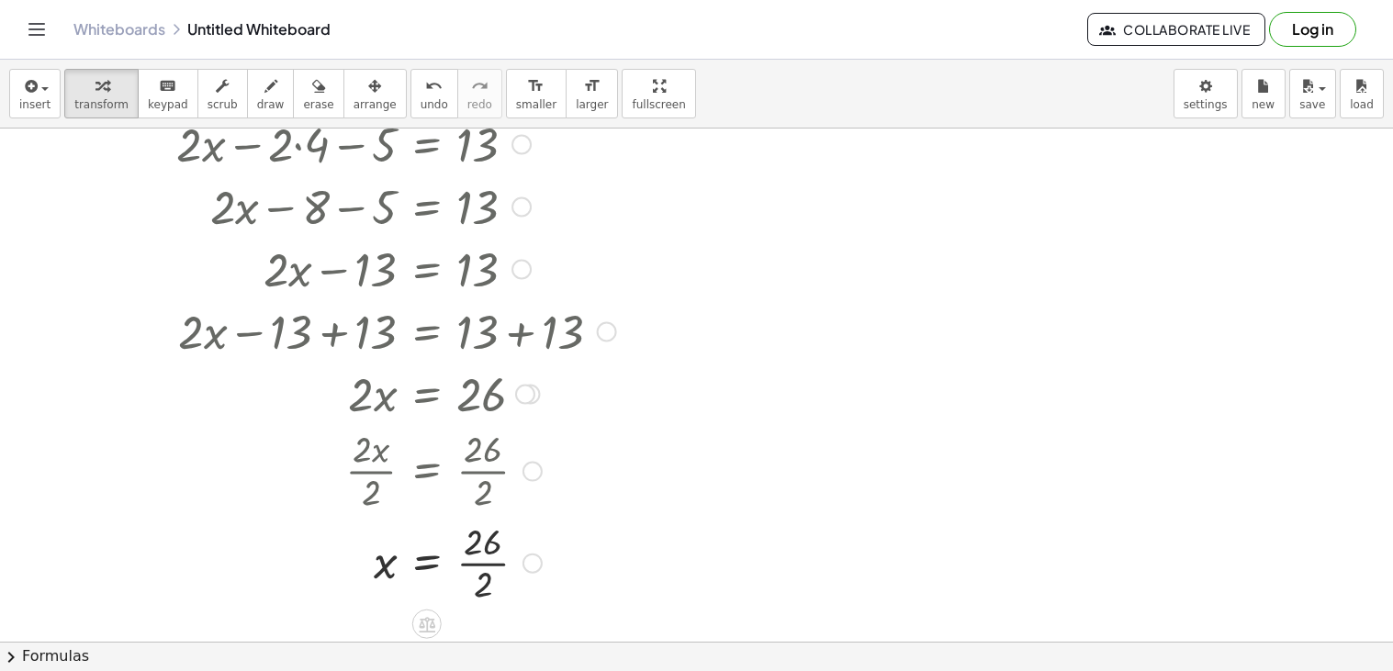
click at [484, 568] on div at bounding box center [391, 562] width 467 height 92
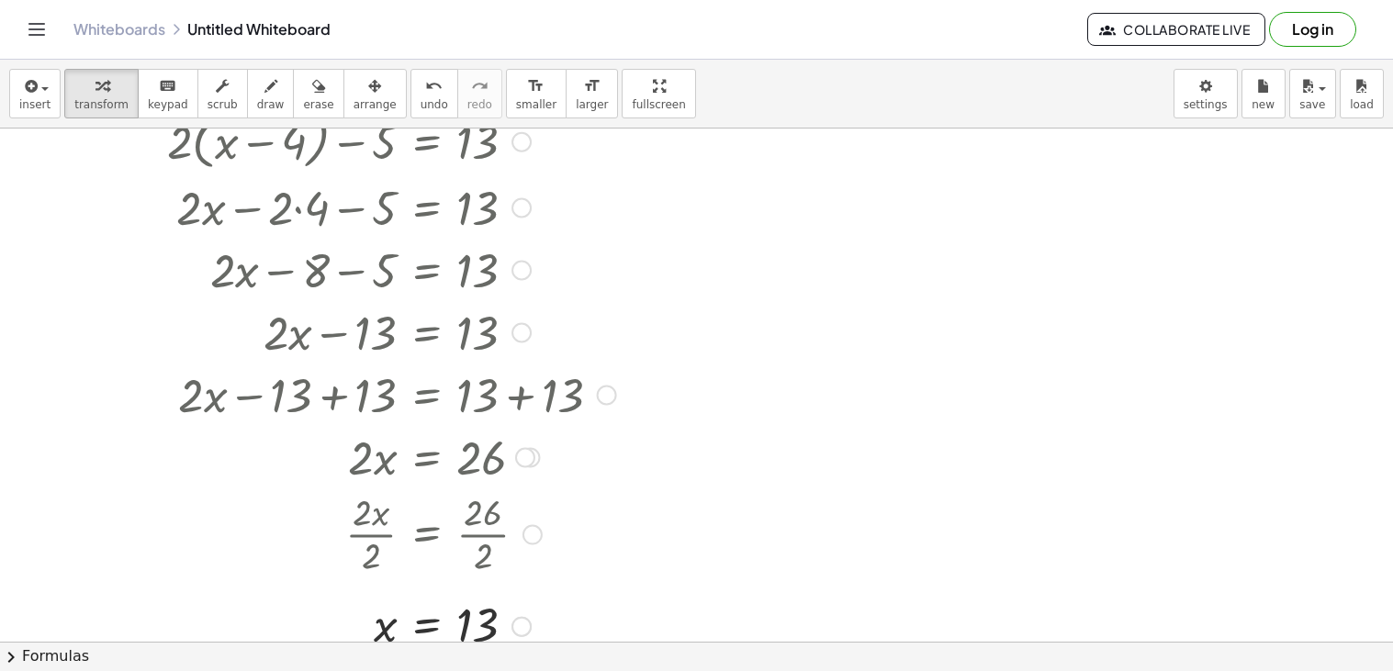
scroll to position [352, 0]
click at [410, 88] on button "undo undo" at bounding box center [434, 94] width 48 height 50
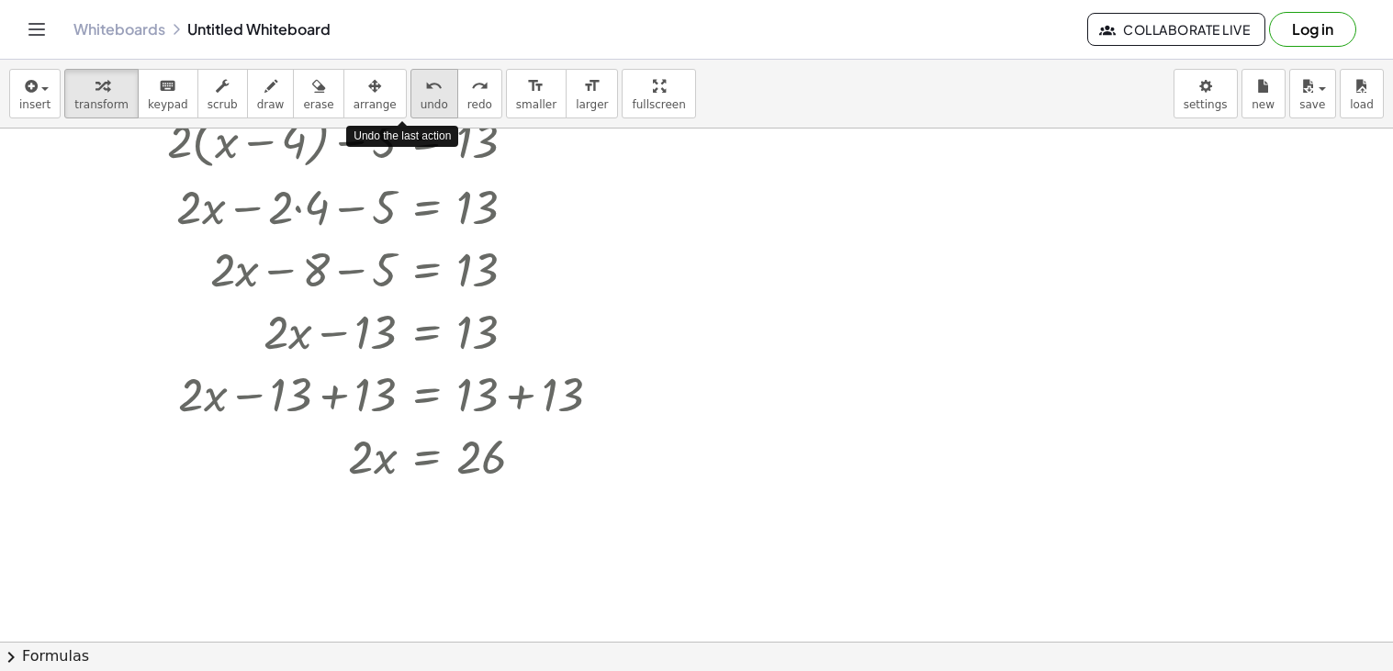
click at [410, 88] on button "undo undo" at bounding box center [434, 94] width 48 height 50
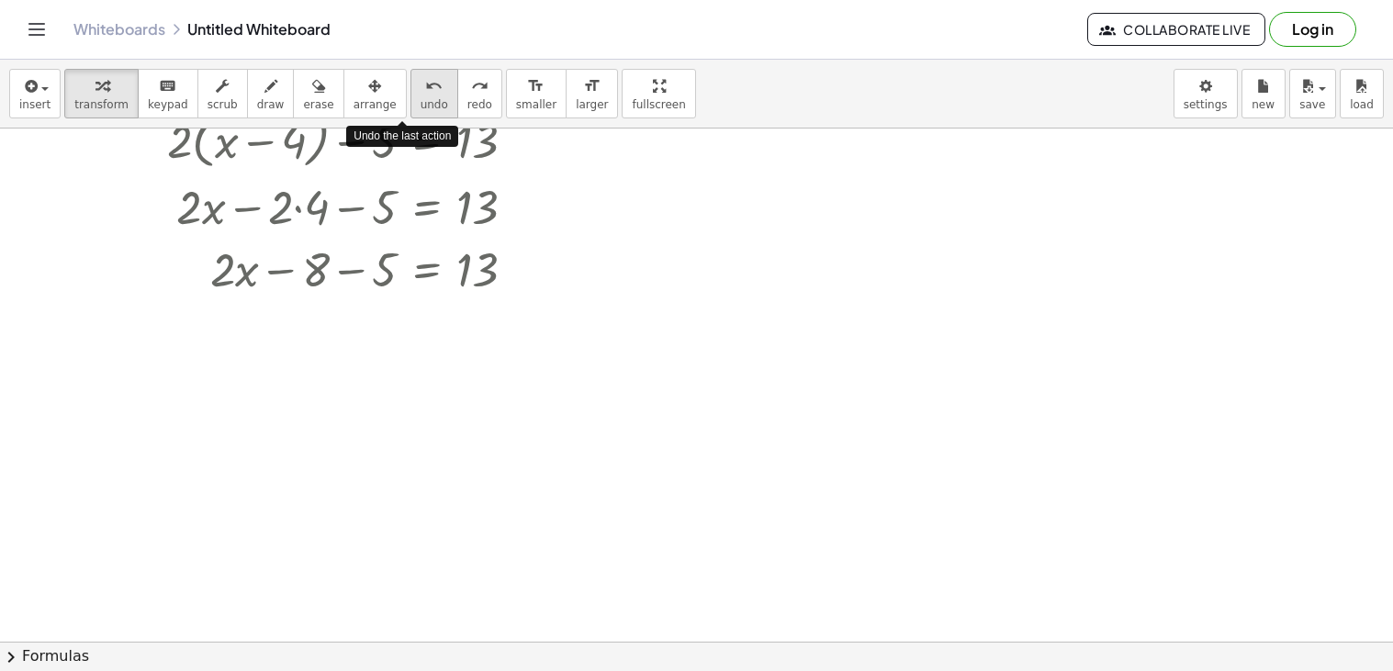
click at [410, 88] on button "undo undo" at bounding box center [434, 94] width 48 height 50
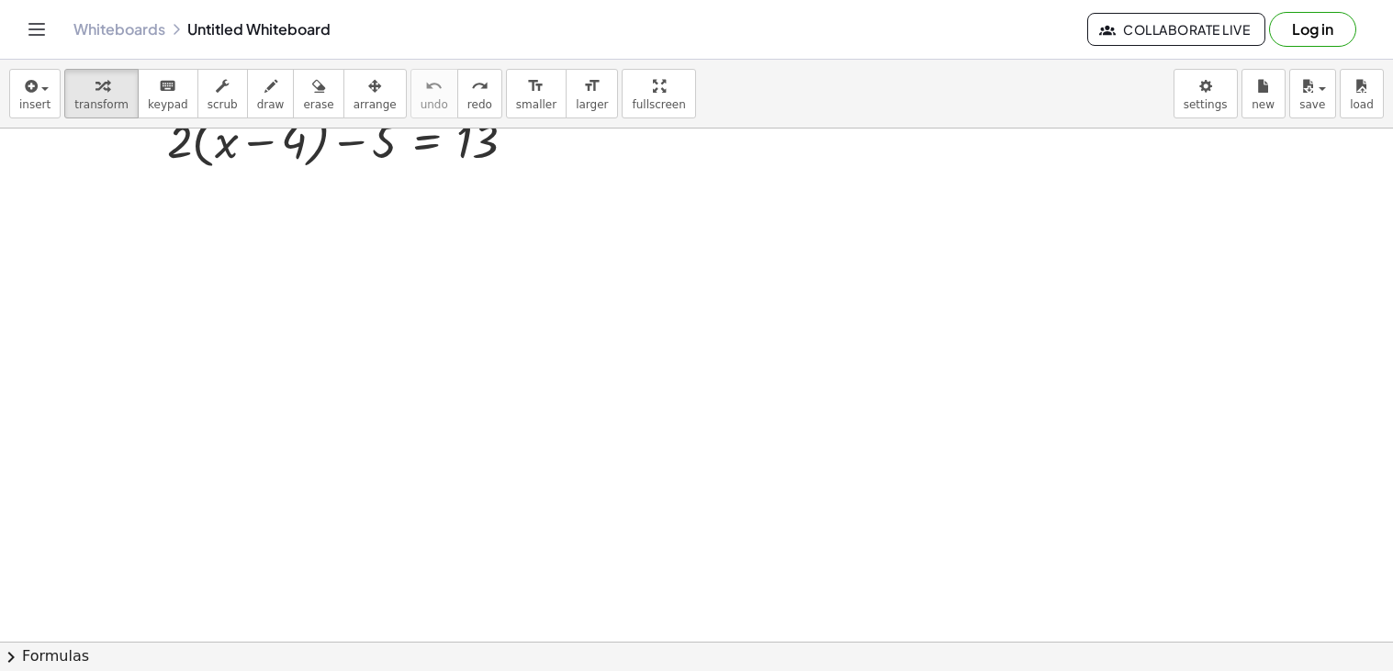
click at [348, 283] on div at bounding box center [696, 290] width 1393 height 1027
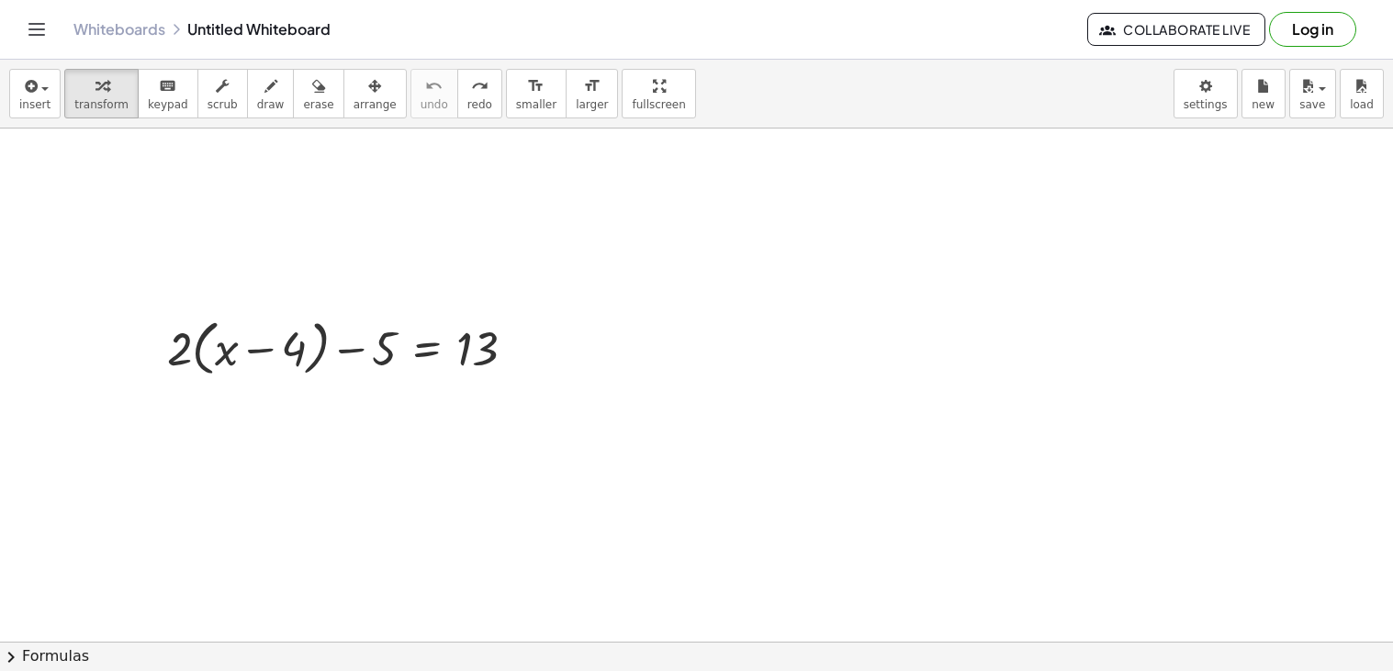
scroll to position [130, 0]
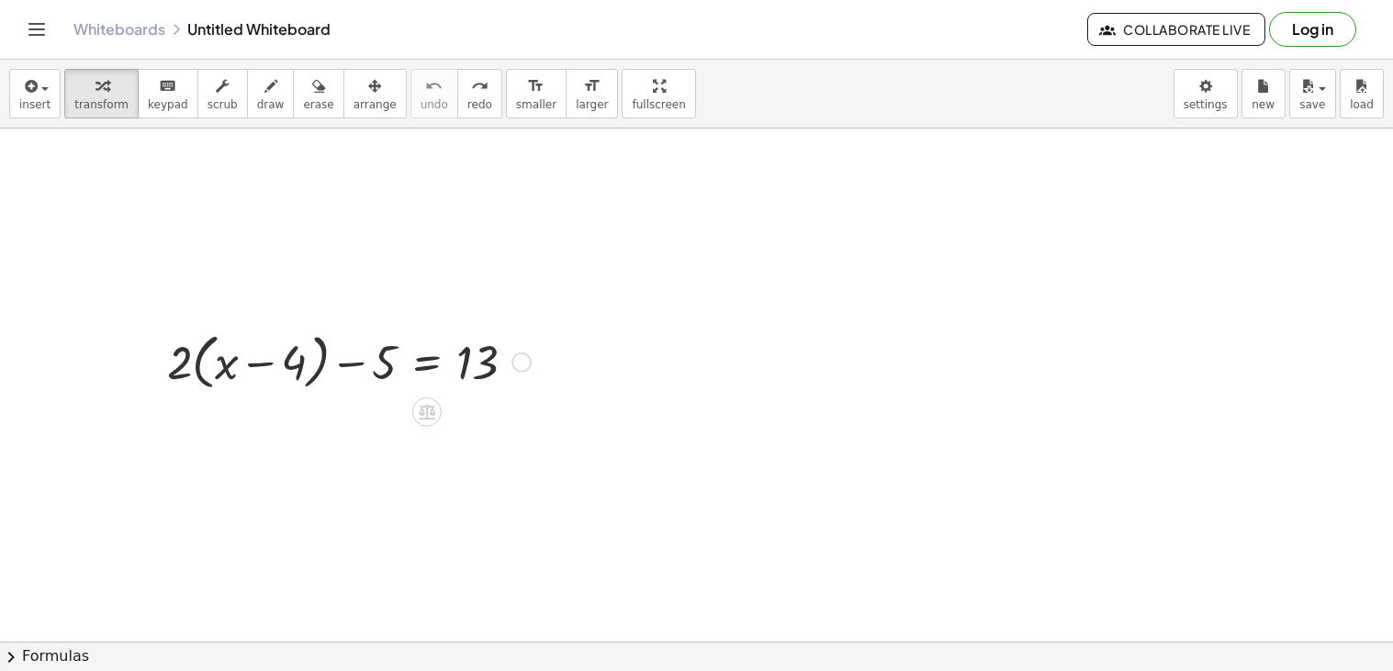
click at [177, 365] on div at bounding box center [349, 361] width 382 height 70
click at [53, 119] on div "insert select one: Math Expression Function Text Youtube Video Graphing Geometr…" at bounding box center [696, 94] width 1393 height 69
click at [47, 110] on button "insert" at bounding box center [34, 94] width 51 height 50
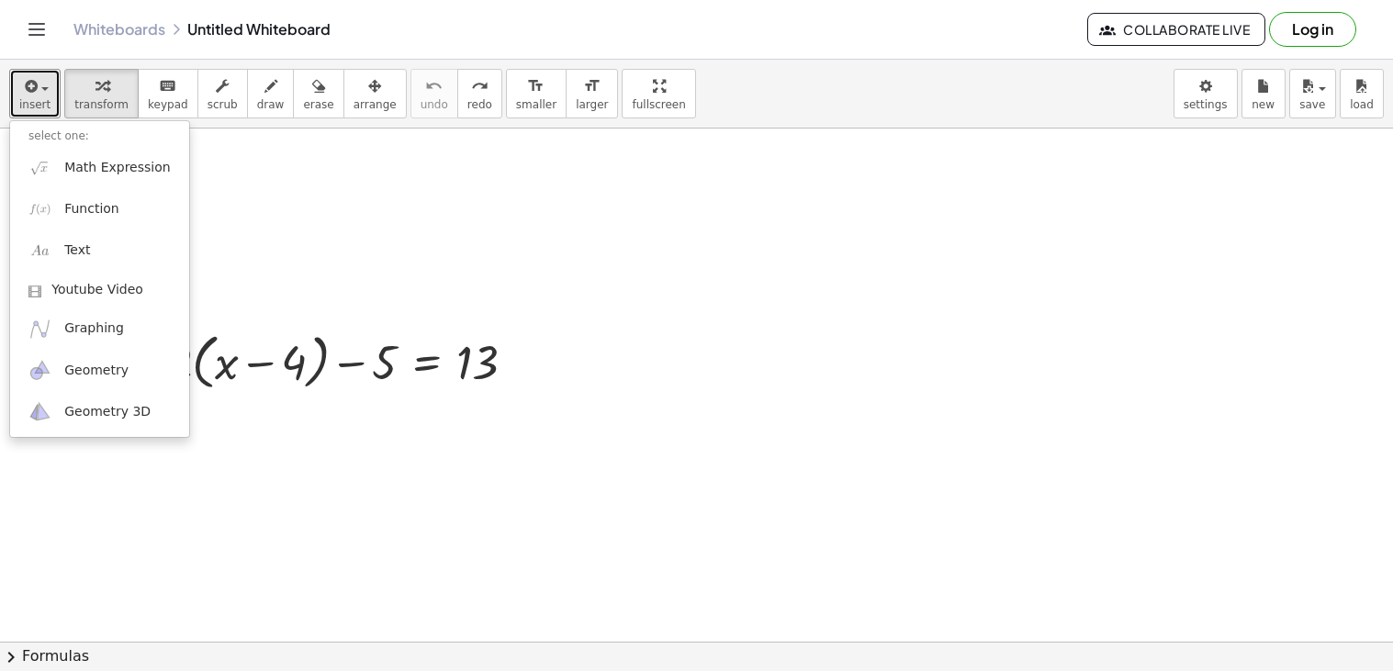
click at [441, 249] on div at bounding box center [696, 511] width 1393 height 1027
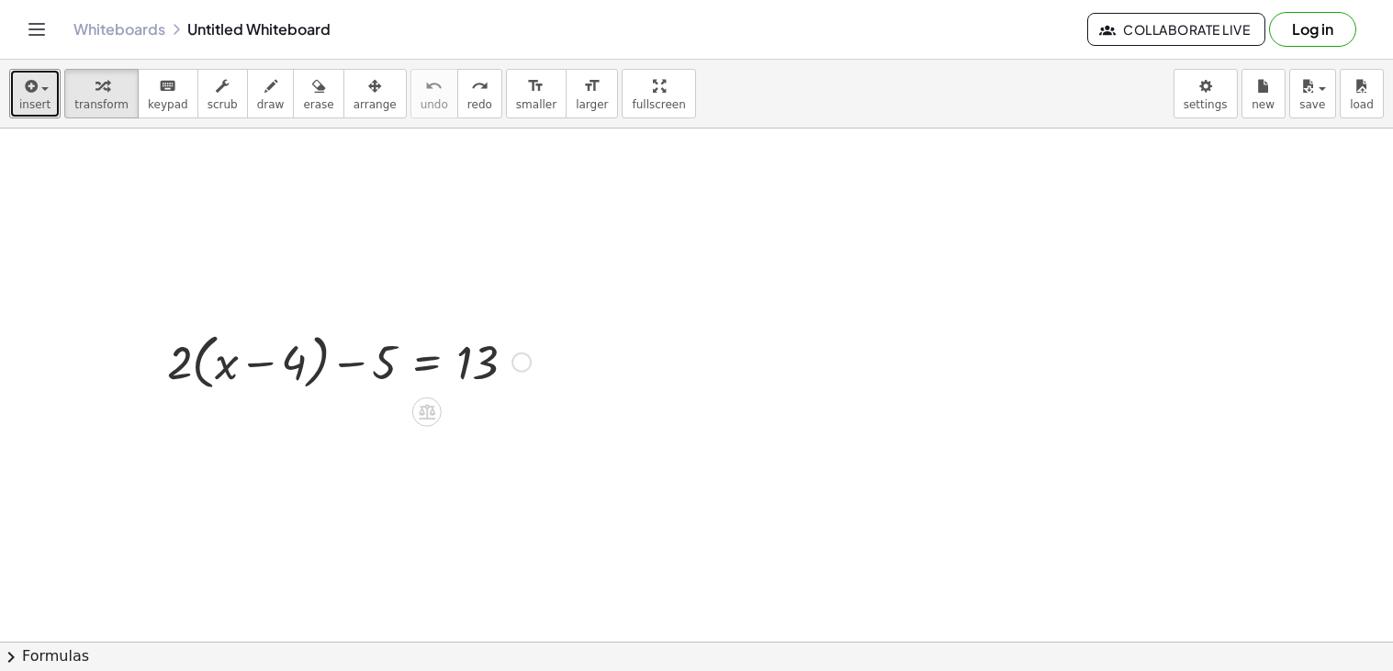
click at [464, 347] on div at bounding box center [349, 361] width 382 height 70
click at [303, 100] on span "erase" at bounding box center [318, 104] width 30 height 13
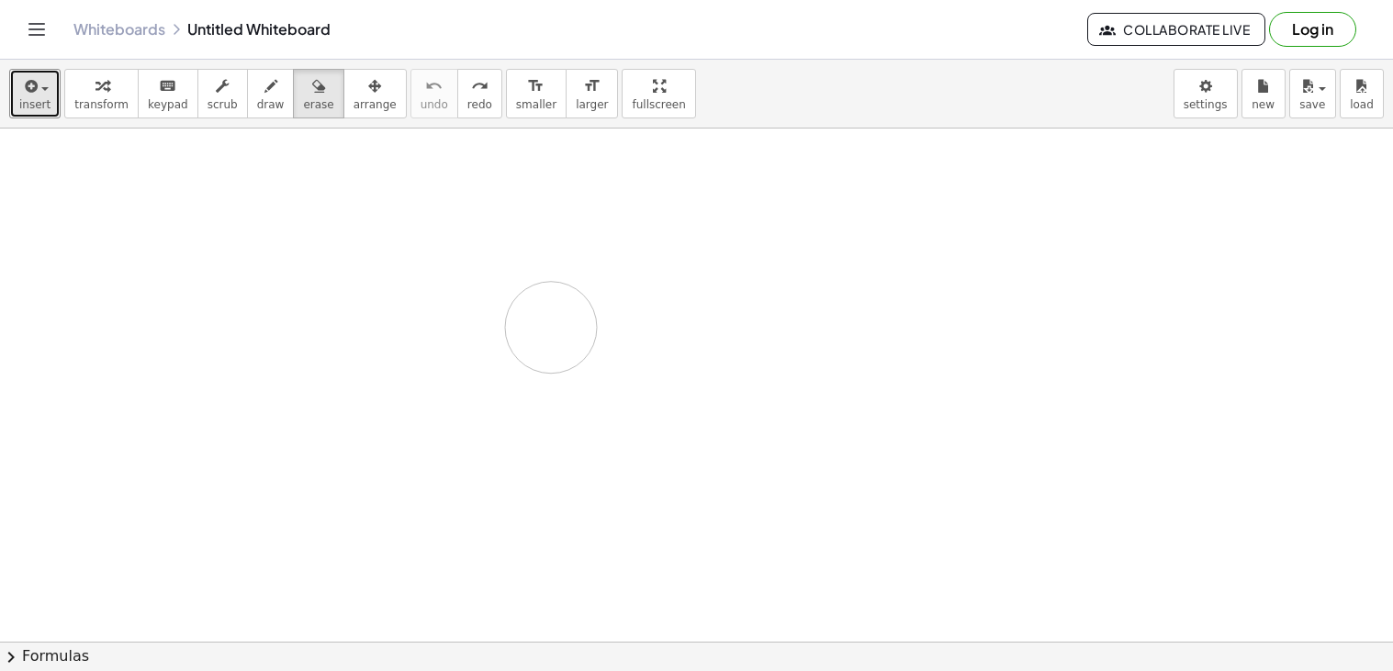
drag, startPoint x: 500, startPoint y: 361, endPoint x: 559, endPoint y: 328, distance: 68.2
click at [559, 328] on div at bounding box center [696, 511] width 1393 height 1027
drag, startPoint x: 467, startPoint y: 366, endPoint x: 27, endPoint y: 96, distance: 516.6
click at [27, 96] on div "insert select one: Math Expression Function Text Youtube Video Graphing Geometr…" at bounding box center [696, 366] width 1393 height 612
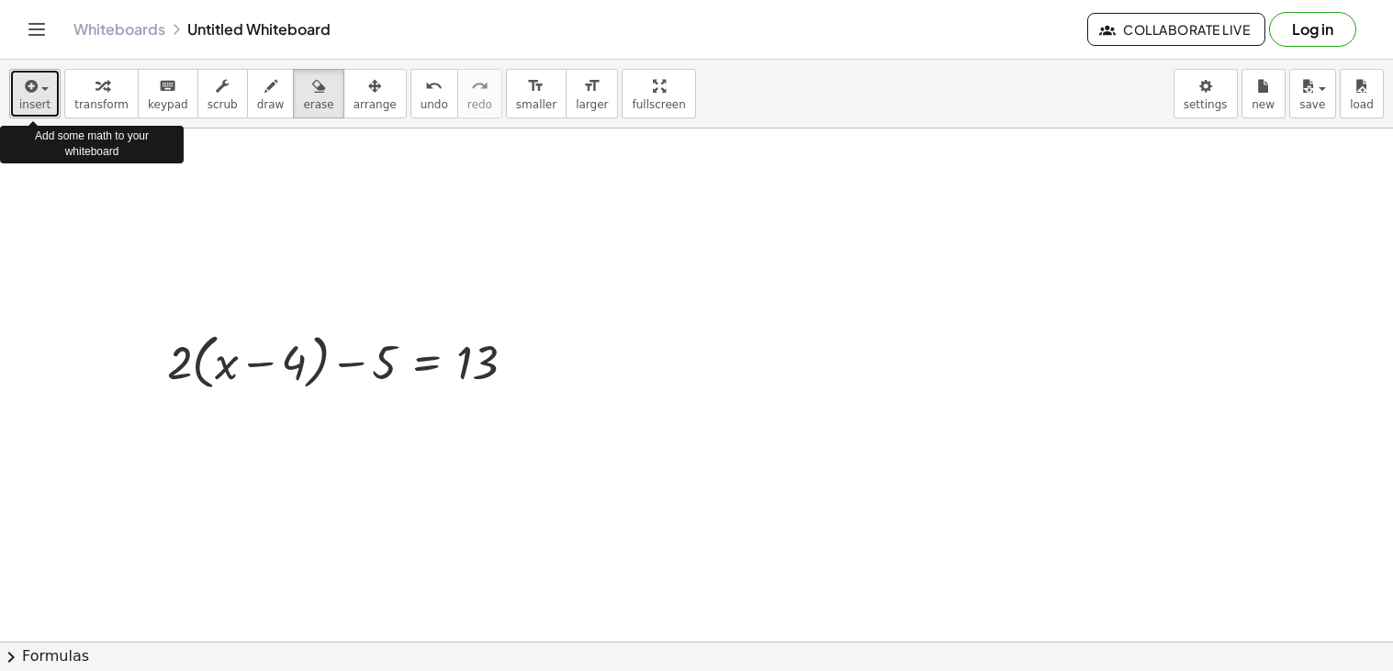
click at [27, 96] on icon "button" at bounding box center [29, 86] width 17 height 22
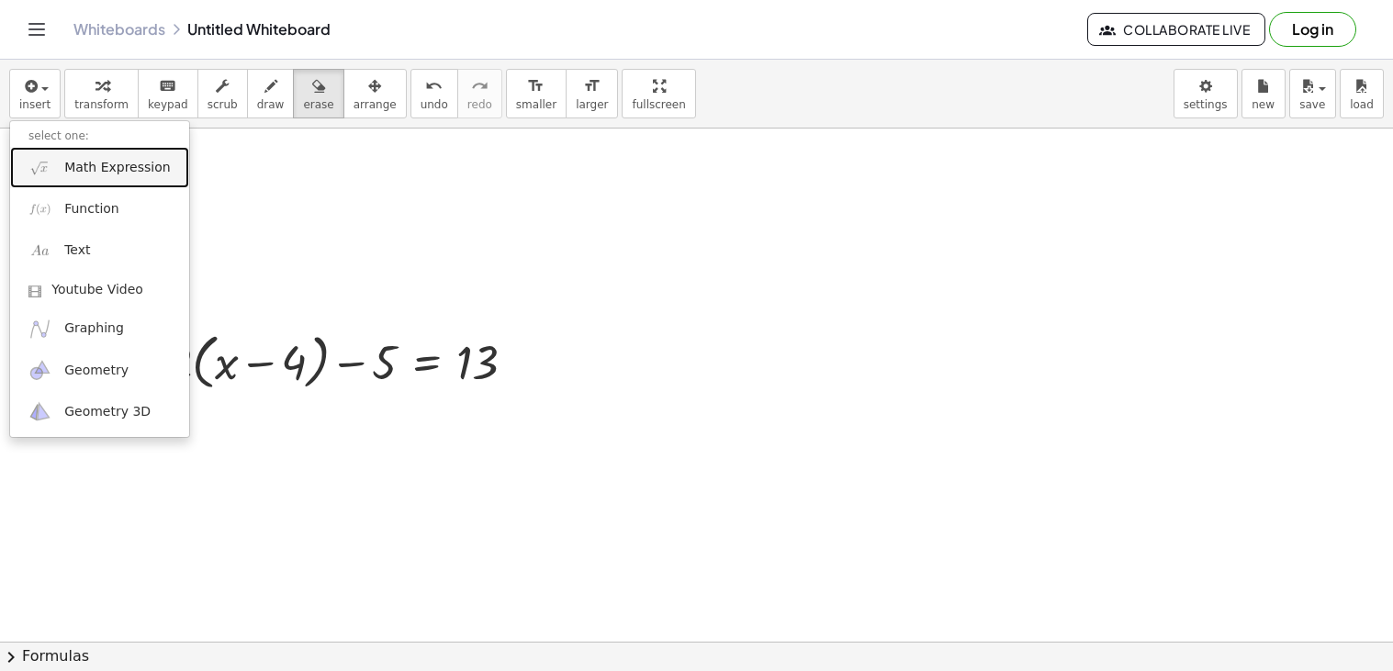
click at [93, 178] on link "Math Expression" at bounding box center [99, 167] width 179 height 41
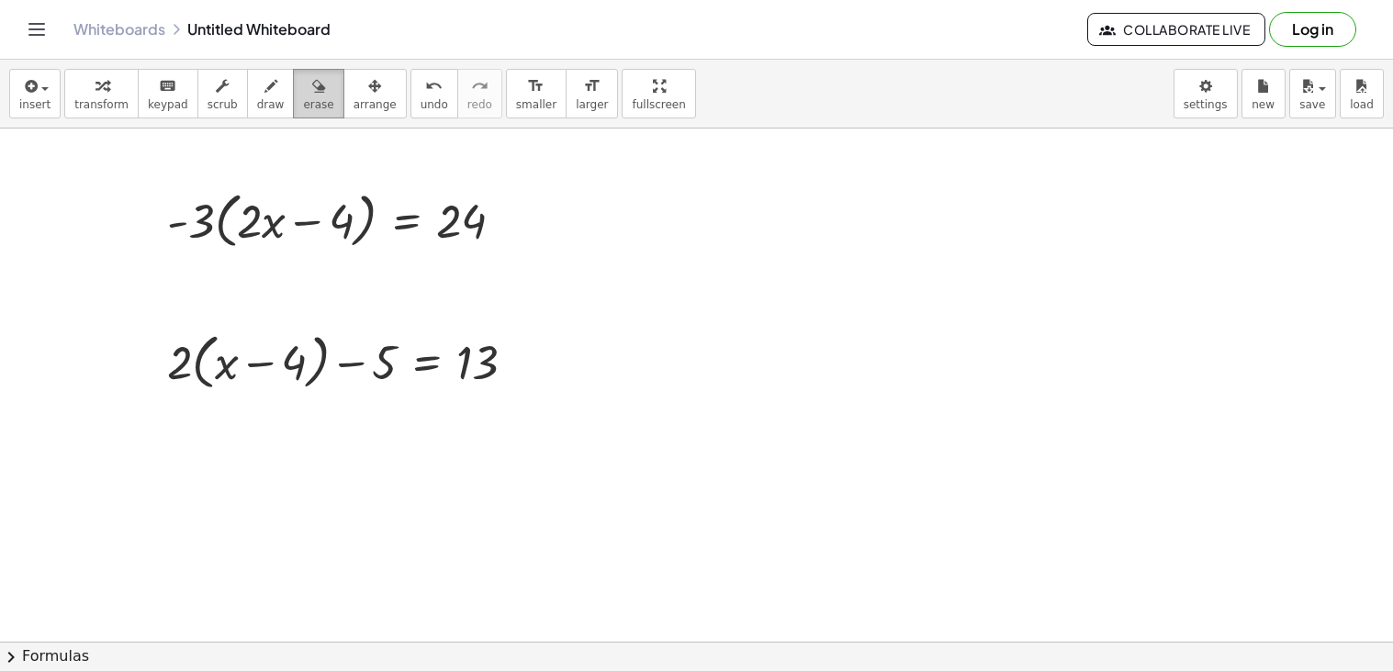
click at [303, 108] on span "erase" at bounding box center [318, 104] width 30 height 13
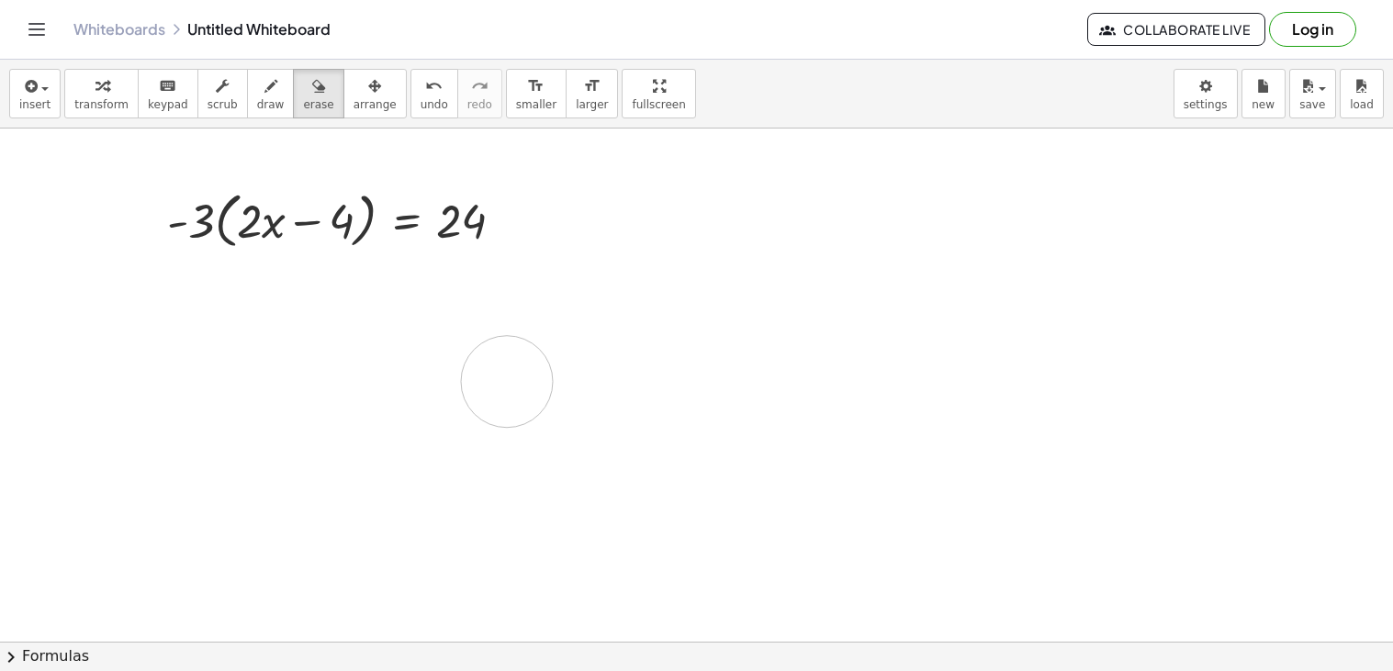
drag, startPoint x: 152, startPoint y: 357, endPoint x: 508, endPoint y: 382, distance: 357.2
click at [508, 382] on div at bounding box center [696, 511] width 1393 height 1027
drag, startPoint x: 488, startPoint y: 377, endPoint x: 423, endPoint y: 373, distance: 64.4
click at [423, 373] on div at bounding box center [696, 511] width 1393 height 1027
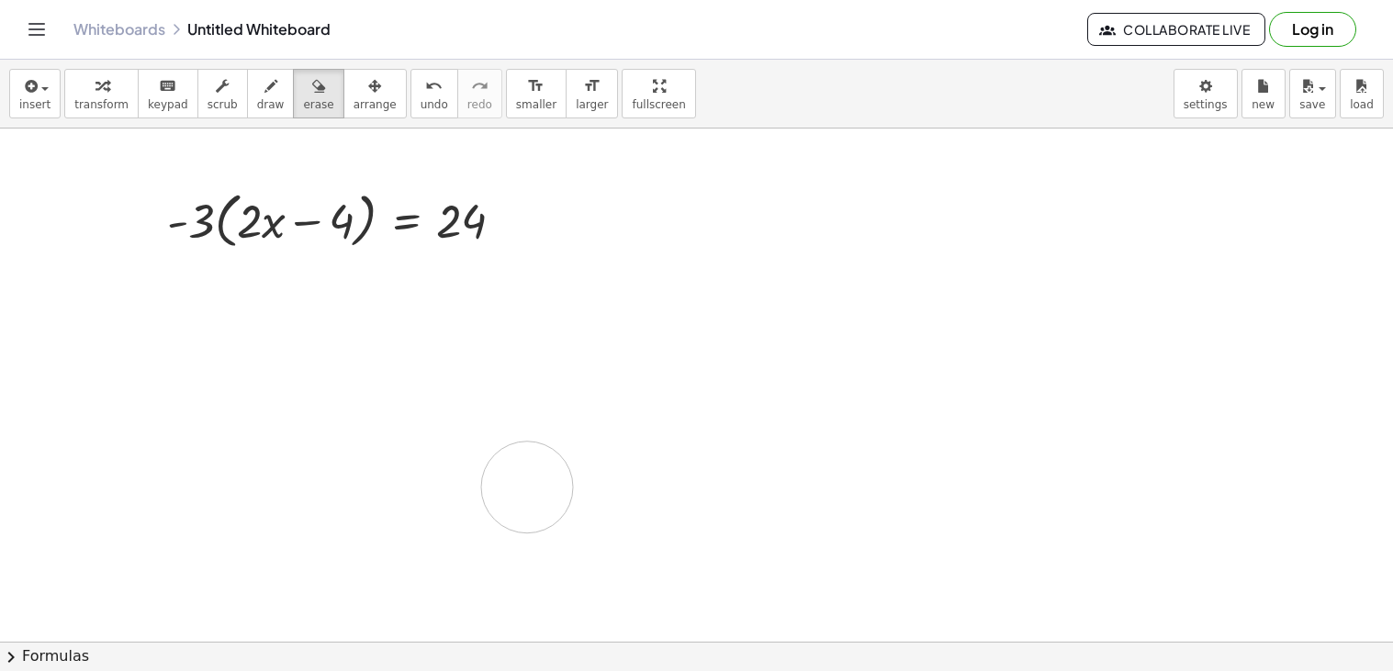
drag, startPoint x: 422, startPoint y: 369, endPoint x: 527, endPoint y: 488, distance: 158.1
click at [527, 488] on div at bounding box center [696, 511] width 1393 height 1027
drag, startPoint x: 254, startPoint y: 394, endPoint x: 156, endPoint y: 344, distance: 110.1
click at [156, 344] on div at bounding box center [696, 511] width 1393 height 1027
drag, startPoint x: 168, startPoint y: 352, endPoint x: 659, endPoint y: 379, distance: 492.1
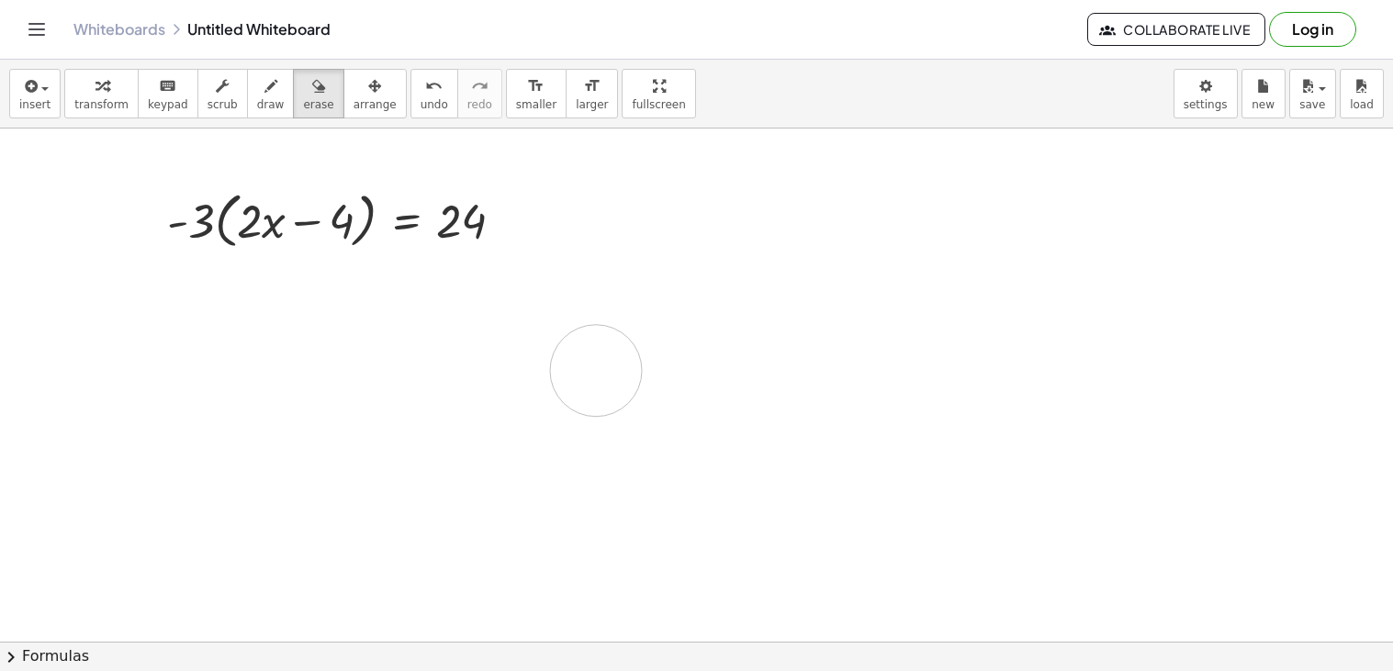
click at [659, 379] on div at bounding box center [696, 511] width 1393 height 1027
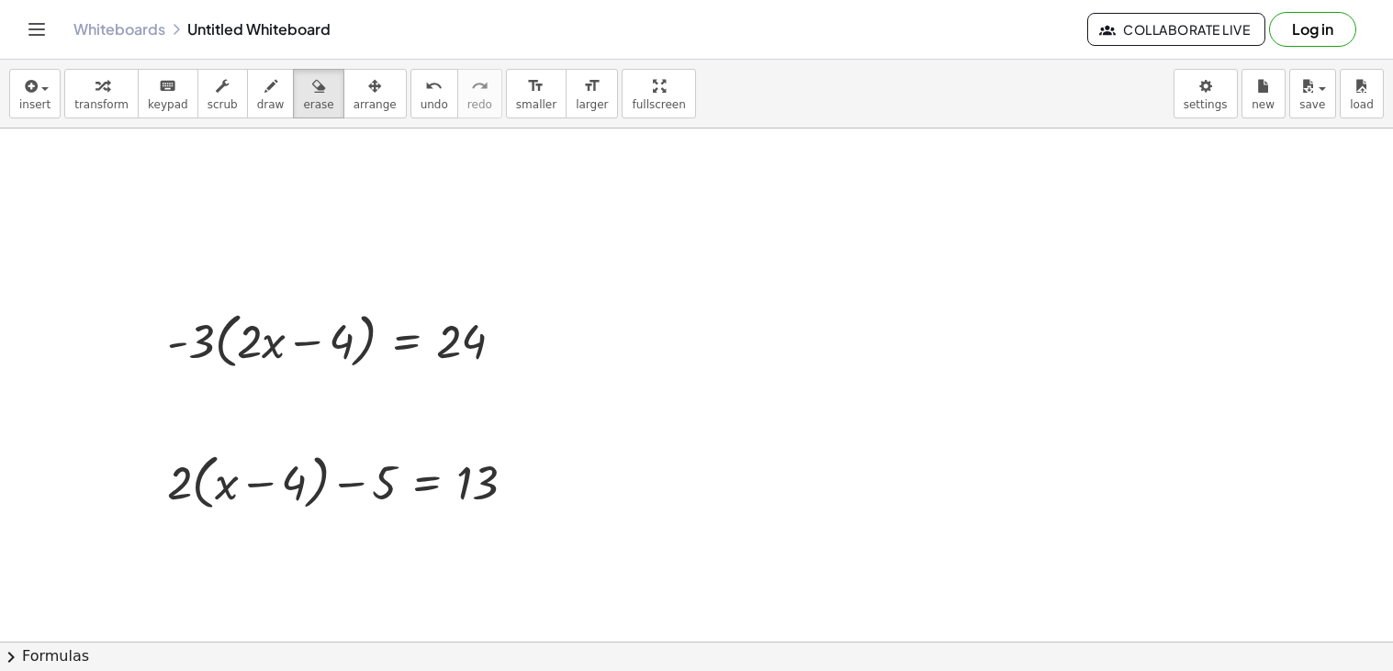
scroll to position [3, 0]
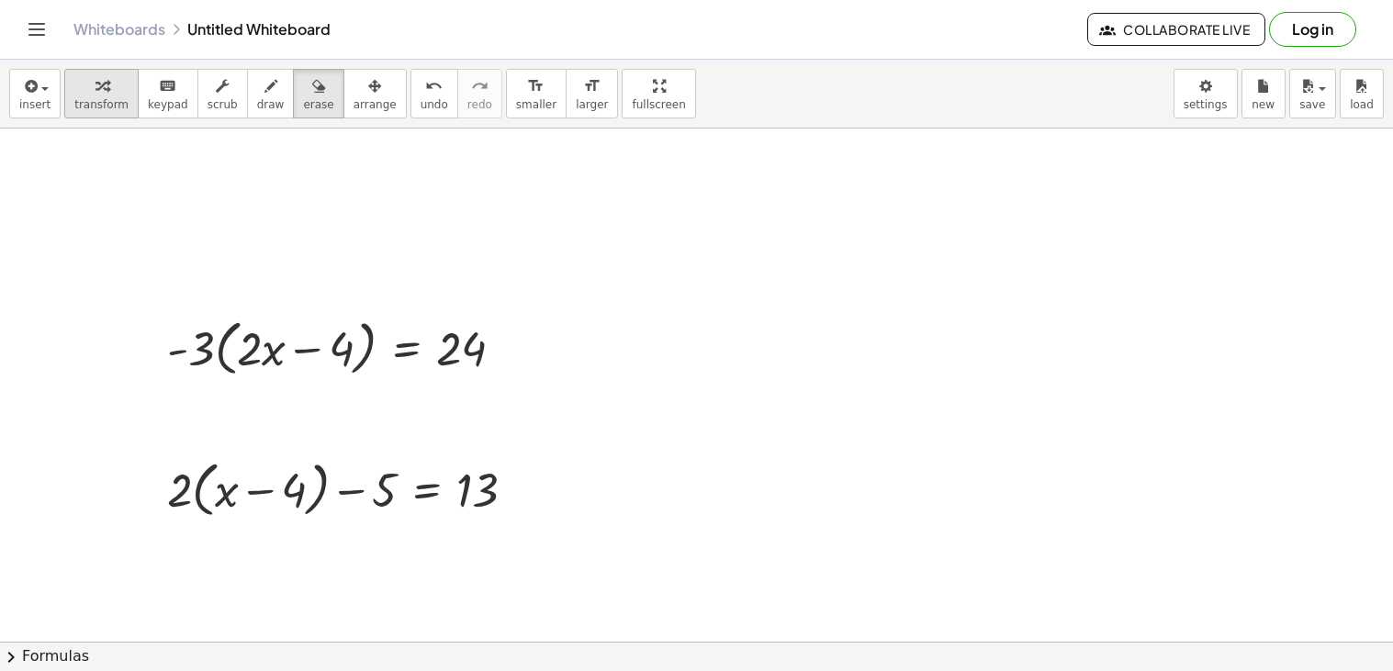
click at [110, 87] on div "button" at bounding box center [101, 85] width 54 height 22
click at [225, 360] on div at bounding box center [343, 347] width 370 height 70
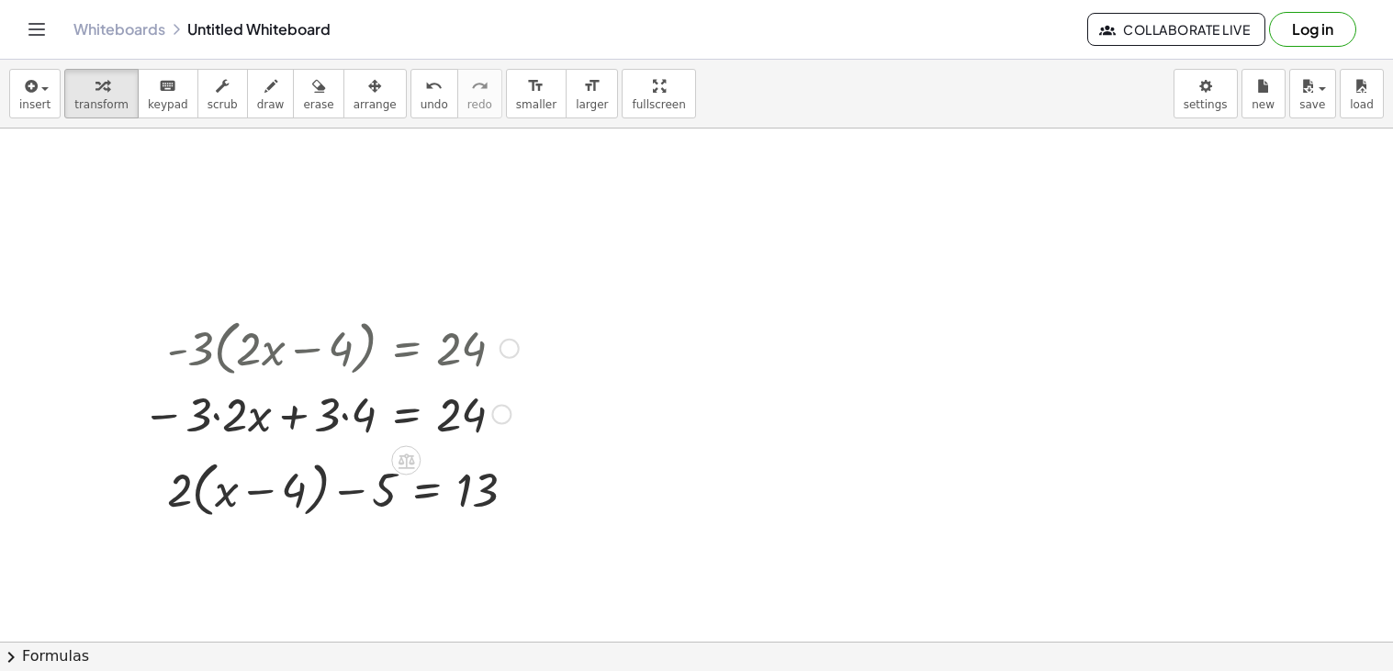
click at [347, 423] on div at bounding box center [330, 413] width 395 height 62
click at [239, 415] on div at bounding box center [341, 413] width 374 height 62
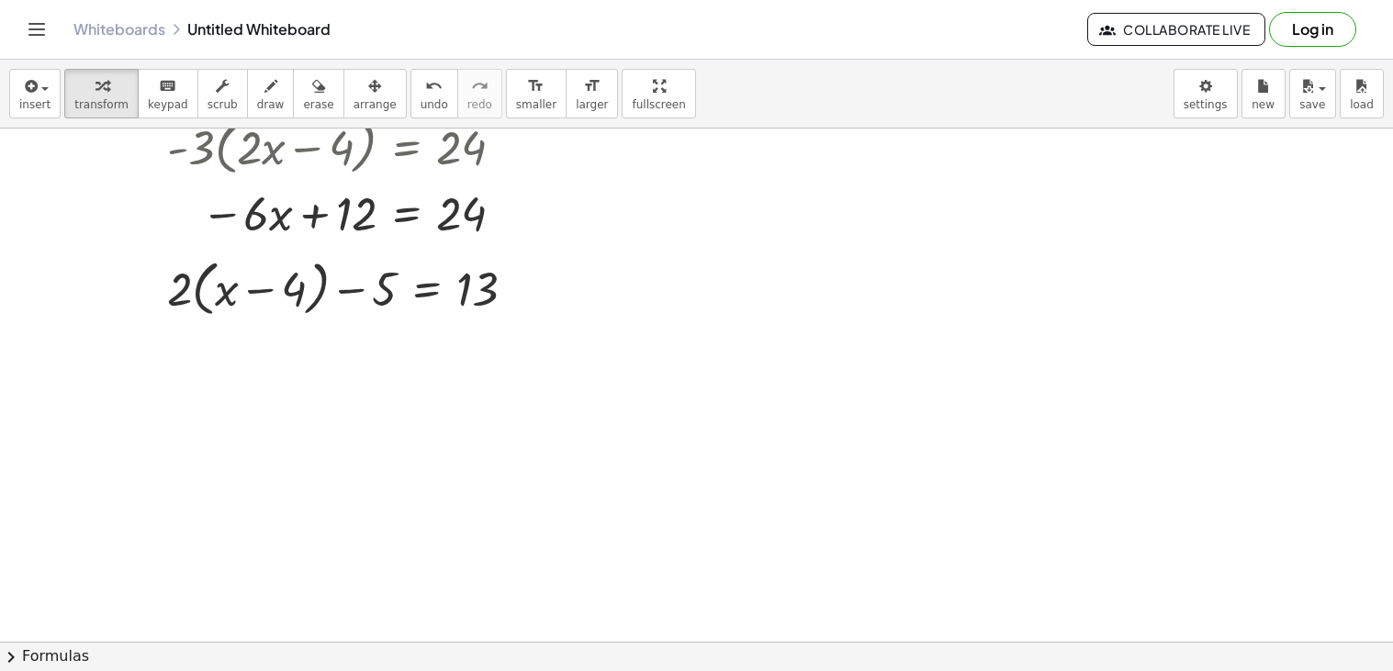
scroll to position [210, 0]
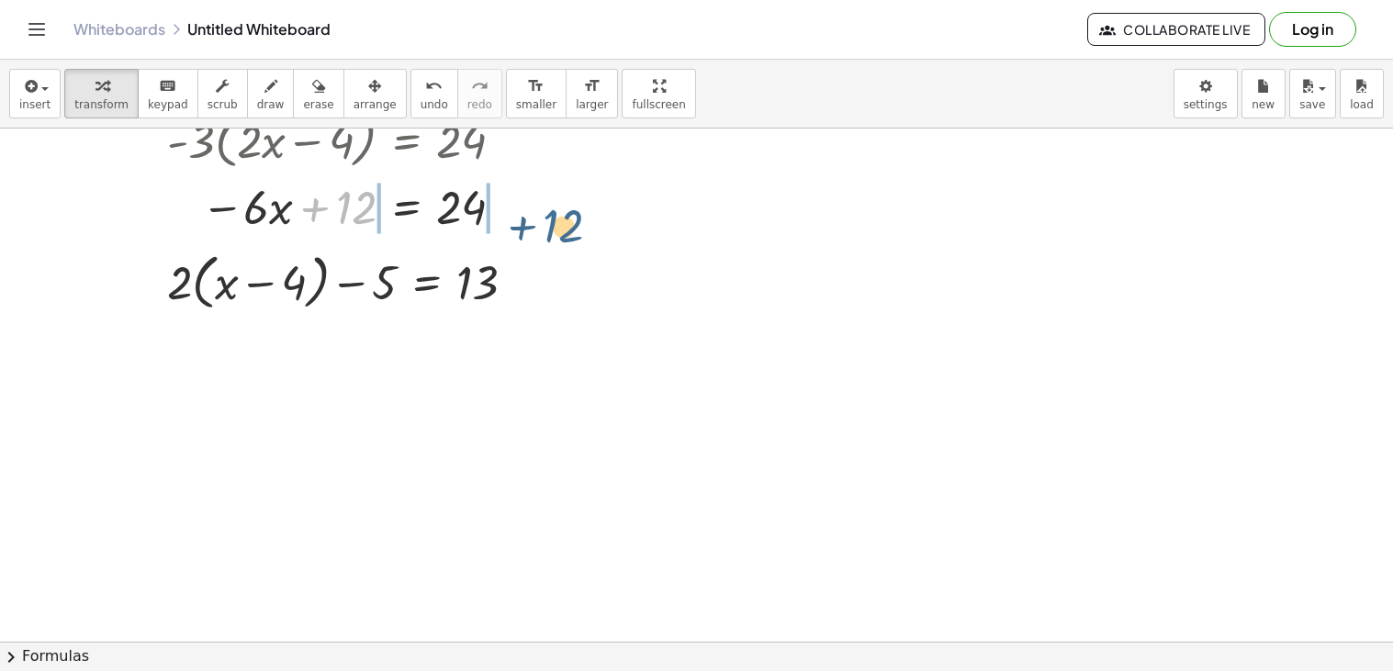
drag, startPoint x: 336, startPoint y: 202, endPoint x: 545, endPoint y: 221, distance: 210.3
click at [545, 221] on div "+ · 2 · ( + x − 4 ) − 5 = 13 · - 3 · ( + · 2 · x − 4 ) = 24 − · 3 · 2 · x + · 3…" at bounding box center [696, 431] width 1393 height 1027
click at [515, 211] on div at bounding box center [355, 205] width 497 height 62
click at [311, 209] on div at bounding box center [317, 205] width 421 height 62
click at [399, 220] on div at bounding box center [343, 205] width 370 height 62
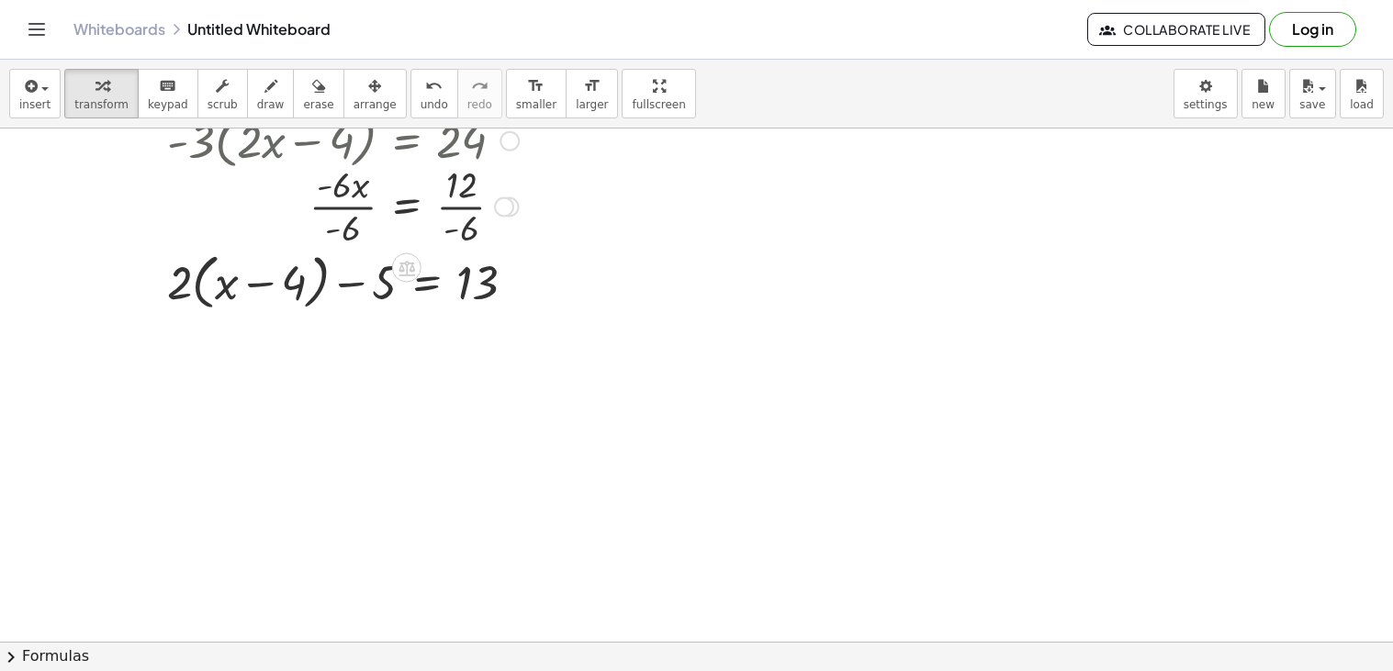
click at [357, 208] on div at bounding box center [343, 206] width 370 height 92
click at [461, 210] on div at bounding box center [343, 206] width 370 height 92
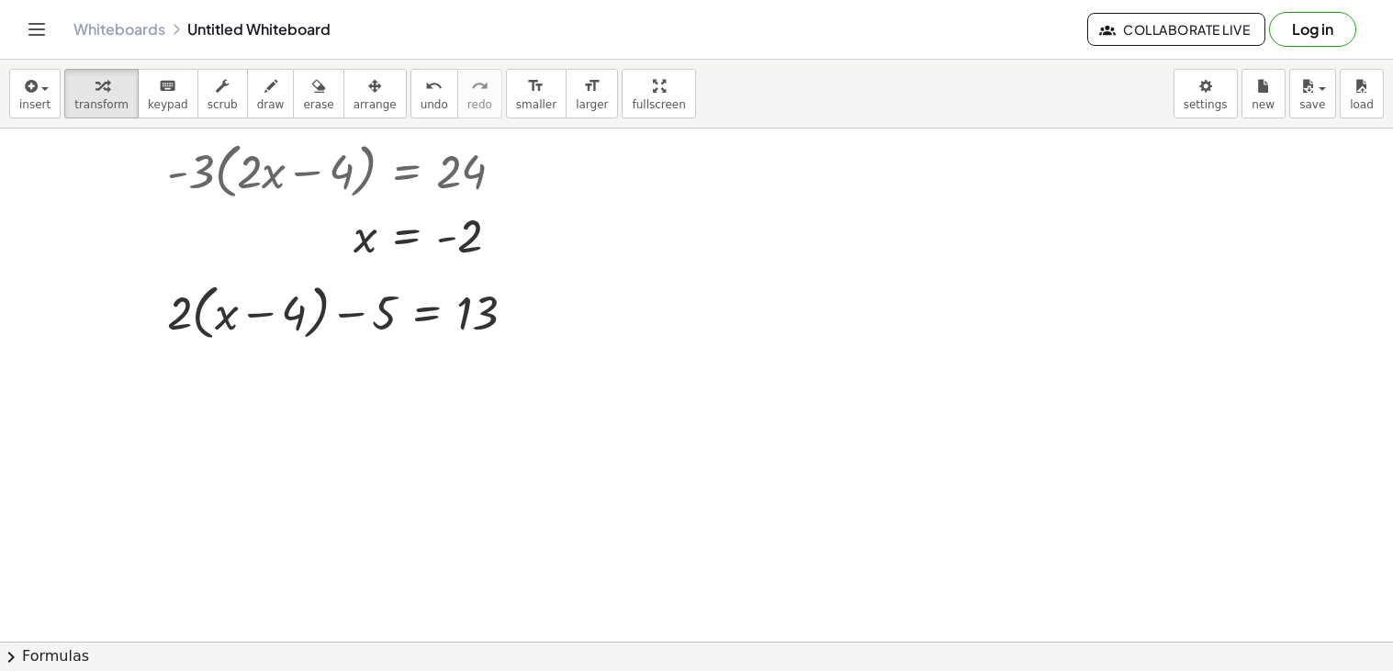
scroll to position [85, 0]
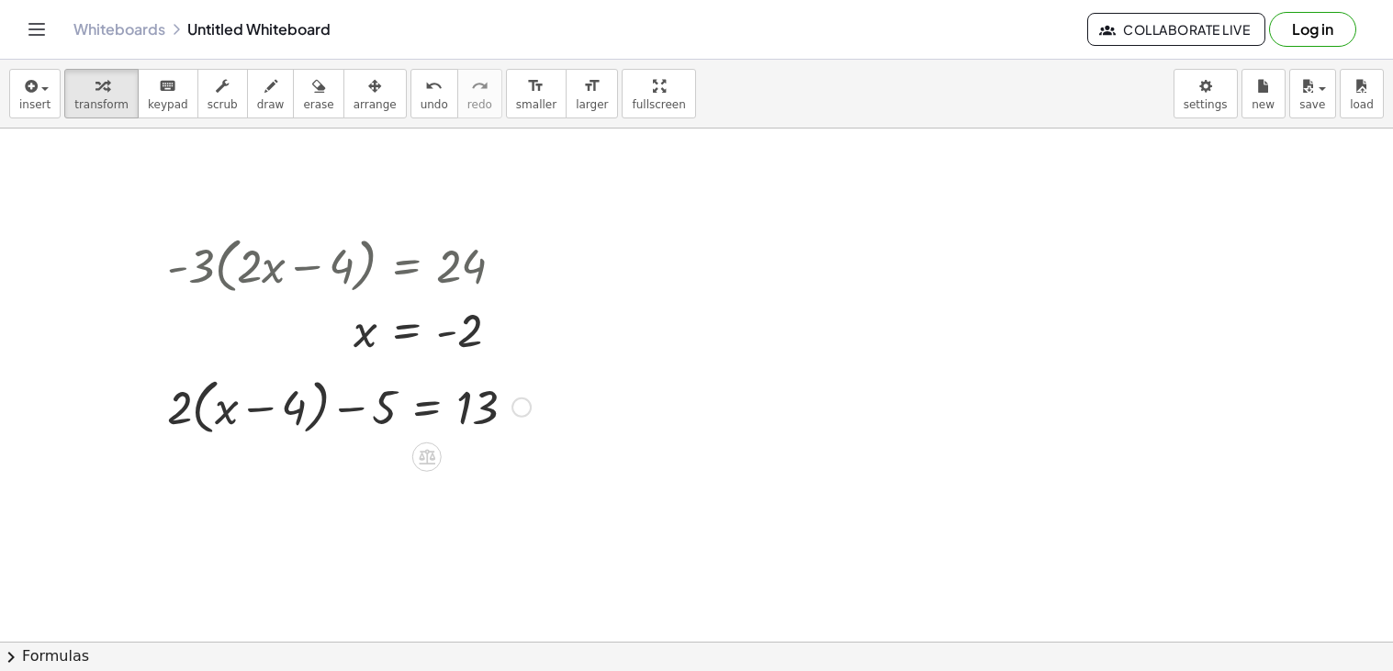
click at [196, 394] on div at bounding box center [349, 406] width 382 height 70
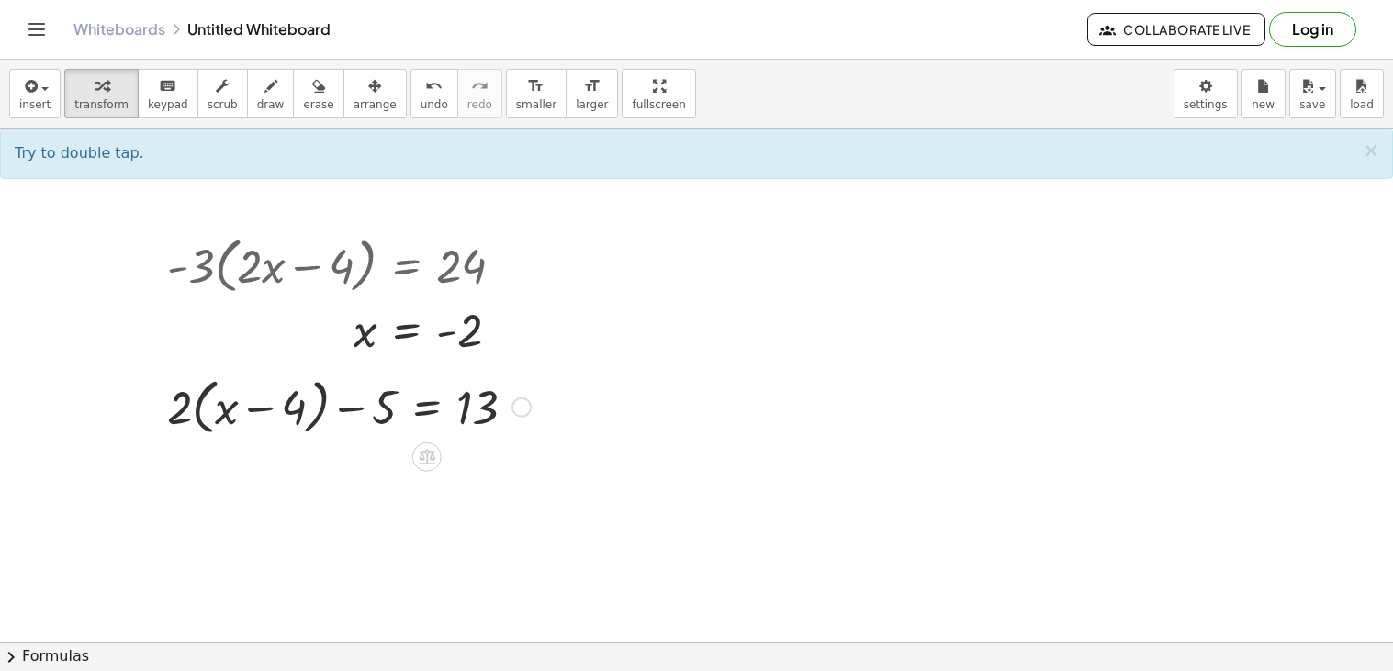
click at [314, 413] on div at bounding box center [349, 406] width 382 height 70
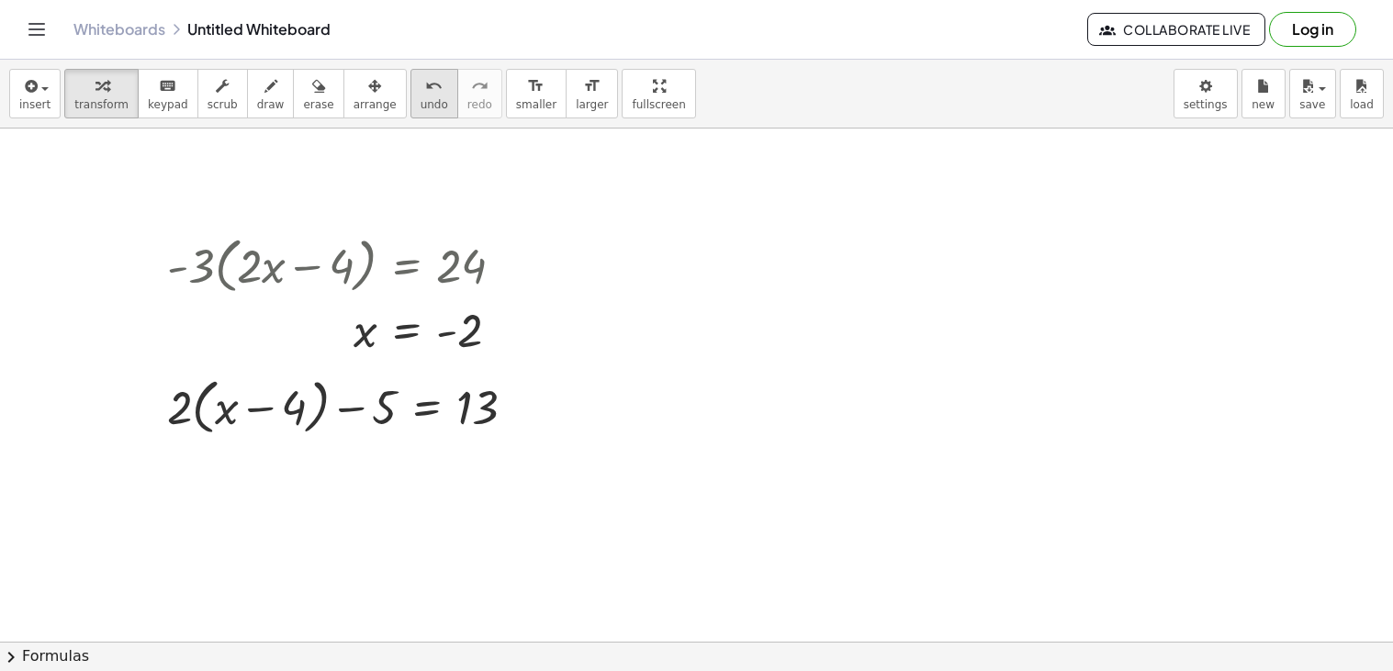
click at [410, 97] on button "undo undo" at bounding box center [434, 94] width 48 height 50
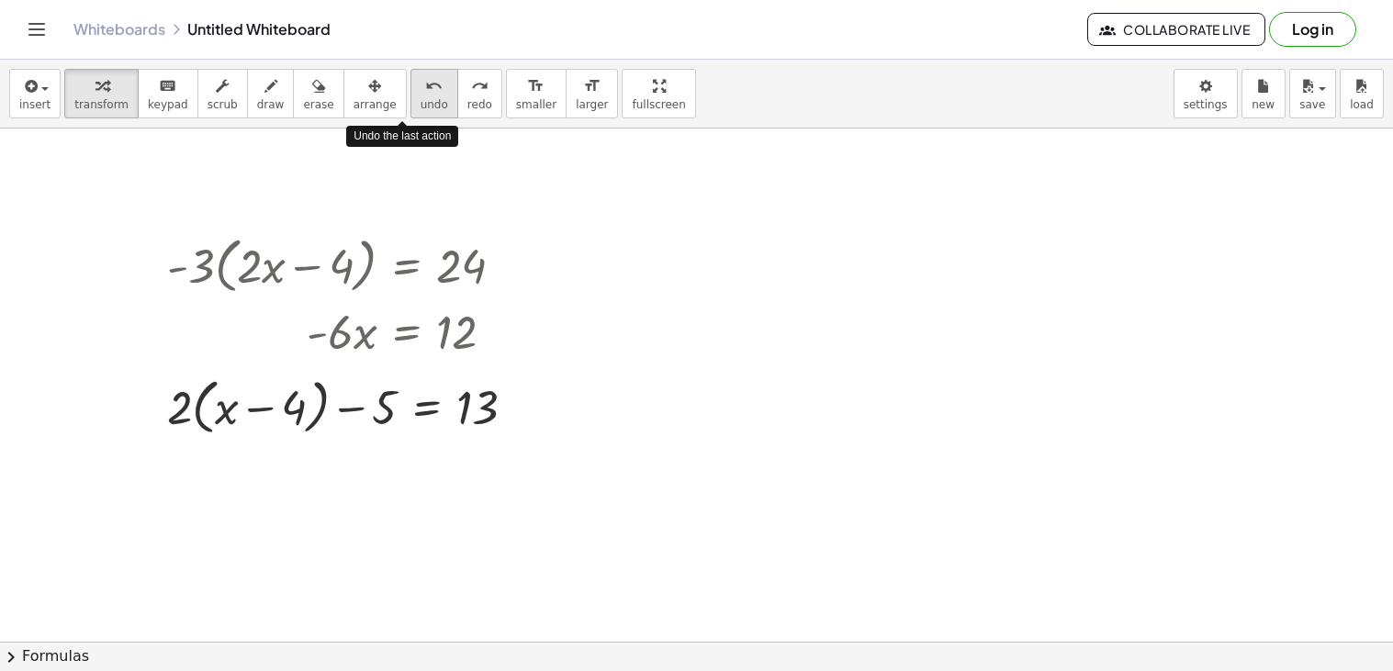
click at [410, 97] on button "undo undo" at bounding box center [434, 94] width 48 height 50
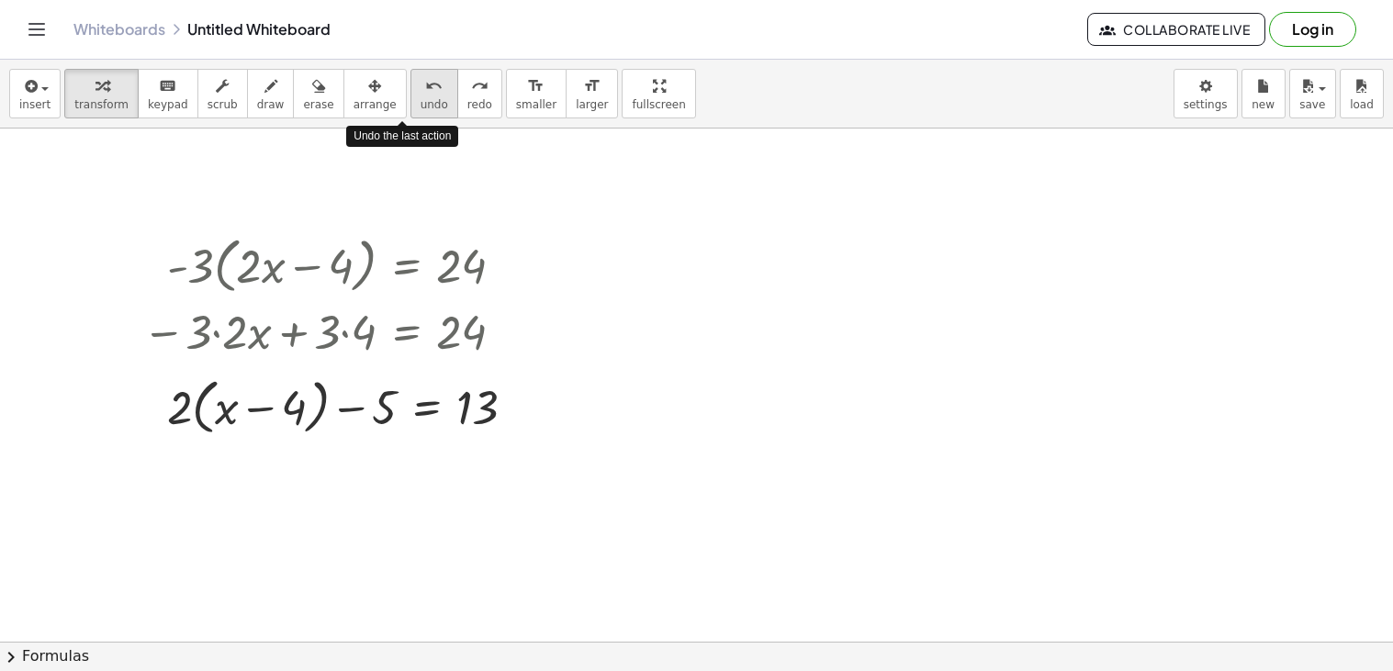
click at [410, 97] on button "undo undo" at bounding box center [434, 94] width 48 height 50
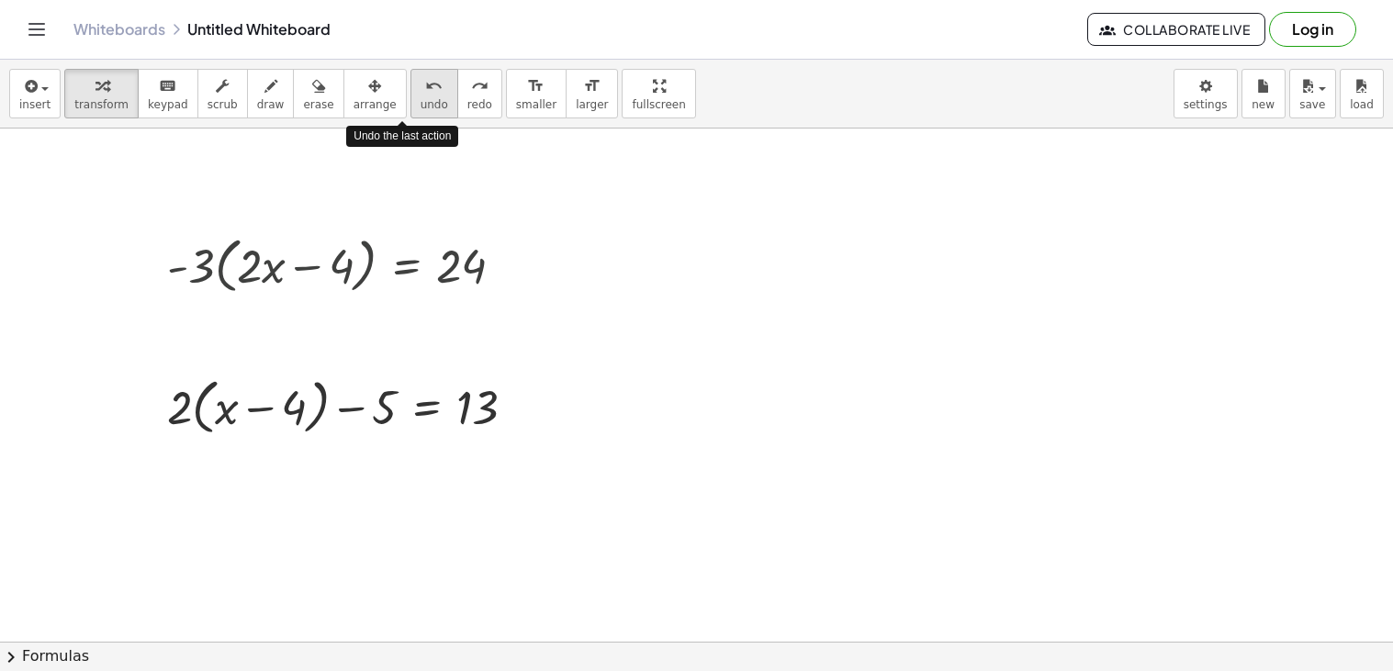
click at [410, 97] on button "undo undo" at bounding box center [434, 94] width 48 height 50
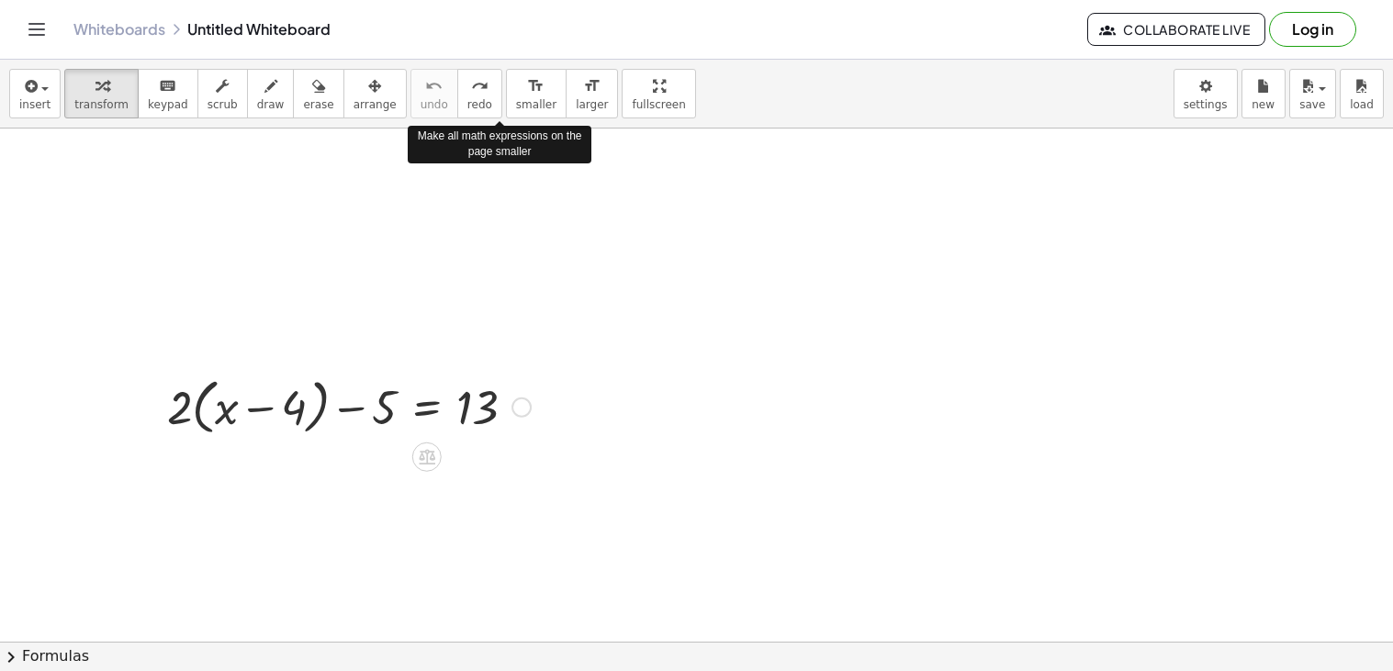
scroll to position [73, 0]
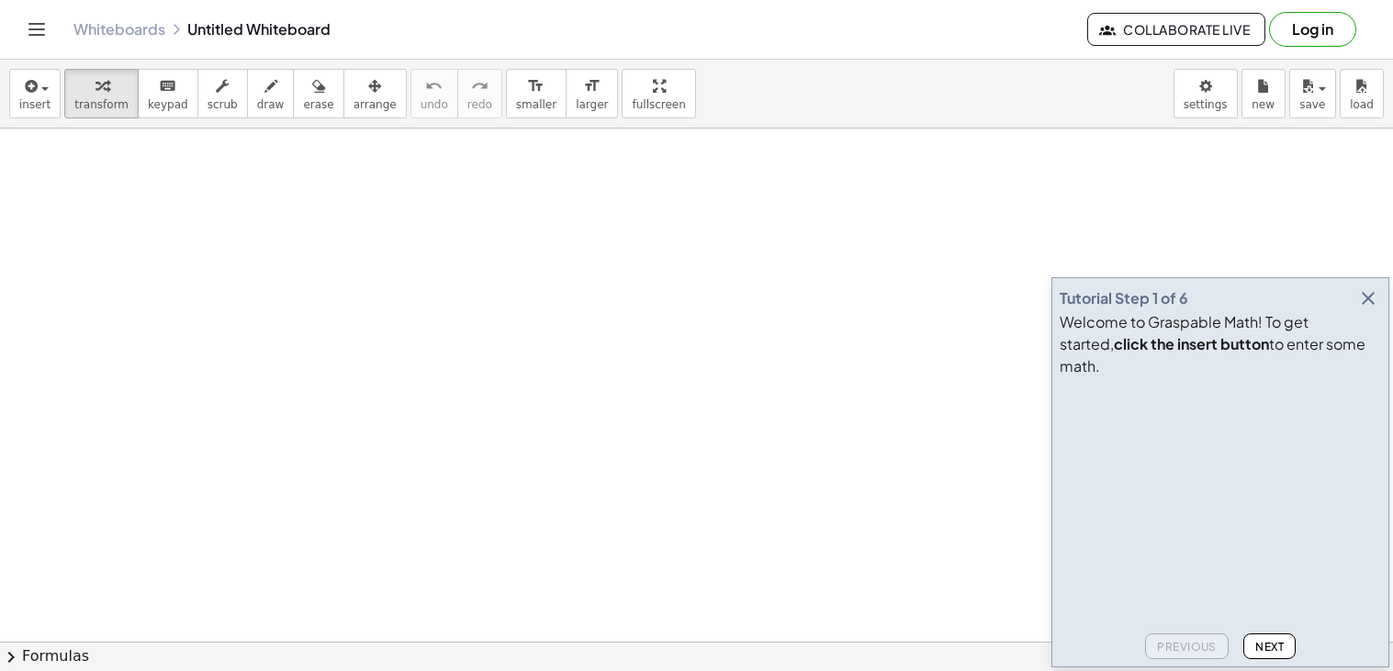
click at [1370, 309] on icon "button" at bounding box center [1368, 298] width 22 height 22
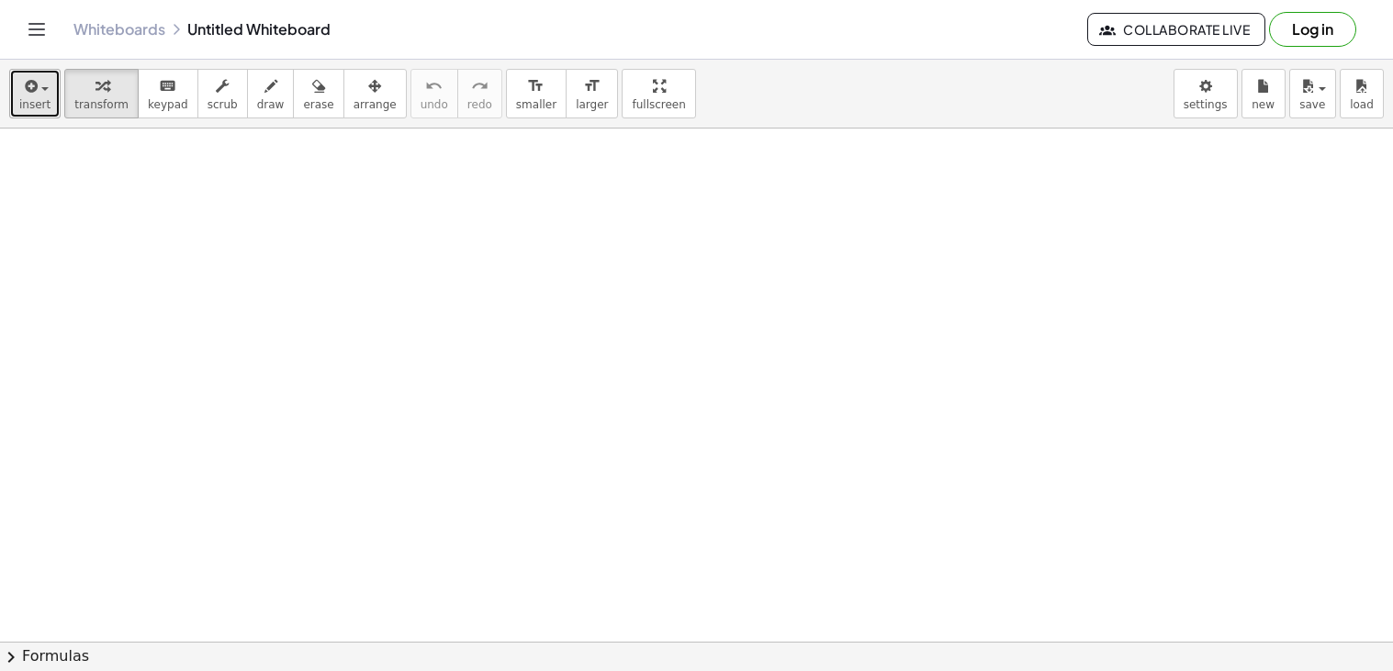
click at [26, 86] on icon "button" at bounding box center [29, 86] width 17 height 22
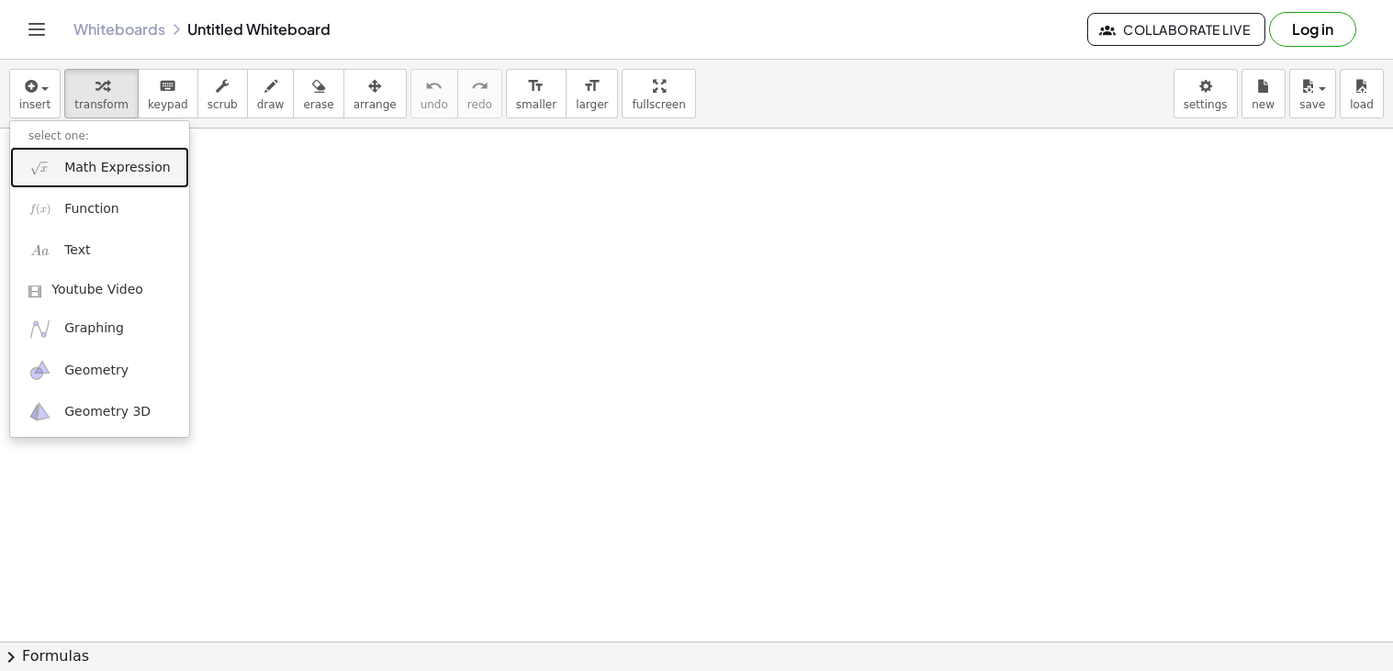
click at [79, 169] on span "Math Expression" at bounding box center [117, 168] width 106 height 18
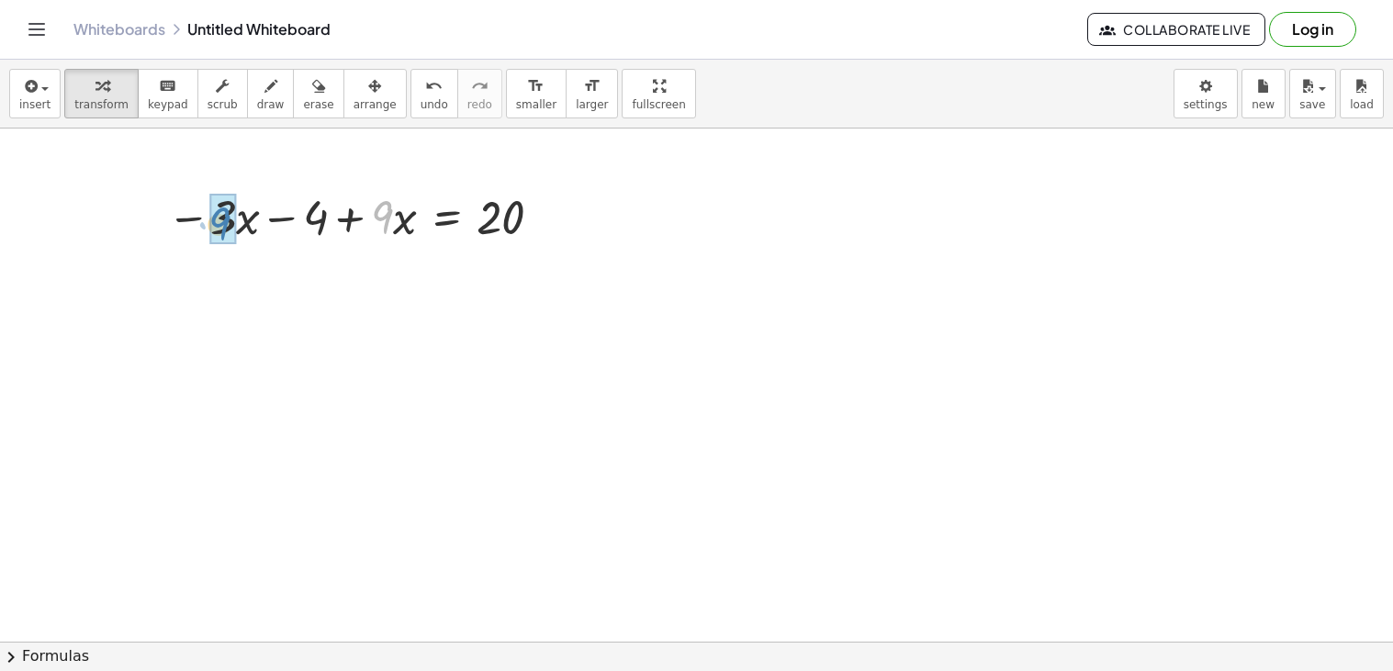
drag, startPoint x: 379, startPoint y: 220, endPoint x: 223, endPoint y: 228, distance: 156.3
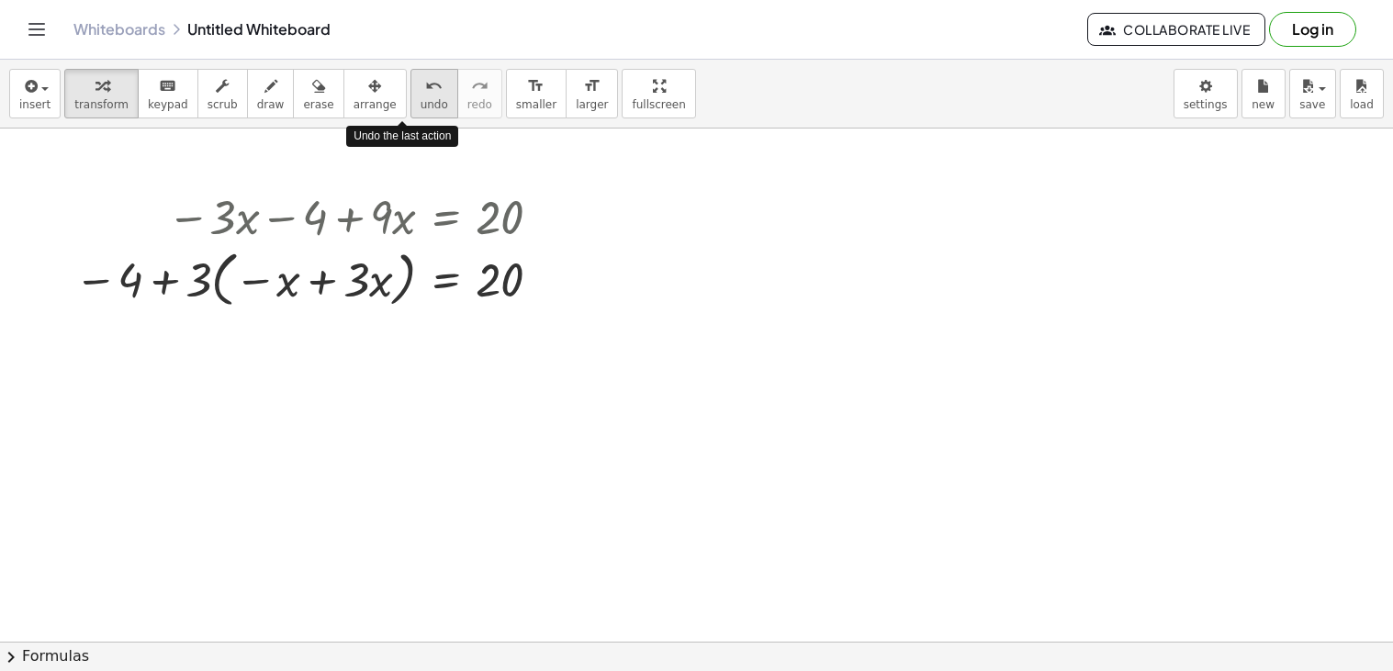
click at [425, 84] on icon "undo" at bounding box center [433, 86] width 17 height 22
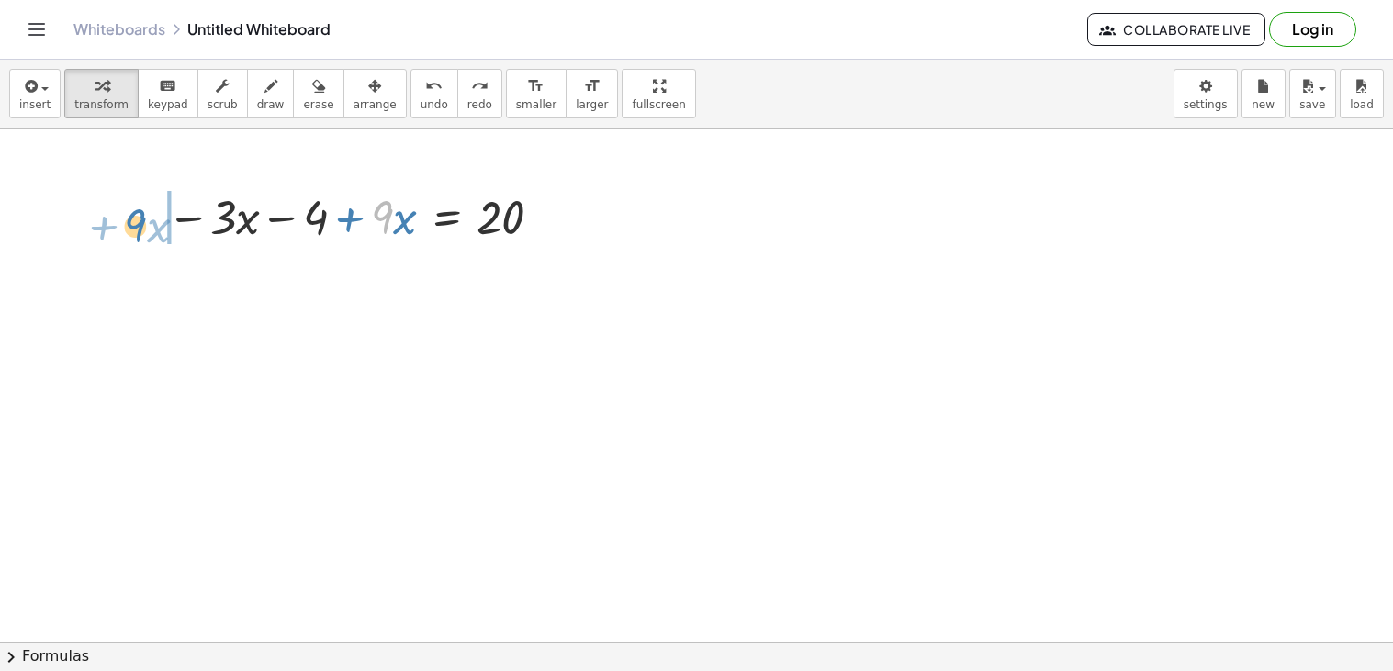
drag, startPoint x: 390, startPoint y: 216, endPoint x: 143, endPoint y: 224, distance: 247.2
click at [143, 224] on div "· 9 + · x − · 3 · x − 4 + · 9 · x = 20" at bounding box center [351, 216] width 423 height 72
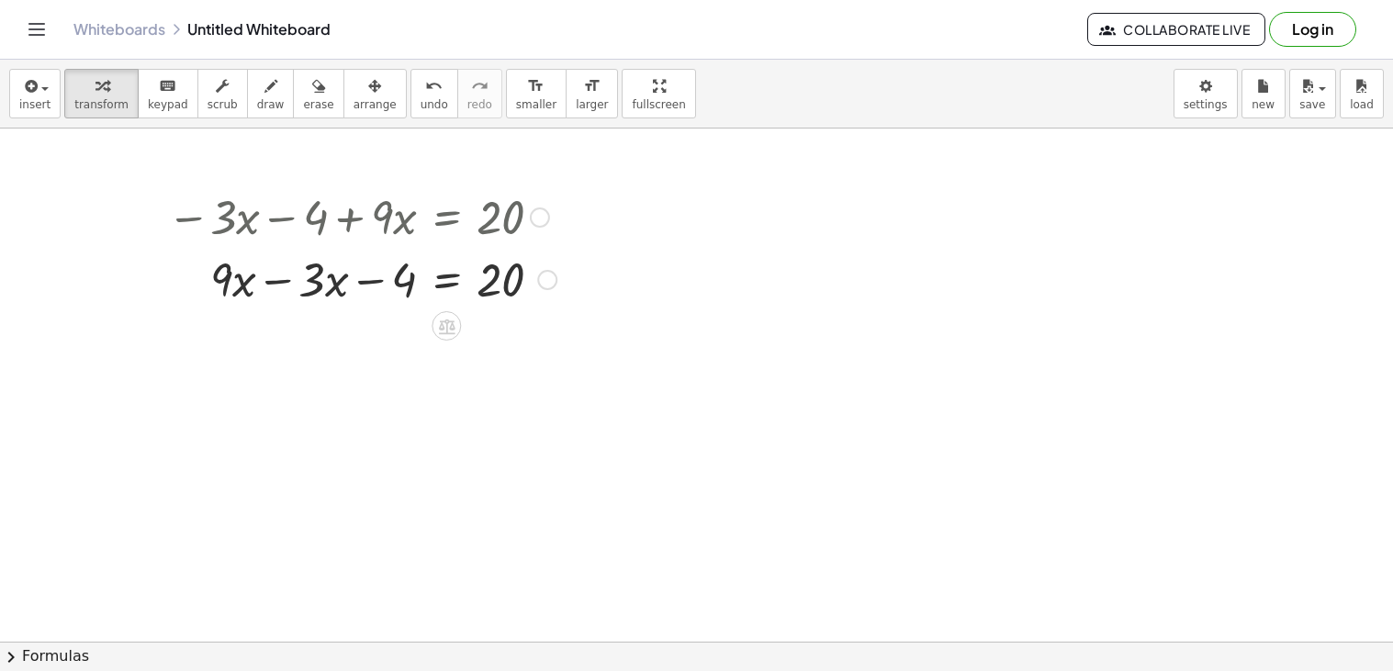
click at [274, 286] on div at bounding box center [362, 278] width 408 height 62
drag, startPoint x: 378, startPoint y: 350, endPoint x: 588, endPoint y: 349, distance: 209.4
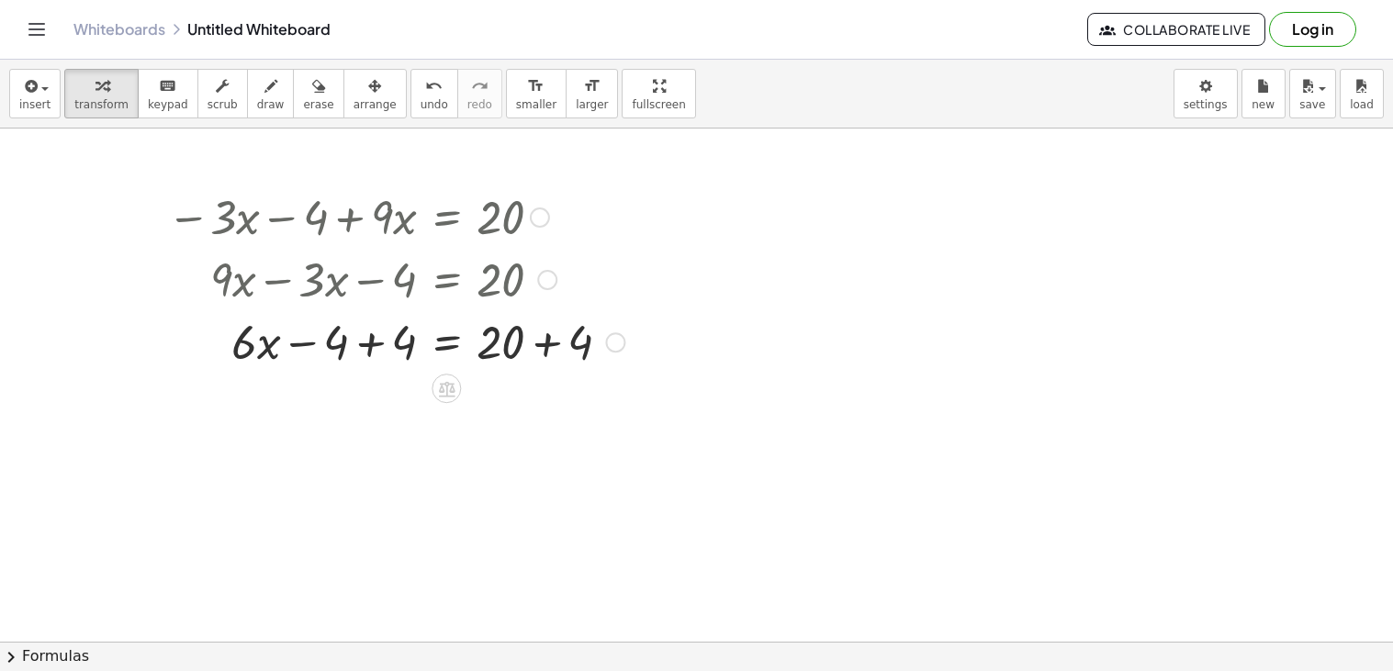
click at [558, 349] on div at bounding box center [396, 340] width 476 height 62
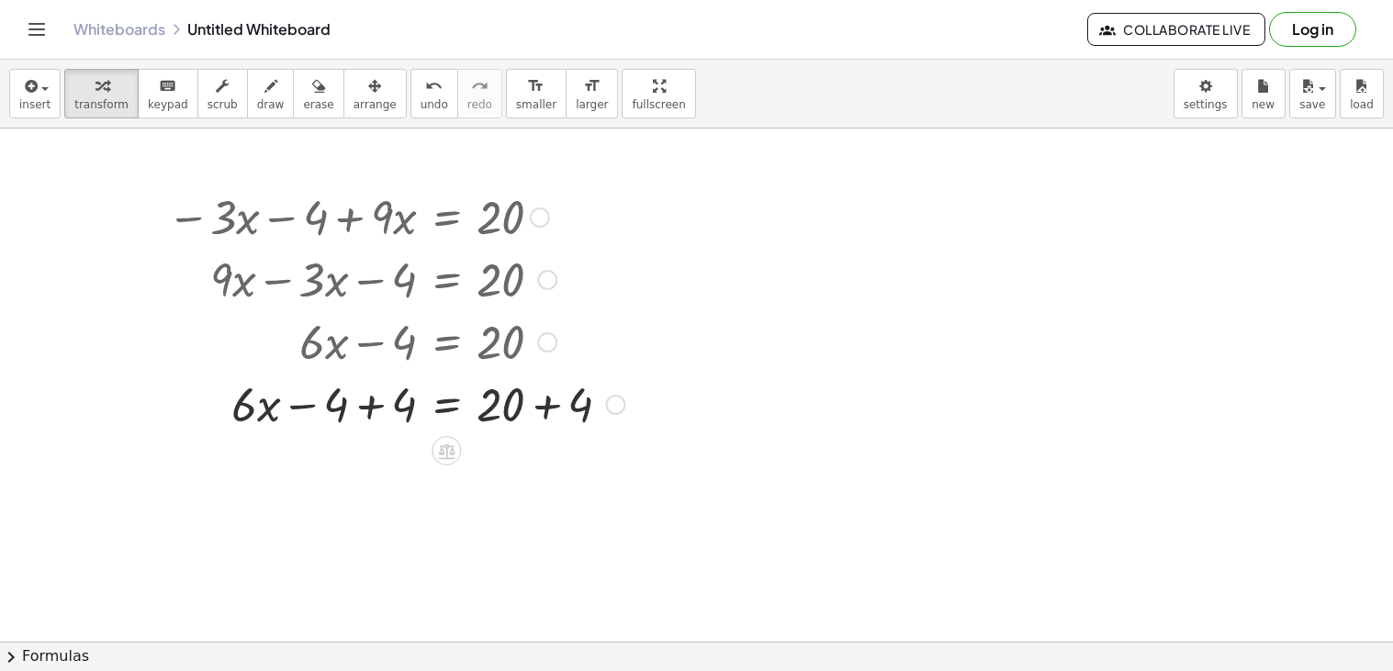
click at [374, 414] on div at bounding box center [396, 403] width 476 height 62
click at [534, 408] on div at bounding box center [396, 403] width 476 height 62
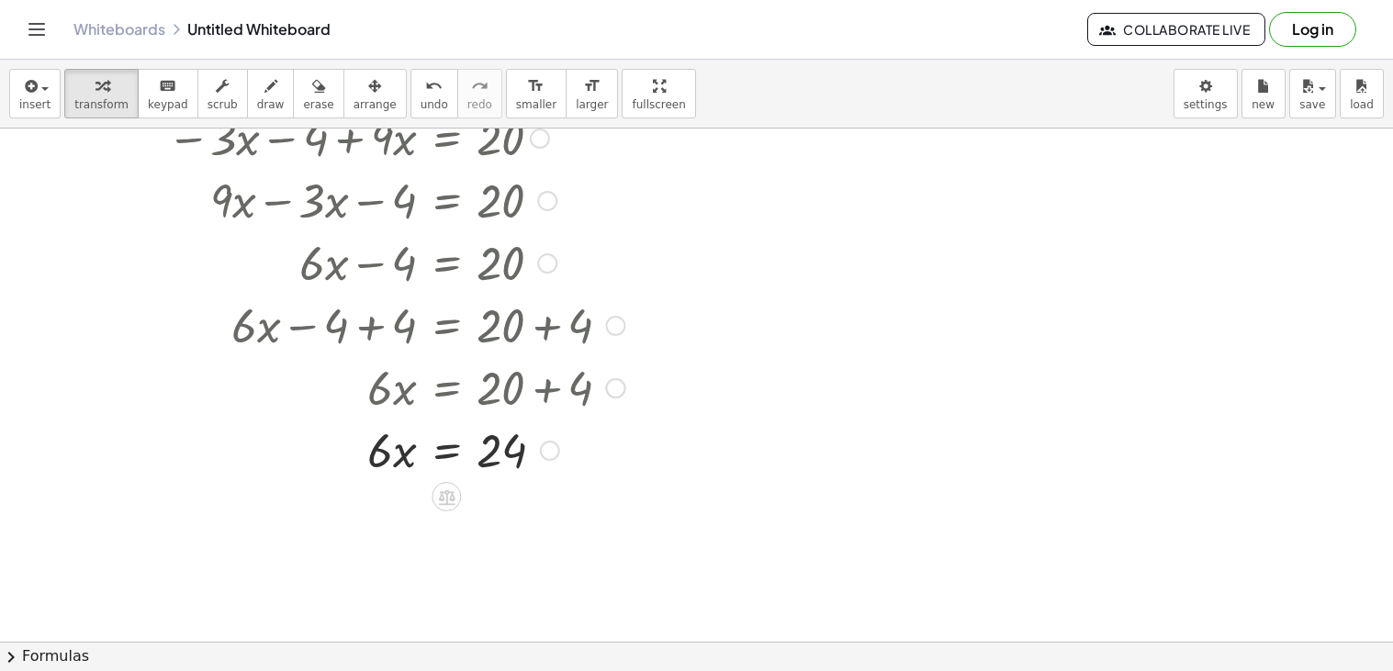
scroll to position [80, 0]
click at [448, 459] on div at bounding box center [396, 448] width 476 height 62
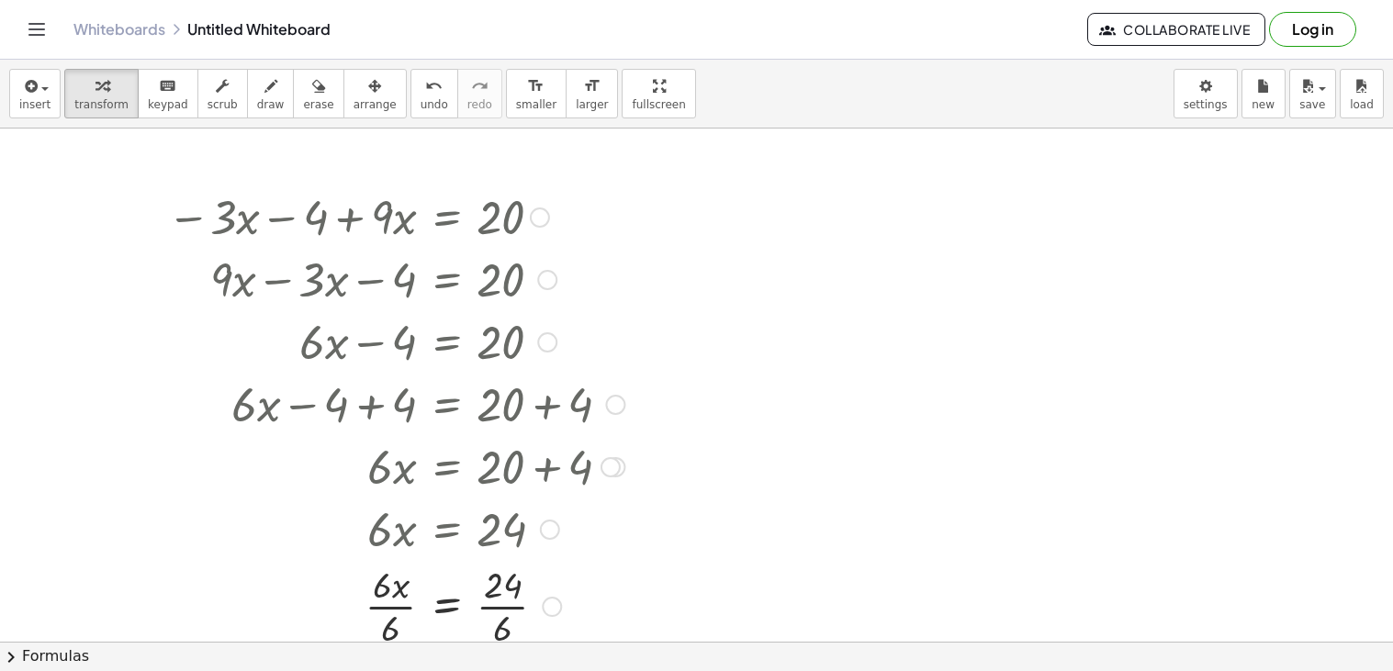
click at [394, 614] on div at bounding box center [396, 605] width 476 height 92
click at [502, 607] on div at bounding box center [396, 605] width 476 height 92
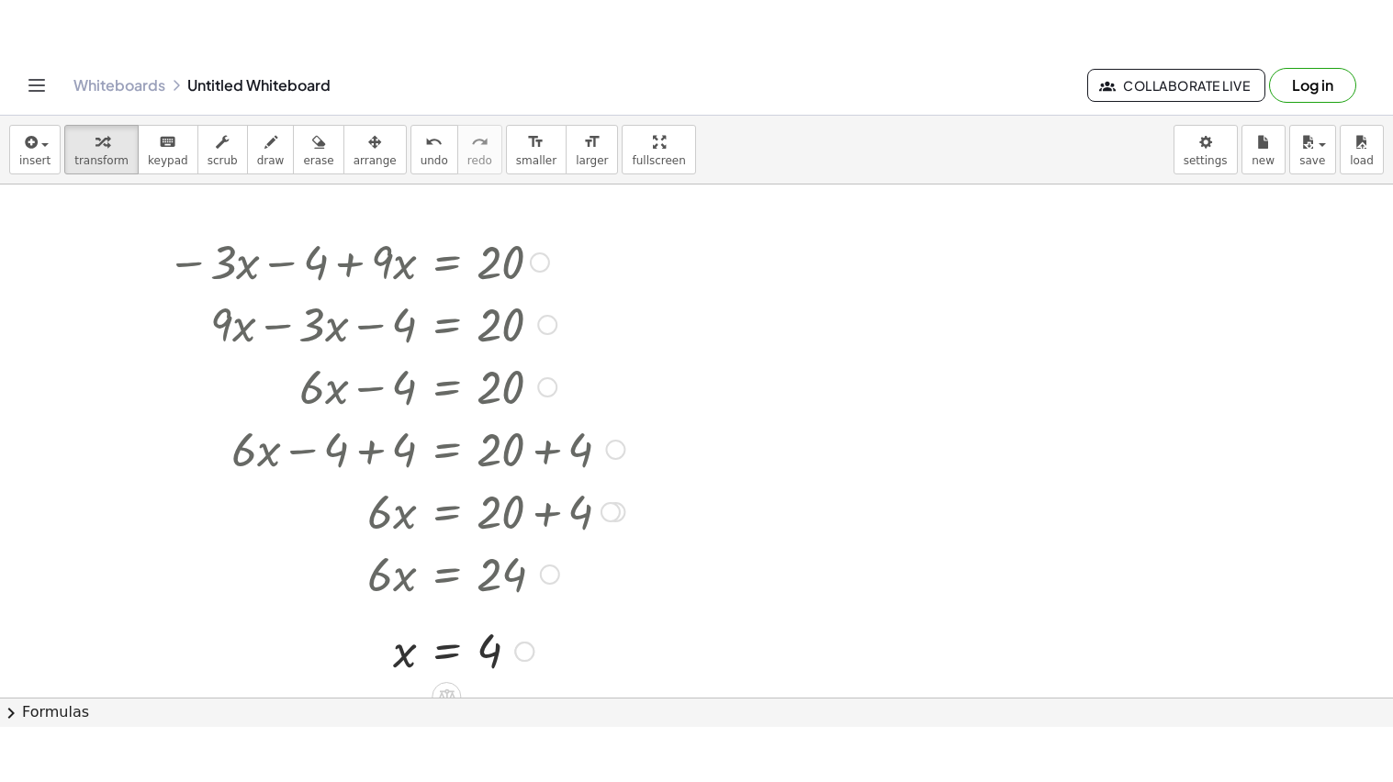
scroll to position [16, 0]
